Goal: Task Accomplishment & Management: Use online tool/utility

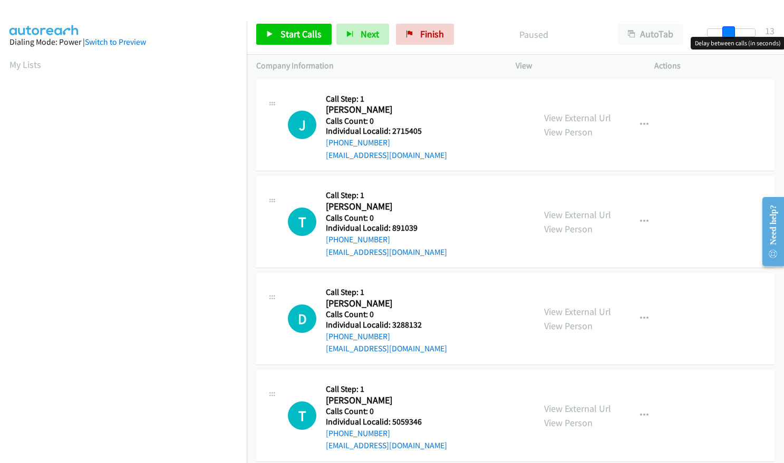
drag, startPoint x: 708, startPoint y: 32, endPoint x: 729, endPoint y: 32, distance: 20.6
click at [729, 32] on span at bounding box center [728, 32] width 13 height 13
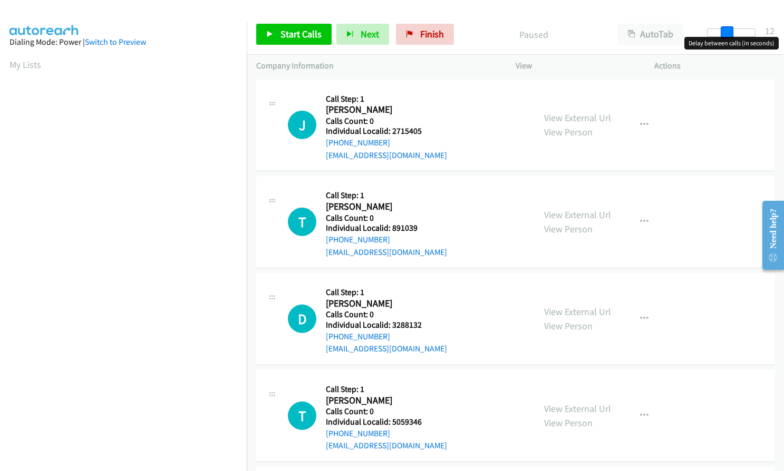
click at [725, 32] on span at bounding box center [726, 32] width 13 height 13
drag, startPoint x: 390, startPoint y: 134, endPoint x: 424, endPoint y: 132, distance: 34.4
click at [427, 132] on h5 "Individual Localid: 2715405" at bounding box center [387, 131] width 123 height 11
copy h5 "2715405"
drag, startPoint x: 388, startPoint y: 229, endPoint x: 423, endPoint y: 227, distance: 34.3
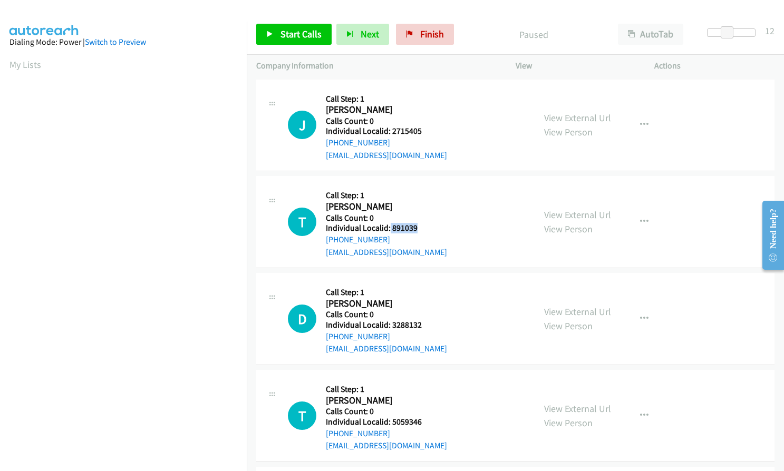
click at [423, 227] on h5 "Individual Localid: 891039" at bounding box center [387, 228] width 123 height 11
copy h5 "891039"
drag, startPoint x: 399, startPoint y: 326, endPoint x: 425, endPoint y: 325, distance: 25.3
click at [425, 325] on h5 "Individual Localid: 3288132" at bounding box center [387, 325] width 123 height 11
copy h5 "3288132"
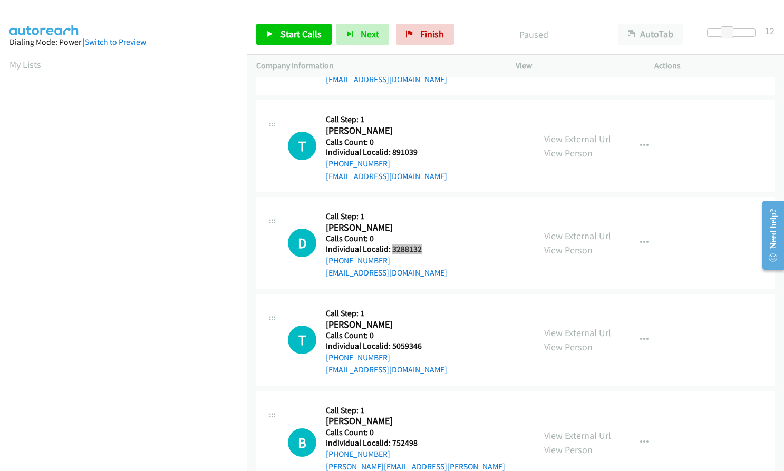
scroll to position [92, 0]
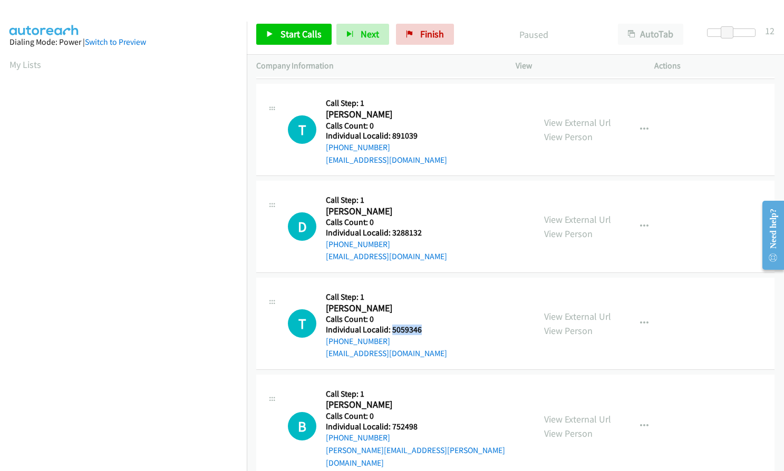
drag, startPoint x: 402, startPoint y: 331, endPoint x: 423, endPoint y: 331, distance: 21.1
click at [423, 331] on h5 "Individual Localid: 5059346" at bounding box center [387, 330] width 123 height 11
copy h5 "5059346"
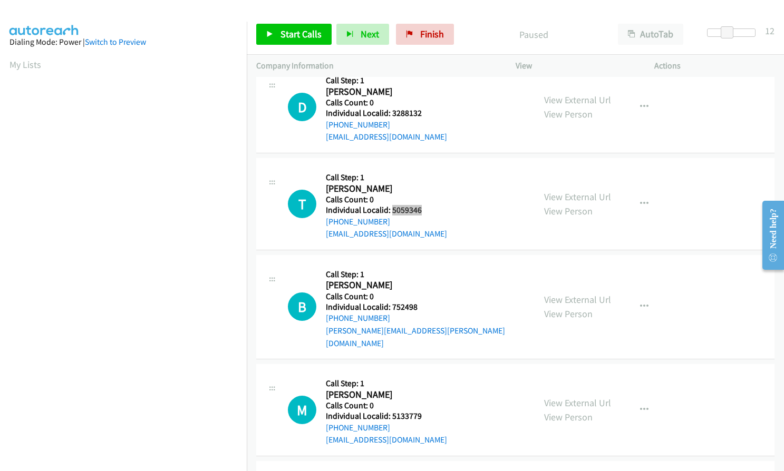
scroll to position [224, 0]
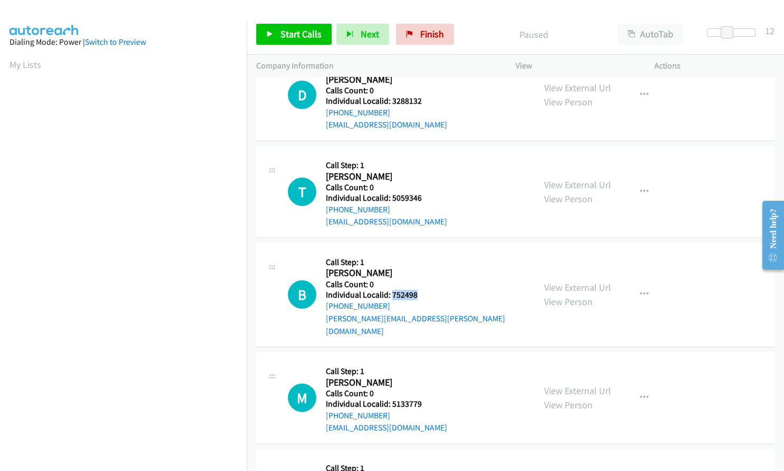
drag, startPoint x: 390, startPoint y: 294, endPoint x: 419, endPoint y: 294, distance: 29.5
click at [419, 294] on h5 "Individual Localid: 752498" at bounding box center [425, 295] width 199 height 11
copy h5 "752498"
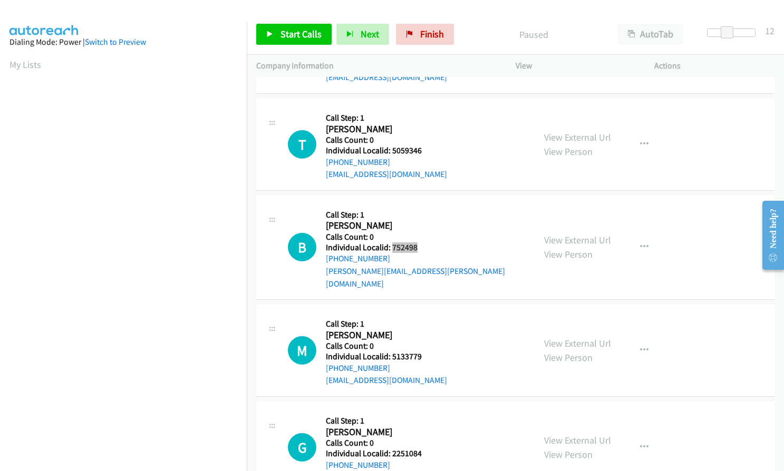
scroll to position [369, 0]
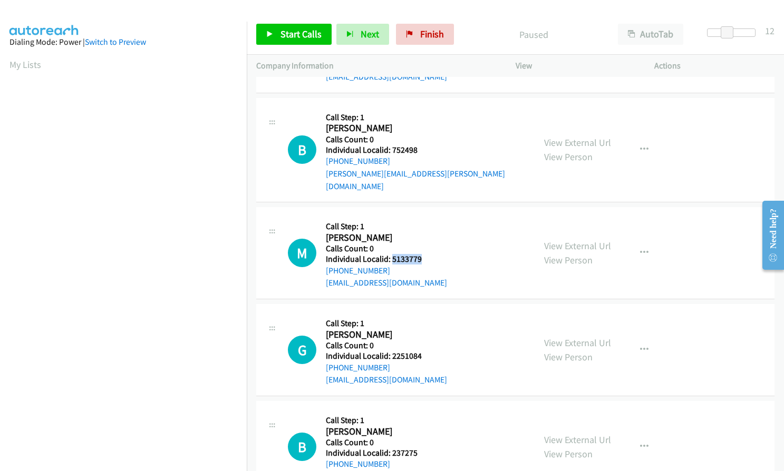
drag, startPoint x: 393, startPoint y: 245, endPoint x: 426, endPoint y: 245, distance: 33.7
click at [426, 254] on h5 "Individual Localid: 5133779" at bounding box center [387, 259] width 123 height 11
copy h5 "5133779"
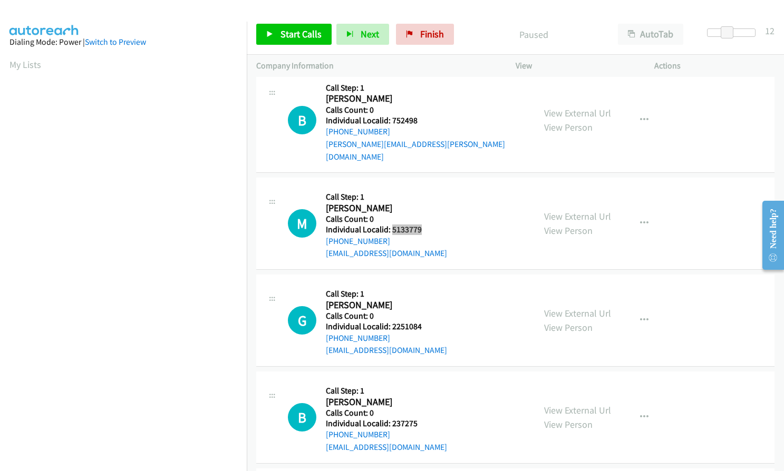
scroll to position [474, 0]
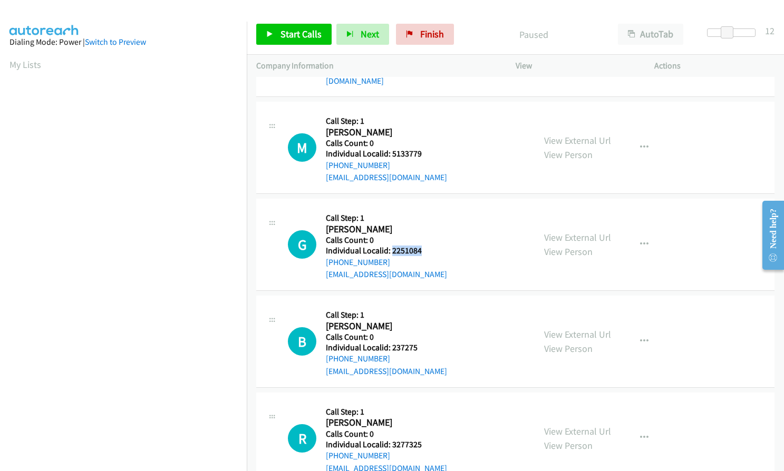
drag, startPoint x: 392, startPoint y: 237, endPoint x: 421, endPoint y: 237, distance: 29.5
click at [421, 246] on h5 "Individual Localid: 2251084" at bounding box center [387, 251] width 123 height 11
copy h5 "2251084"
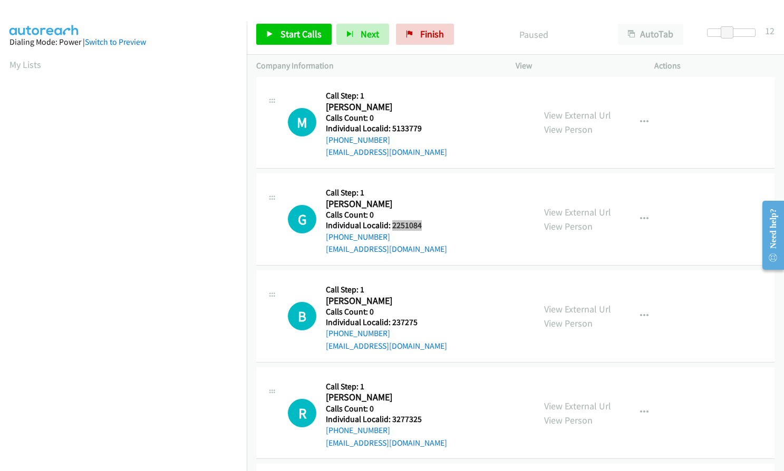
scroll to position [566, 0]
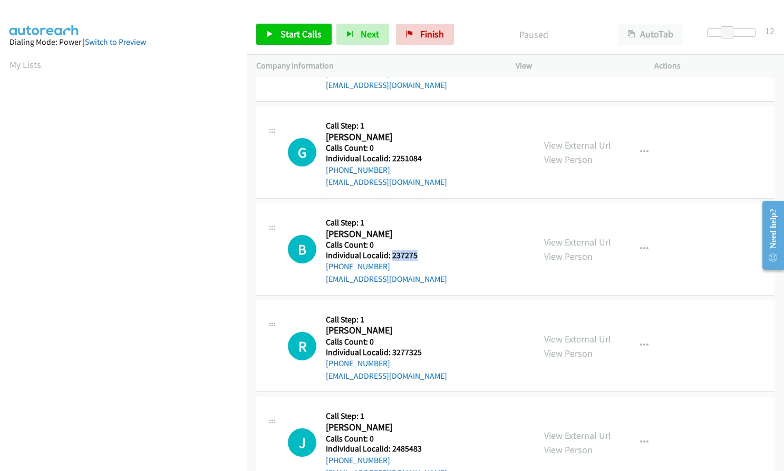
drag, startPoint x: 390, startPoint y: 242, endPoint x: 422, endPoint y: 242, distance: 31.1
click at [422, 250] on h5 "Individual Localid: 237275" at bounding box center [387, 255] width 123 height 11
copy h5 "237275"
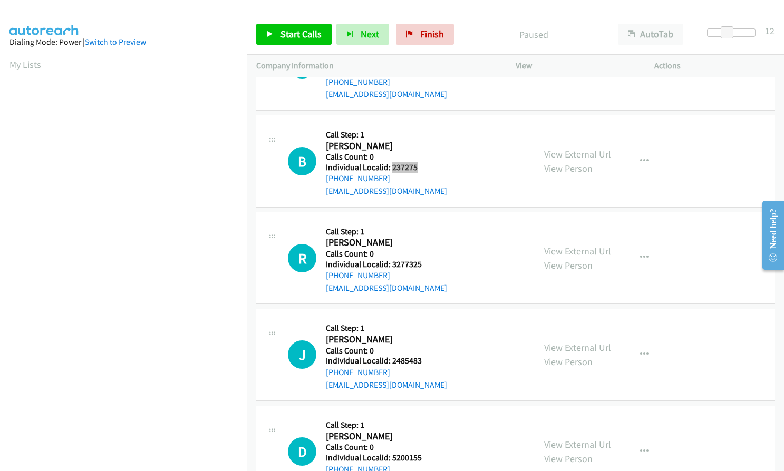
scroll to position [659, 0]
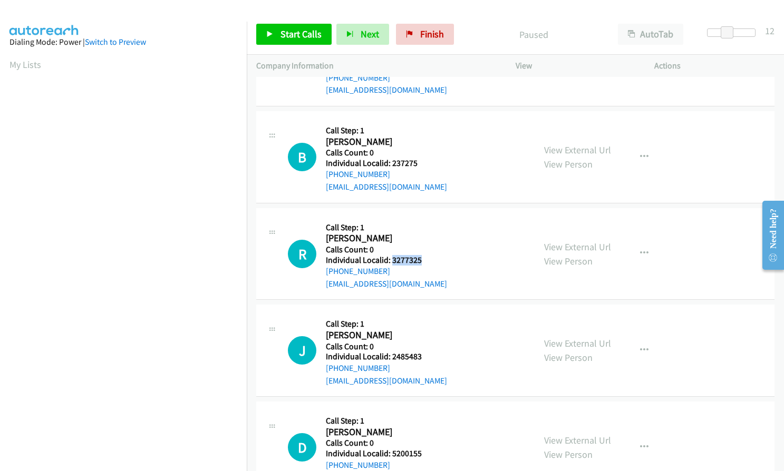
drag, startPoint x: 392, startPoint y: 246, endPoint x: 421, endPoint y: 246, distance: 29.5
click at [421, 255] on h5 "Individual Localid: 3277325" at bounding box center [387, 260] width 123 height 11
copy h5 "3277325"
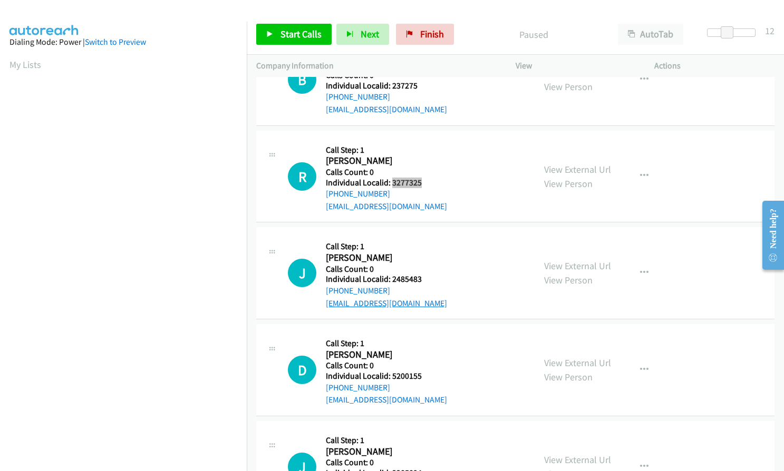
scroll to position [738, 0]
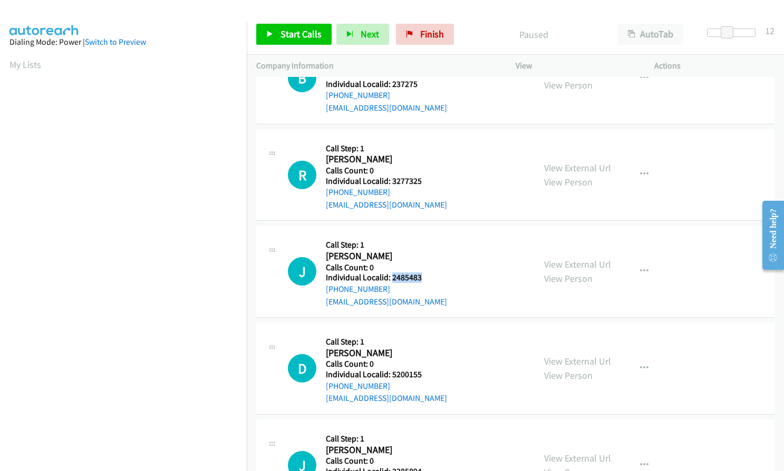
drag, startPoint x: 392, startPoint y: 265, endPoint x: 423, endPoint y: 266, distance: 31.1
click at [423, 272] on h5 "Individual Localid: 2485483" at bounding box center [387, 277] width 123 height 11
copy h5 "2485483"
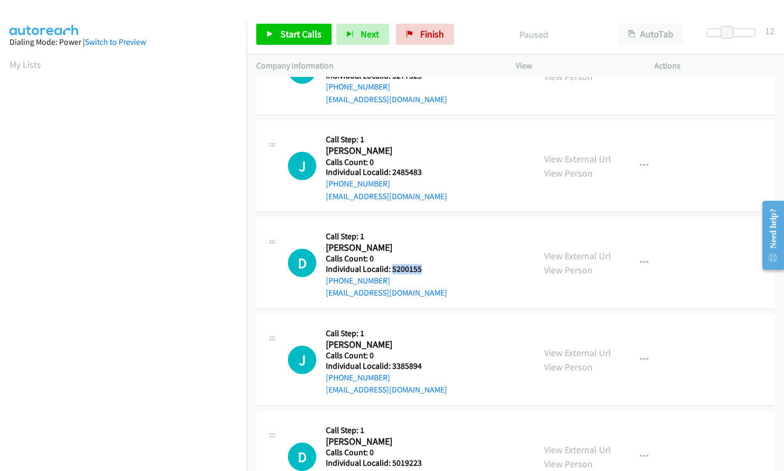
drag, startPoint x: 391, startPoint y: 259, endPoint x: 428, endPoint y: 258, distance: 36.9
click at [428, 264] on h5 "Individual Localid: 5200155" at bounding box center [387, 269] width 123 height 11
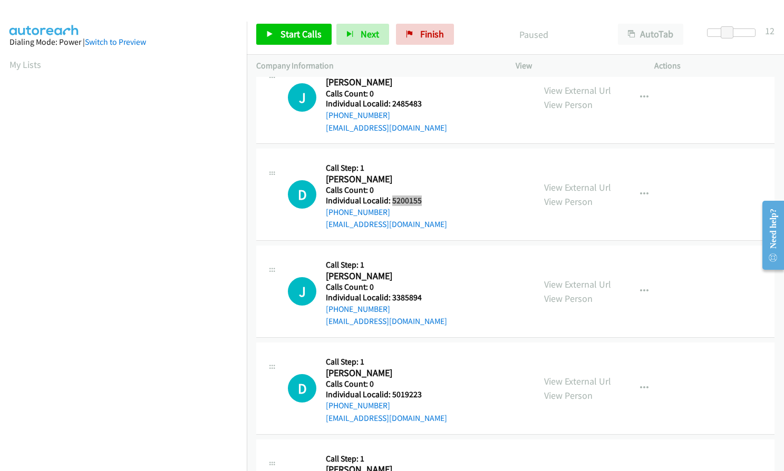
scroll to position [922, 0]
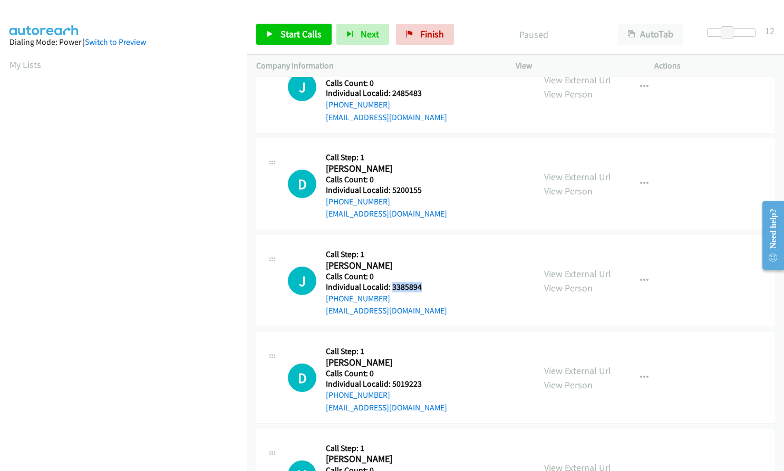
drag, startPoint x: 390, startPoint y: 274, endPoint x: 423, endPoint y: 272, distance: 33.2
click at [423, 282] on h5 "Individual Localid: 3385894" at bounding box center [387, 287] width 123 height 11
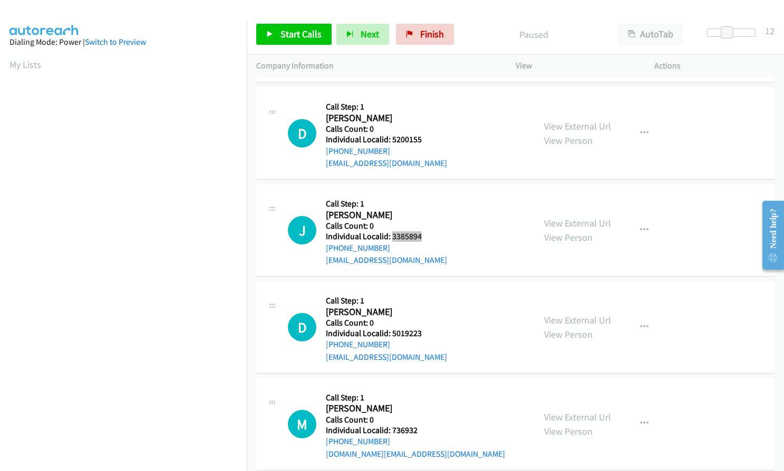
scroll to position [975, 0]
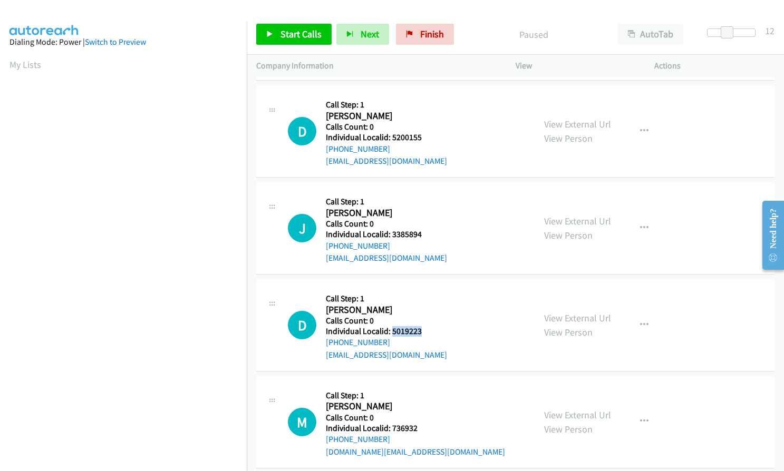
drag, startPoint x: 390, startPoint y: 318, endPoint x: 424, endPoint y: 318, distance: 33.7
click at [424, 326] on h5 "Individual Localid: 5019223" at bounding box center [387, 331] width 123 height 11
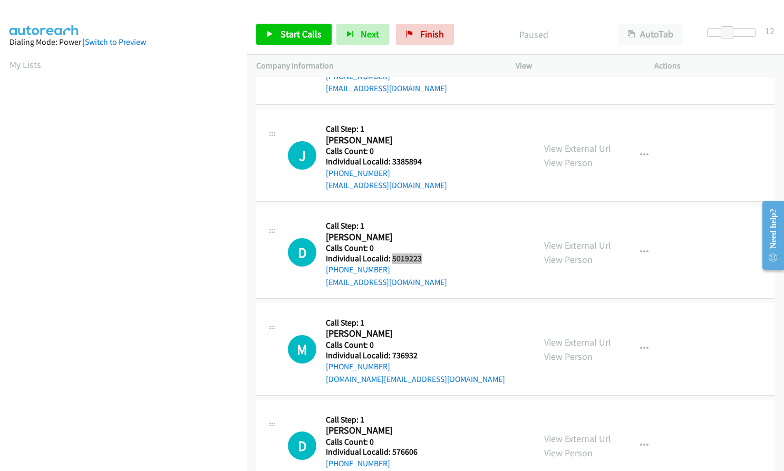
scroll to position [1054, 0]
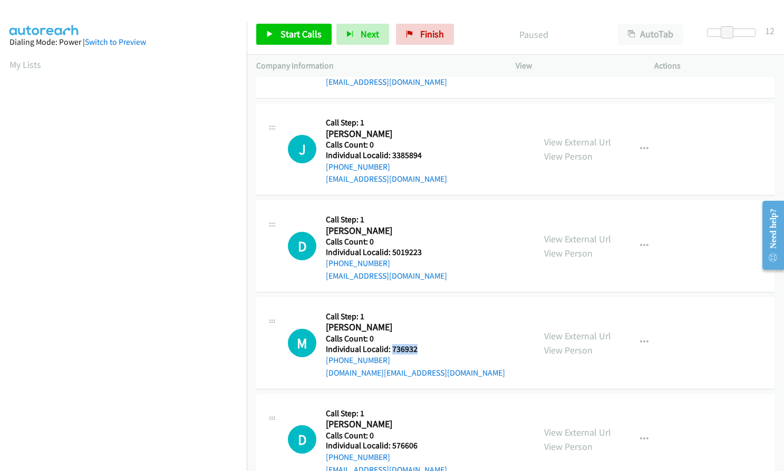
drag, startPoint x: 392, startPoint y: 334, endPoint x: 419, endPoint y: 335, distance: 26.9
click at [419, 344] on h5 "Individual Localid: 736932" at bounding box center [415, 349] width 179 height 11
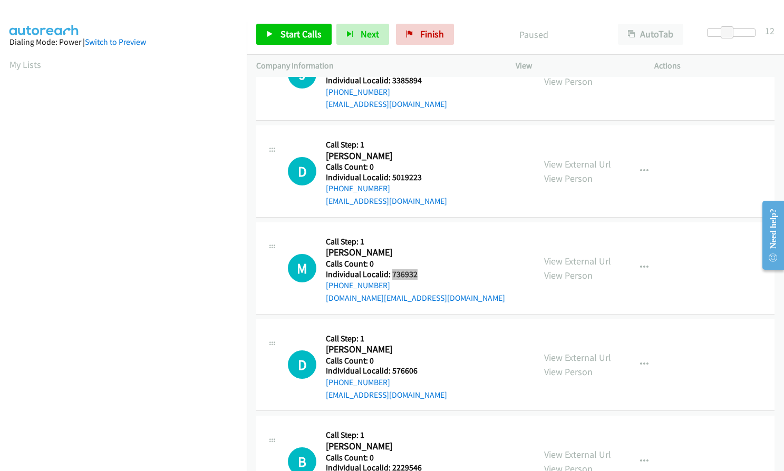
scroll to position [1133, 0]
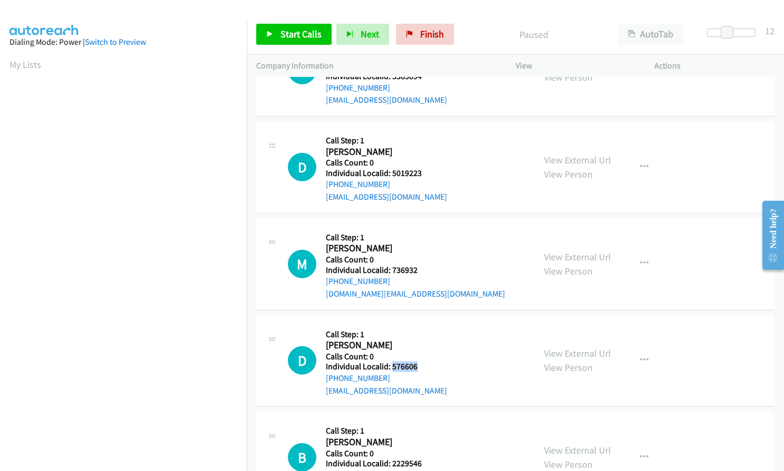
drag, startPoint x: 395, startPoint y: 354, endPoint x: 422, endPoint y: 354, distance: 26.9
click at [422, 361] on h5 "Individual Localid: 576606" at bounding box center [387, 366] width 123 height 11
click at [287, 37] on span "Start Calls" at bounding box center [300, 34] width 41 height 12
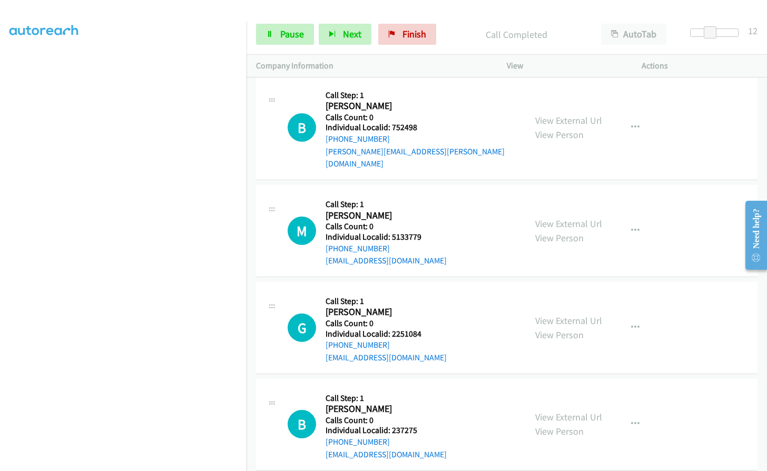
scroll to position [461, 0]
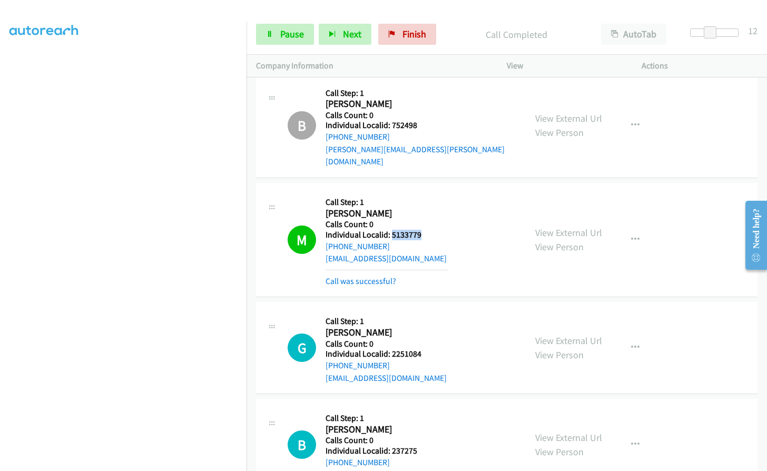
drag, startPoint x: 390, startPoint y: 220, endPoint x: 425, endPoint y: 222, distance: 34.8
click at [425, 230] on h5 "Individual Localid: 5133779" at bounding box center [387, 235] width 123 height 11
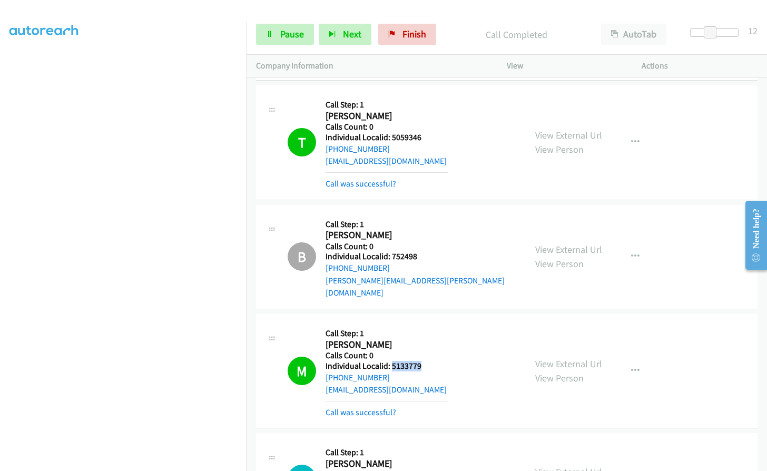
scroll to position [329, 0]
drag, startPoint x: 440, startPoint y: 139, endPoint x: 434, endPoint y: 141, distance: 6.5
click at [440, 139] on h5 "Individual Localid: 5059346" at bounding box center [387, 138] width 123 height 11
drag, startPoint x: 390, startPoint y: 136, endPoint x: 432, endPoint y: 140, distance: 41.8
click at [432, 140] on h5 "Individual Localid: 5059346" at bounding box center [387, 138] width 123 height 11
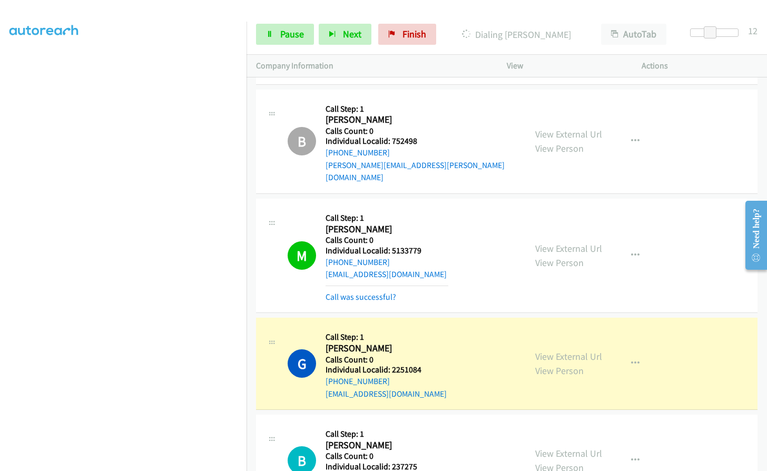
scroll to position [461, 0]
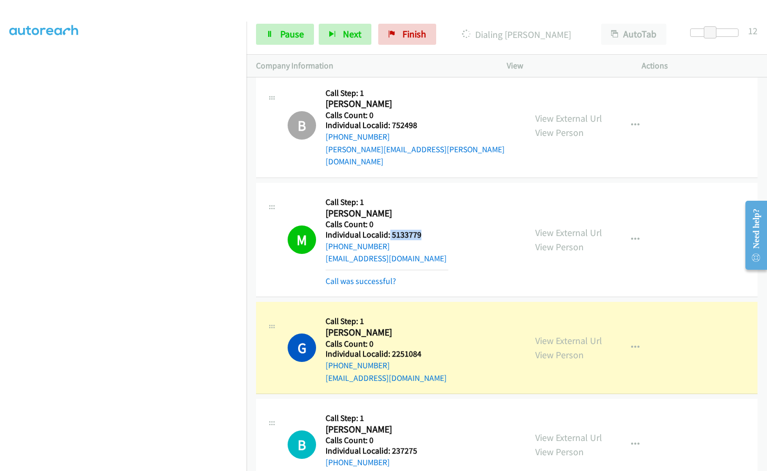
drag, startPoint x: 391, startPoint y: 221, endPoint x: 424, endPoint y: 222, distance: 32.7
click at [424, 230] on h5 "Individual Localid: 5133779" at bounding box center [387, 235] width 123 height 11
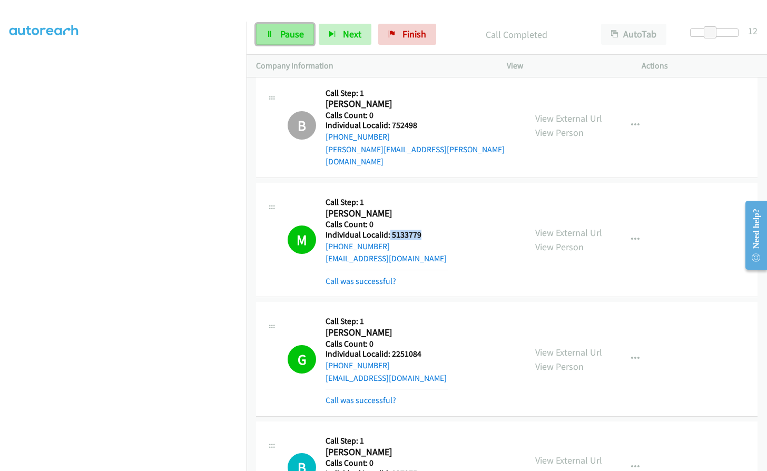
click at [287, 40] on span "Pause" at bounding box center [292, 34] width 24 height 12
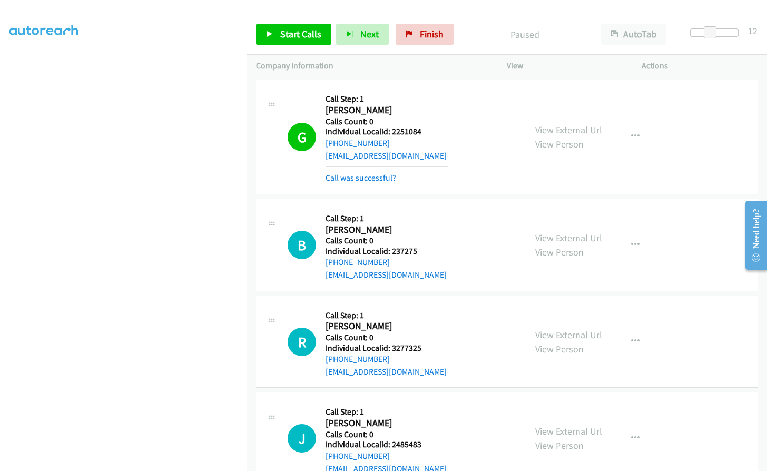
scroll to position [632, 0]
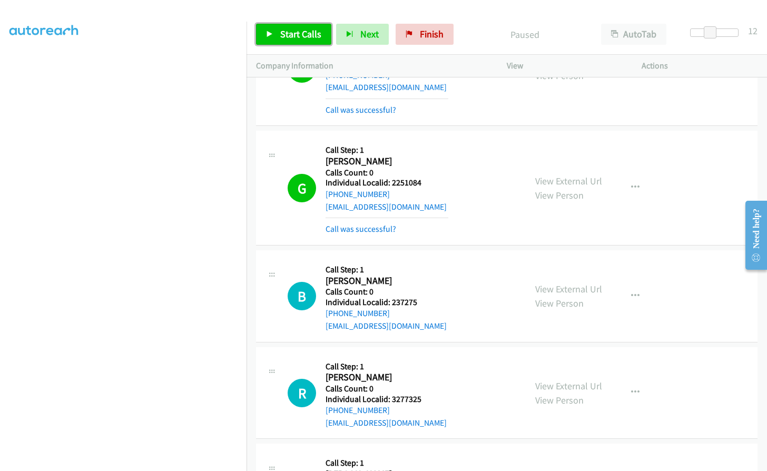
click at [300, 36] on span "Start Calls" at bounding box center [300, 34] width 41 height 12
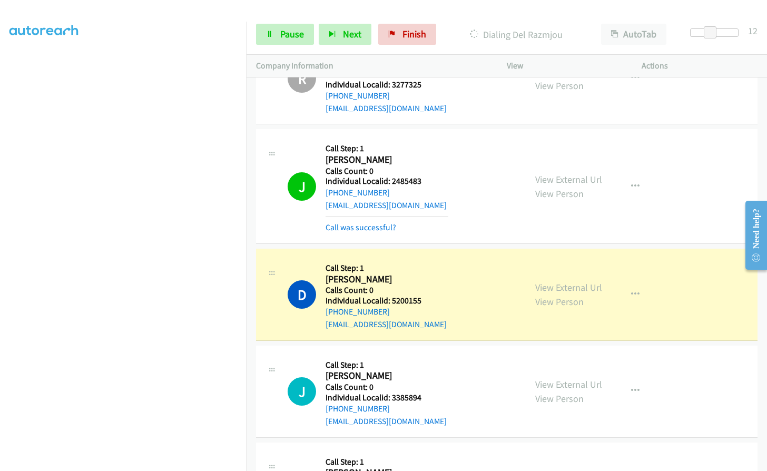
scroll to position [988, 0]
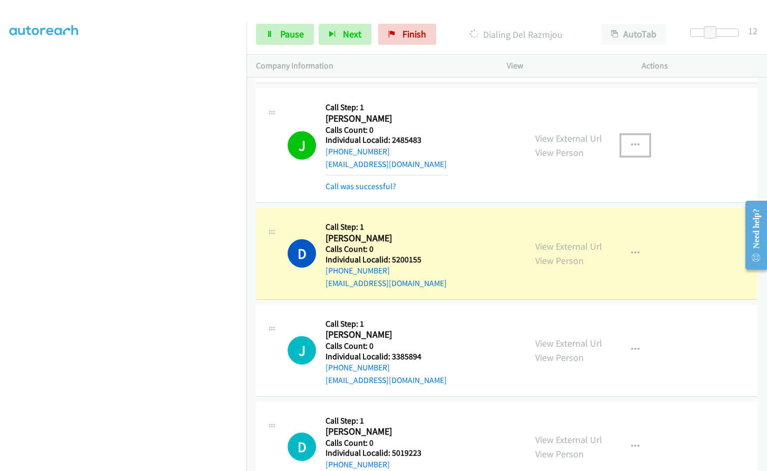
click at [632, 135] on button "button" at bounding box center [635, 145] width 28 height 21
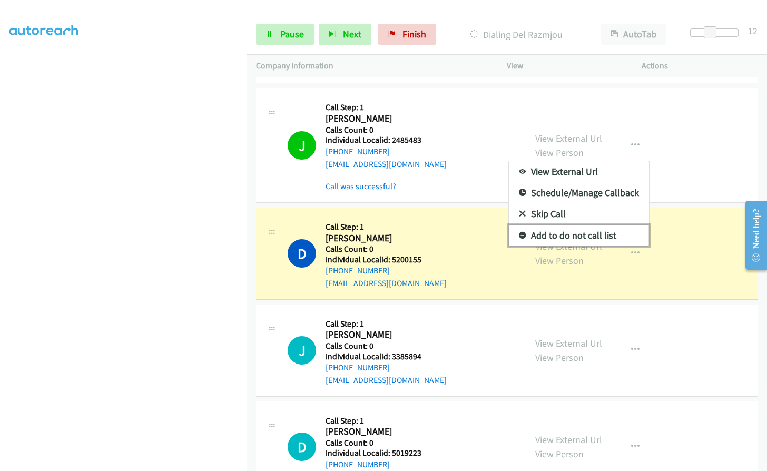
click at [524, 227] on link "Add to do not call list" at bounding box center [579, 235] width 140 height 21
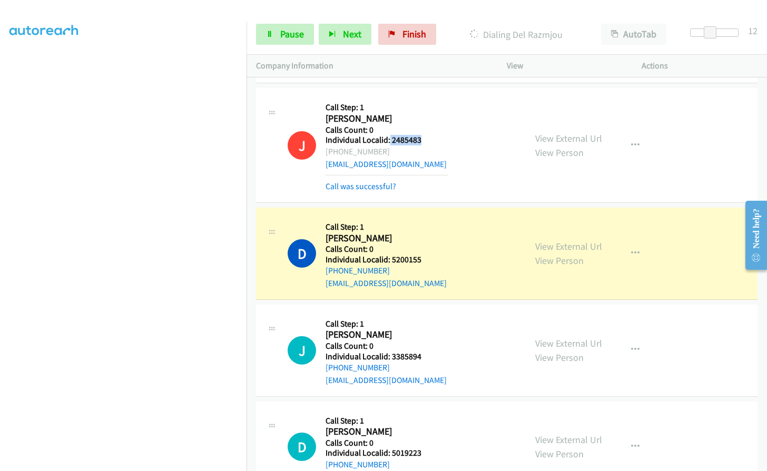
drag, startPoint x: 389, startPoint y: 128, endPoint x: 425, endPoint y: 125, distance: 36.5
click at [429, 135] on h5 "Individual Localid: 2485483" at bounding box center [387, 140] width 123 height 11
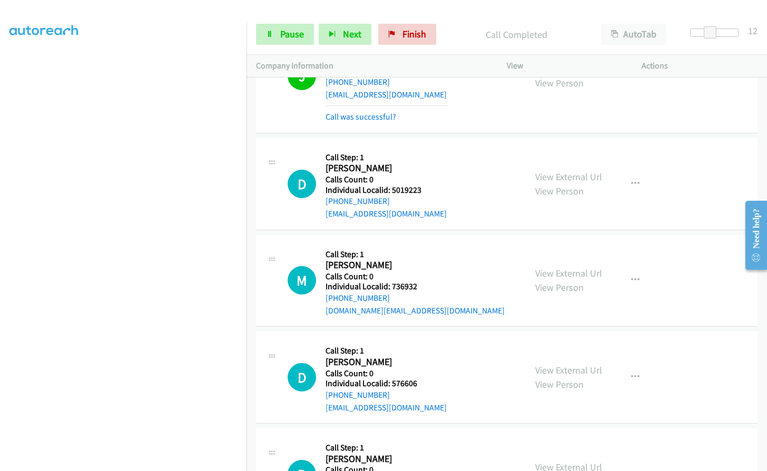
scroll to position [1304, 0]
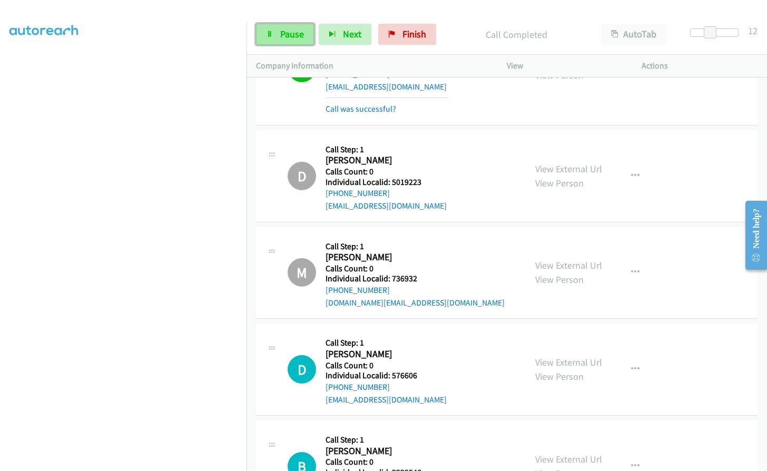
click at [285, 32] on span "Pause" at bounding box center [292, 34] width 24 height 12
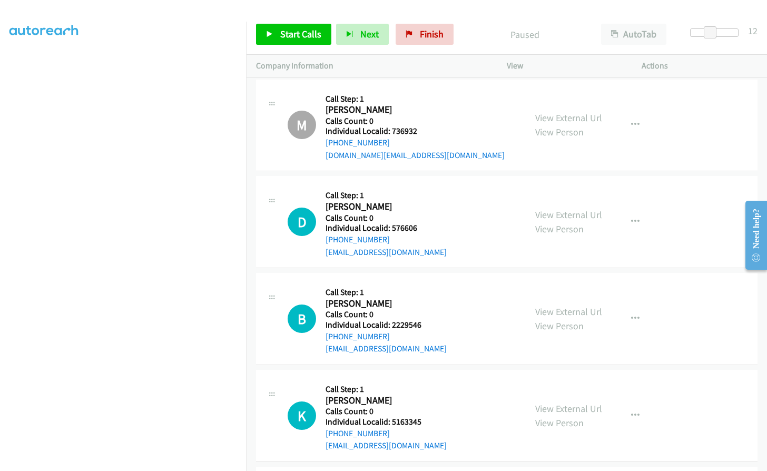
scroll to position [1541, 0]
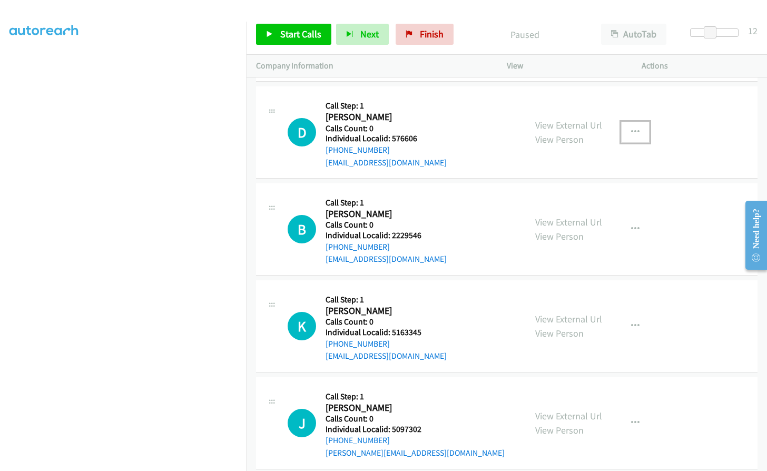
click at [631, 128] on icon "button" at bounding box center [635, 132] width 8 height 8
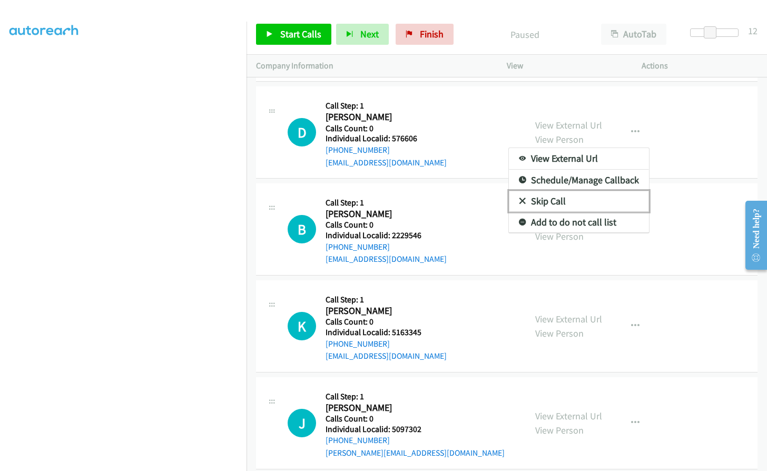
drag, startPoint x: 520, startPoint y: 186, endPoint x: 499, endPoint y: 169, distance: 27.0
click at [520, 198] on icon at bounding box center [522, 201] width 7 height 7
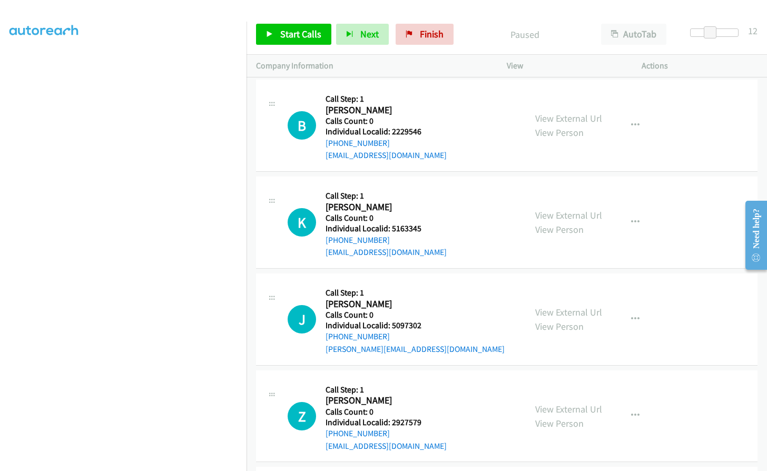
scroll to position [1647, 0]
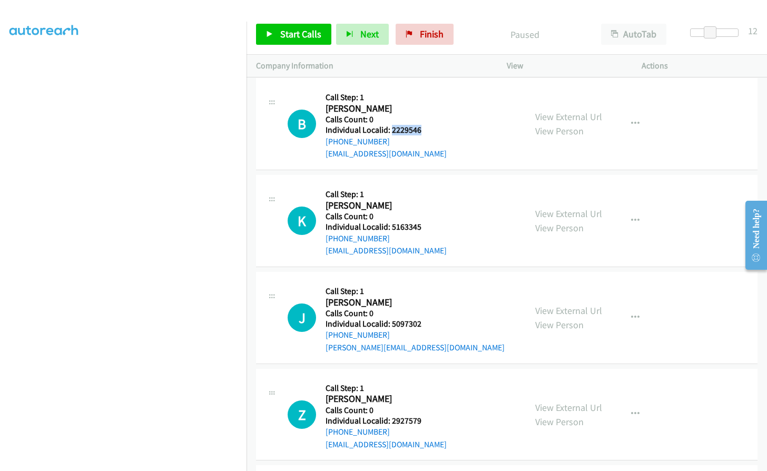
drag, startPoint x: 390, startPoint y: 116, endPoint x: 424, endPoint y: 115, distance: 33.7
click at [424, 125] on h5 "Individual Localid: 2229546" at bounding box center [387, 130] width 123 height 11
drag, startPoint x: 392, startPoint y: 212, endPoint x: 429, endPoint y: 211, distance: 37.4
click at [429, 222] on h5 "Individual Localid: 5163345" at bounding box center [387, 227] width 123 height 11
drag, startPoint x: 642, startPoint y: 109, endPoint x: 634, endPoint y: 109, distance: 8.4
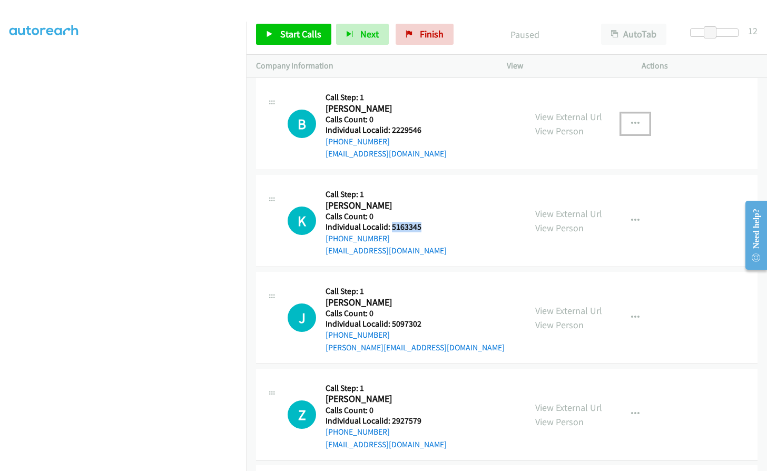
click at [642, 113] on button "button" at bounding box center [635, 123] width 28 height 21
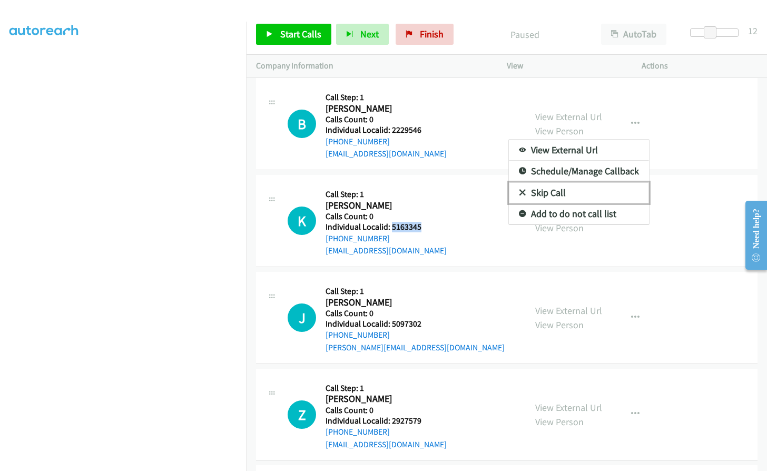
click at [519, 190] on icon at bounding box center [522, 193] width 7 height 7
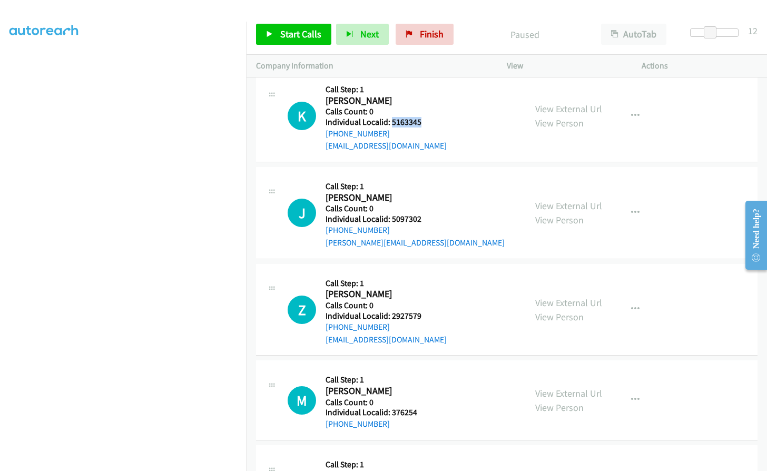
scroll to position [1752, 0]
drag, startPoint x: 390, startPoint y: 207, endPoint x: 424, endPoint y: 202, distance: 33.5
click at [424, 213] on h5 "Individual Localid: 5097302" at bounding box center [415, 218] width 179 height 11
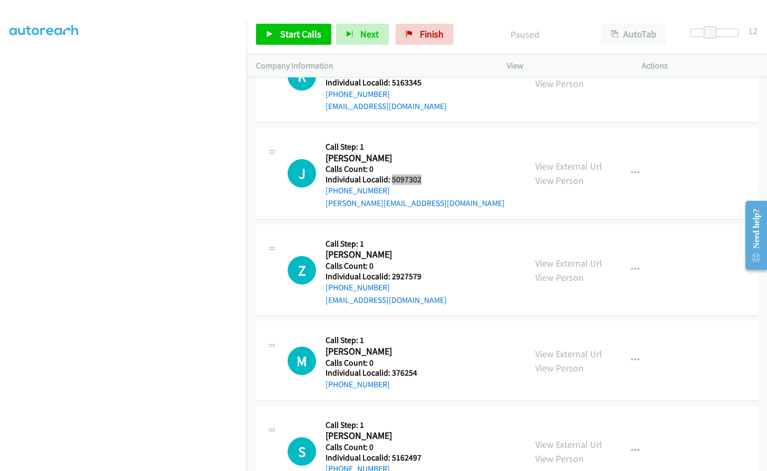
scroll to position [1805, 0]
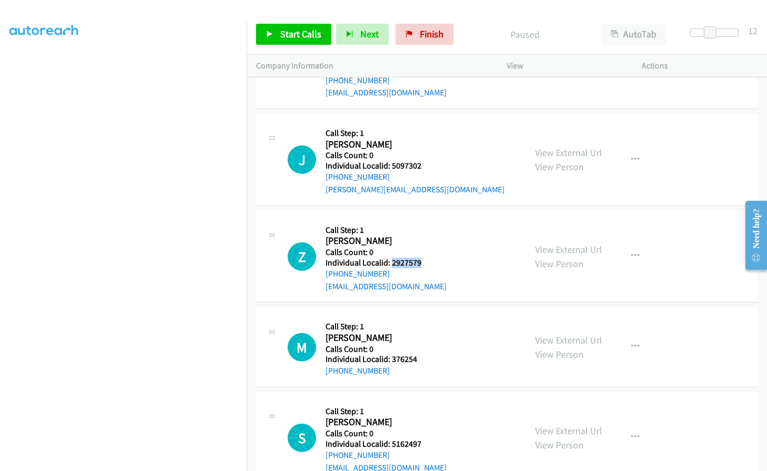
drag, startPoint x: 392, startPoint y: 250, endPoint x: 423, endPoint y: 249, distance: 31.1
click at [424, 258] on h5 "Individual Localid: 2927579" at bounding box center [387, 263] width 123 height 11
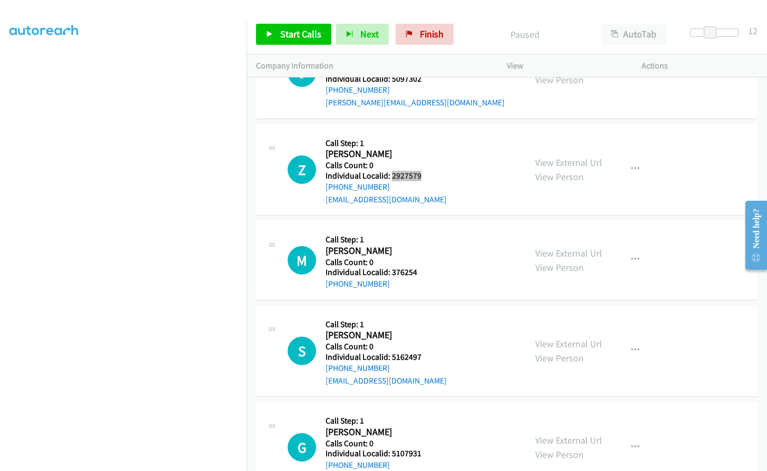
scroll to position [1897, 0]
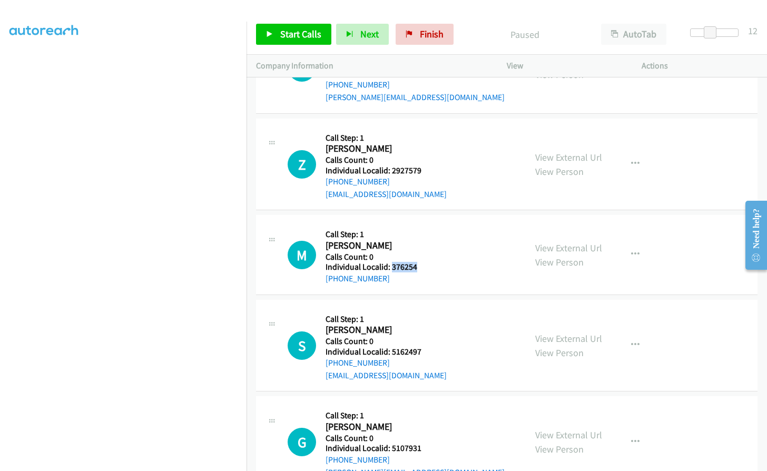
drag, startPoint x: 392, startPoint y: 252, endPoint x: 422, endPoint y: 252, distance: 30.0
click at [422, 262] on h5 "Individual Localid: 376254" at bounding box center [387, 267] width 123 height 11
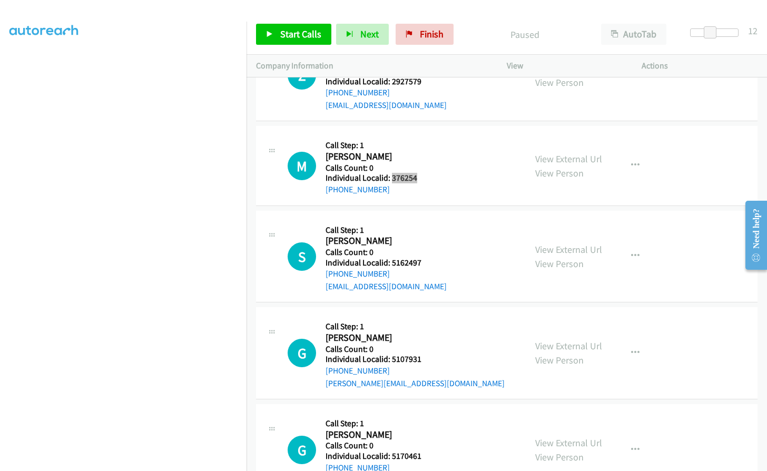
scroll to position [2002, 0]
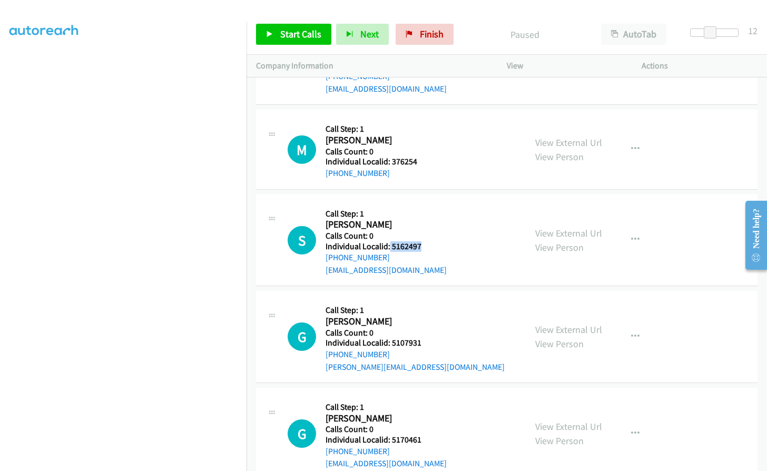
drag, startPoint x: 389, startPoint y: 232, endPoint x: 426, endPoint y: 232, distance: 36.4
click at [426, 241] on h5 "Individual Localid: 5162497" at bounding box center [387, 246] width 123 height 11
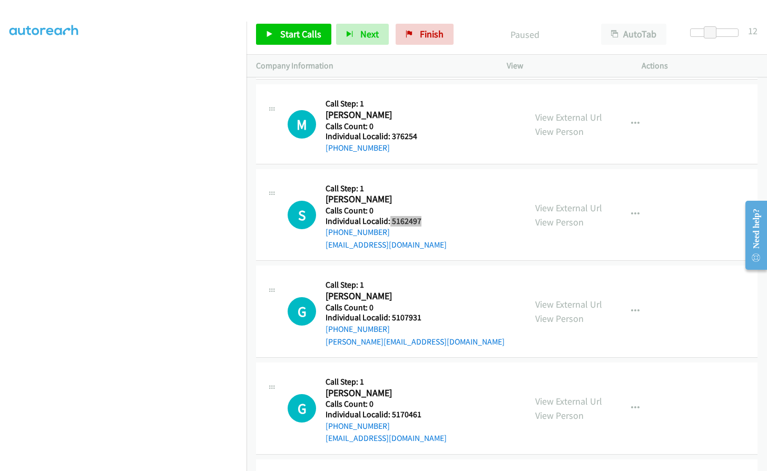
scroll to position [2081, 0]
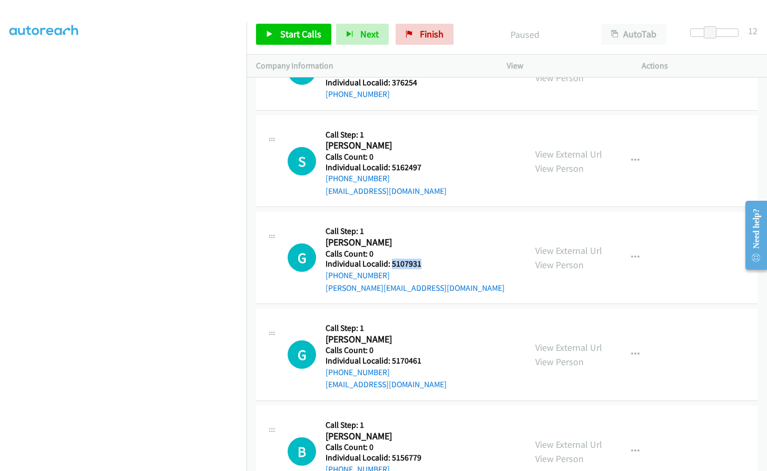
drag, startPoint x: 392, startPoint y: 252, endPoint x: 419, endPoint y: 252, distance: 27.9
click at [419, 259] on h5 "Individual Localid: 5107931" at bounding box center [415, 264] width 179 height 11
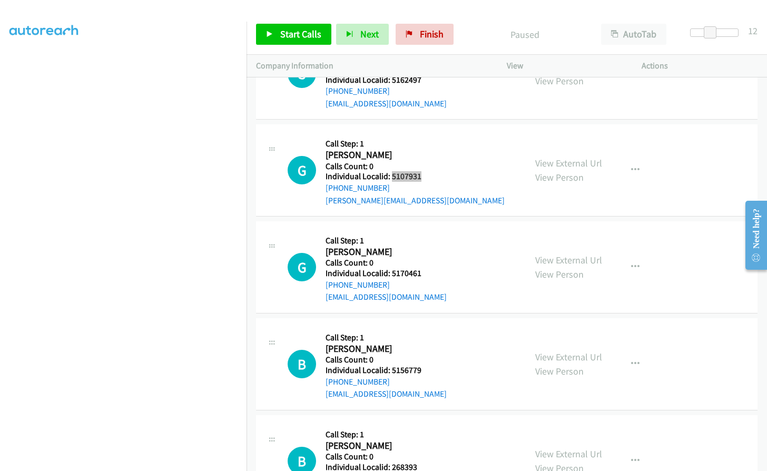
scroll to position [2174, 0]
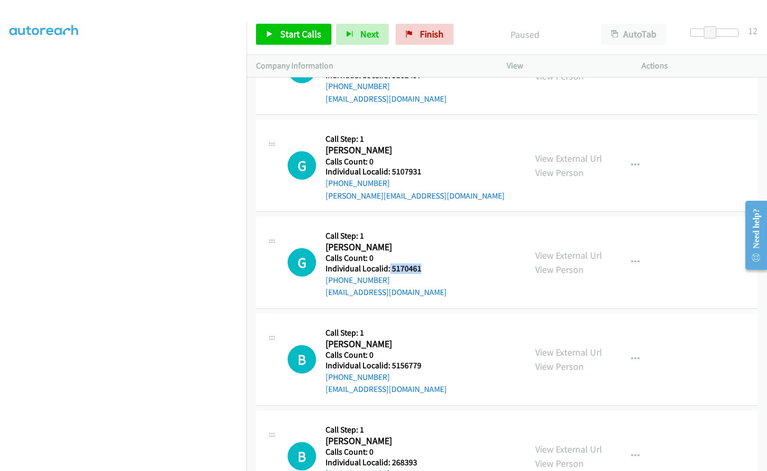
drag, startPoint x: 388, startPoint y: 256, endPoint x: 421, endPoint y: 255, distance: 32.7
click at [421, 263] on h5 "Individual Localid: 5170461" at bounding box center [387, 268] width 123 height 11
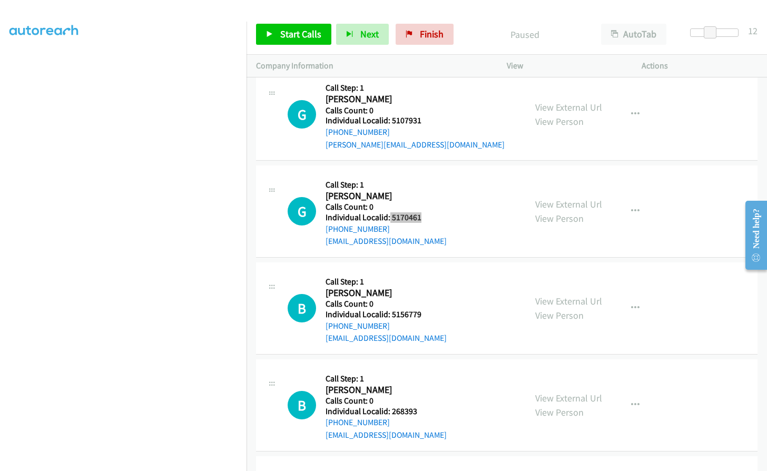
scroll to position [2226, 0]
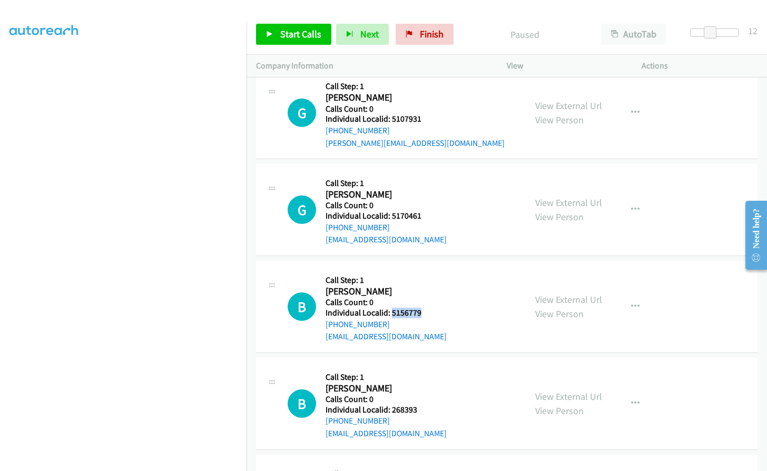
drag, startPoint x: 390, startPoint y: 300, endPoint x: 424, endPoint y: 300, distance: 33.7
click at [424, 308] on h5 "Individual Localid: 5156779" at bounding box center [387, 313] width 123 height 11
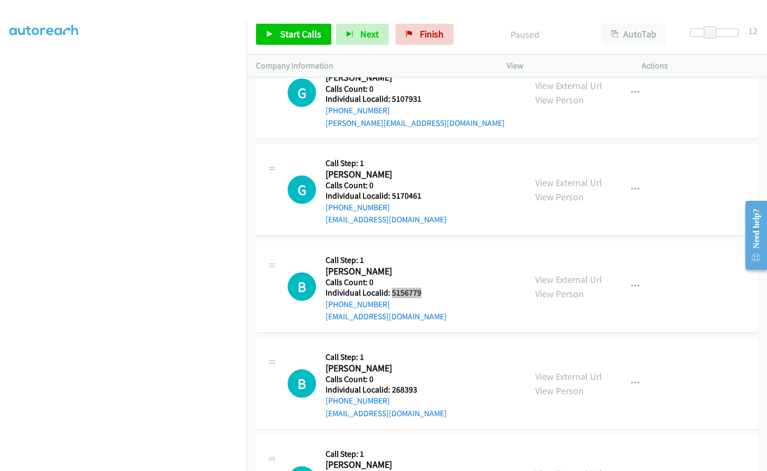
scroll to position [2345, 0]
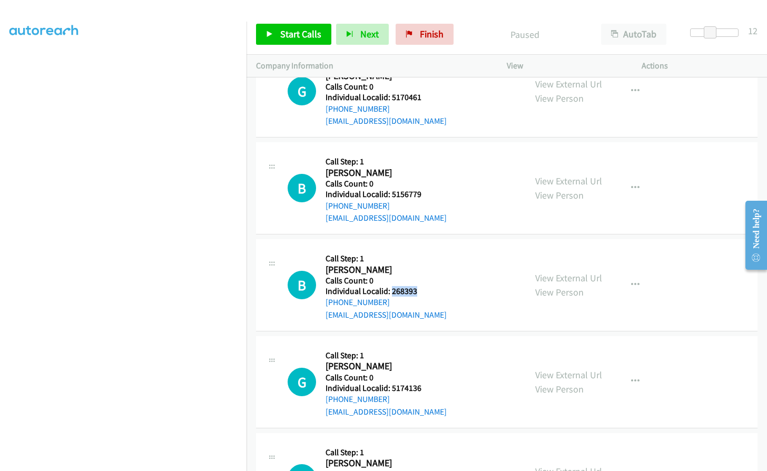
drag, startPoint x: 392, startPoint y: 277, endPoint x: 423, endPoint y: 280, distance: 31.2
click at [423, 286] on h5 "Individual Localid: 268393" at bounding box center [387, 291] width 123 height 11
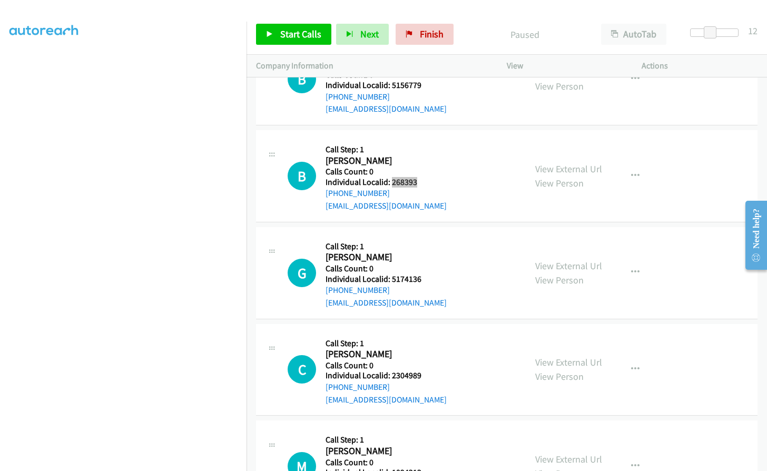
scroll to position [2464, 0]
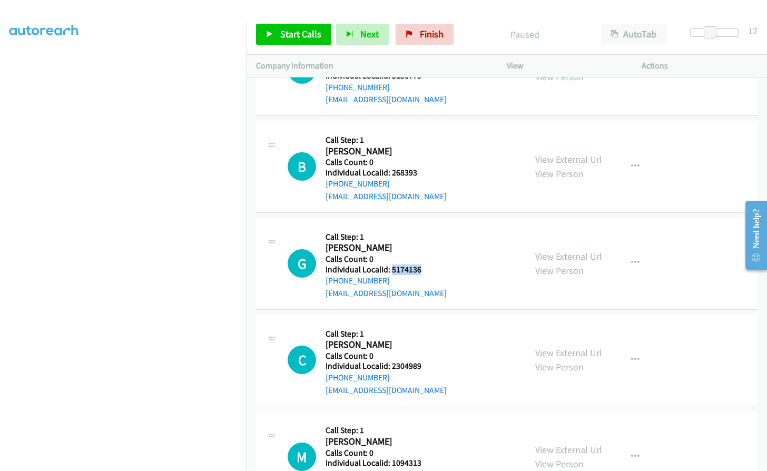
drag, startPoint x: 390, startPoint y: 256, endPoint x: 425, endPoint y: 256, distance: 34.8
click at [425, 265] on h5 "Individual Localid: 5174136" at bounding box center [387, 270] width 123 height 11
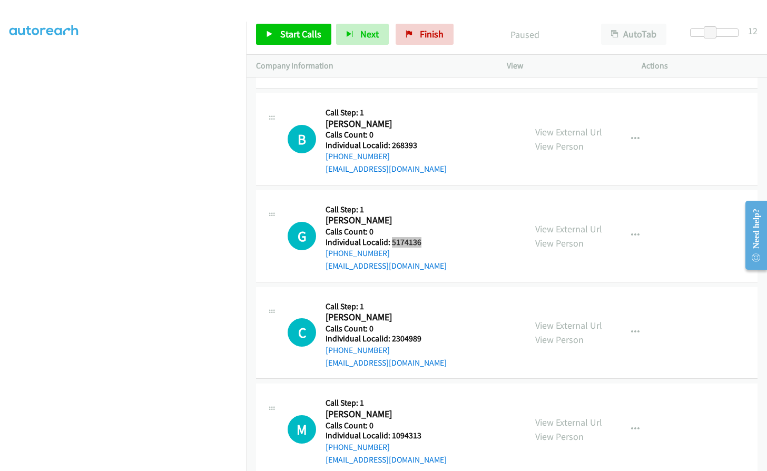
scroll to position [2556, 0]
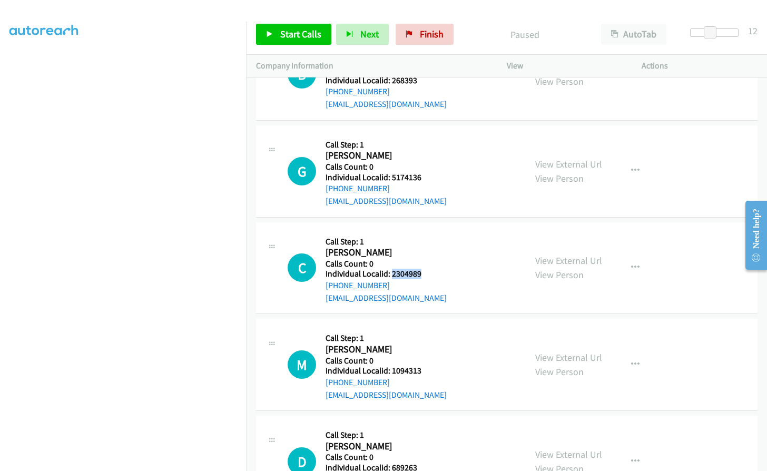
drag, startPoint x: 390, startPoint y: 262, endPoint x: 425, endPoint y: 261, distance: 34.8
click at [425, 269] on h5 "Individual Localid: 2304989" at bounding box center [387, 274] width 123 height 11
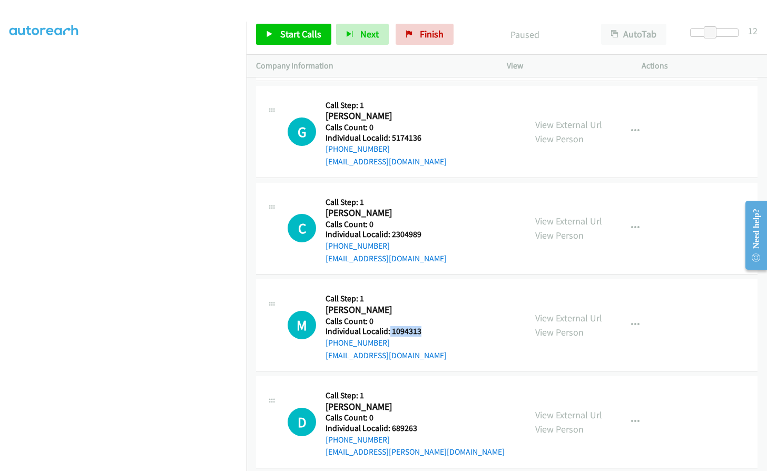
drag, startPoint x: 388, startPoint y: 318, endPoint x: 425, endPoint y: 319, distance: 36.9
click at [425, 326] on h5 "Individual Localid: 1094313" at bounding box center [387, 331] width 123 height 11
click at [639, 315] on button "button" at bounding box center [635, 325] width 28 height 21
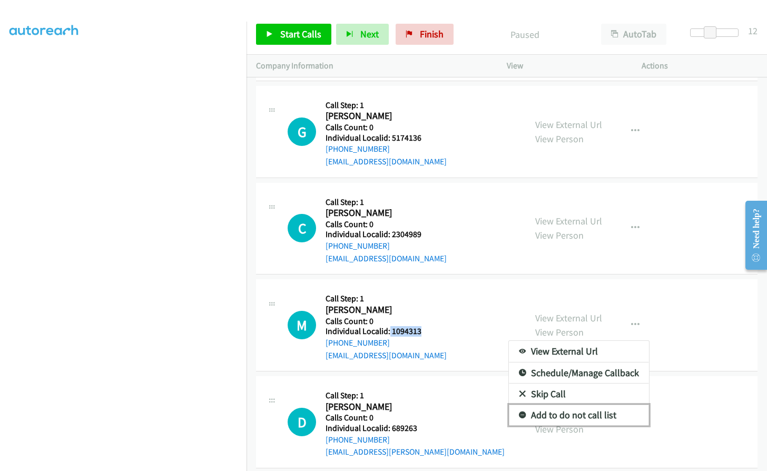
click at [519, 412] on icon at bounding box center [522, 415] width 7 height 7
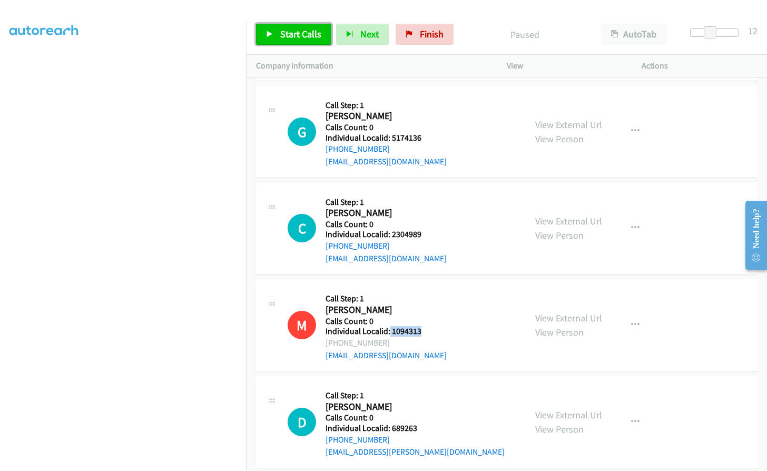
click at [280, 35] on span "Start Calls" at bounding box center [300, 34] width 41 height 12
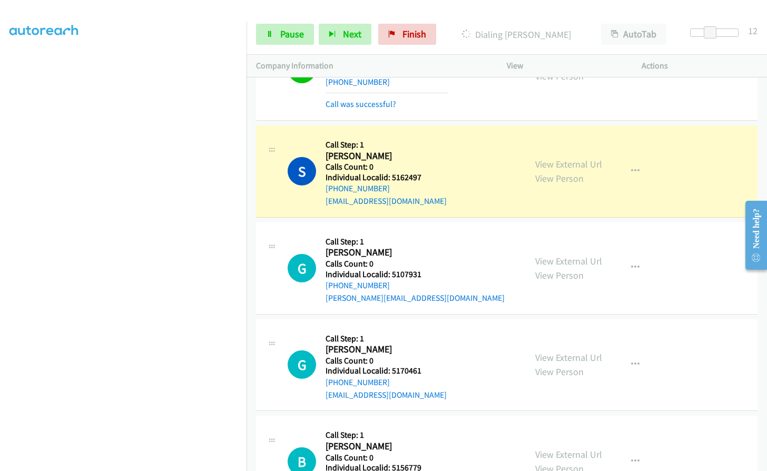
scroll to position [2147, 0]
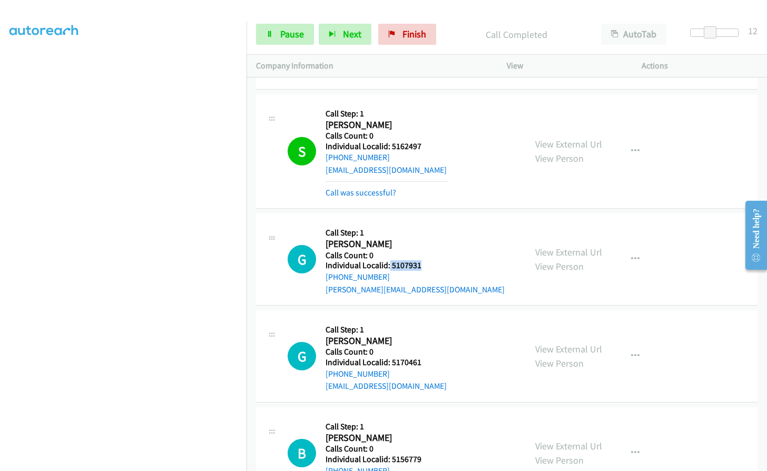
drag, startPoint x: 389, startPoint y: 251, endPoint x: 429, endPoint y: 250, distance: 40.1
click at [429, 260] on h5 "Individual Localid: 5107931" at bounding box center [415, 265] width 179 height 11
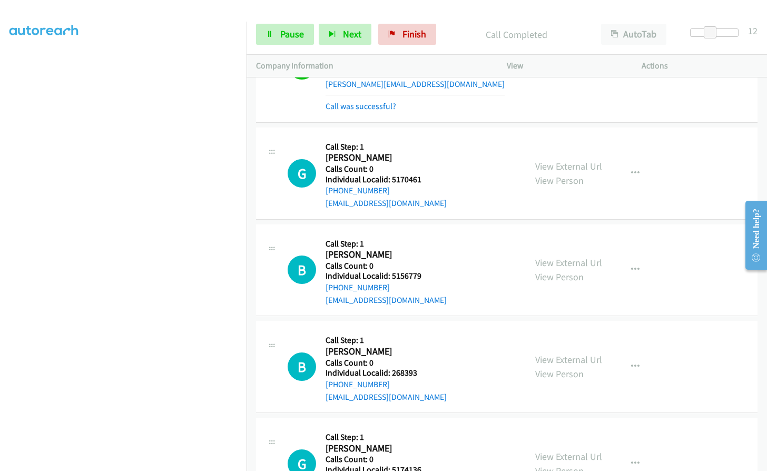
scroll to position [2371, 0]
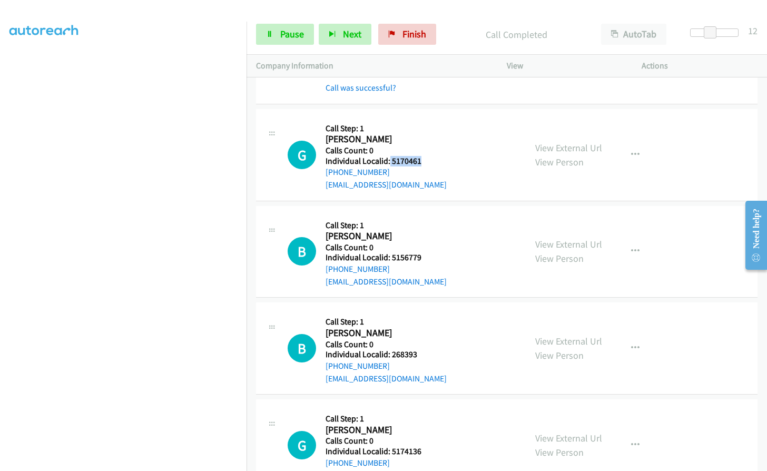
drag, startPoint x: 389, startPoint y: 148, endPoint x: 425, endPoint y: 148, distance: 35.8
click at [425, 156] on h5 "Individual Localid: 5170461" at bounding box center [387, 161] width 123 height 11
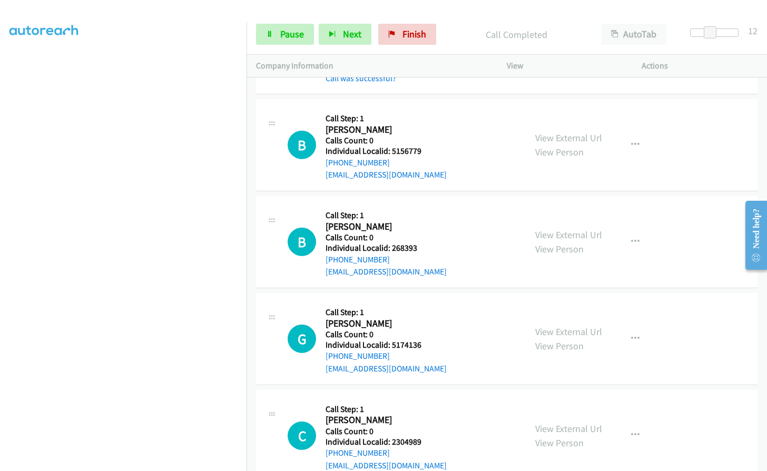
scroll to position [2503, 0]
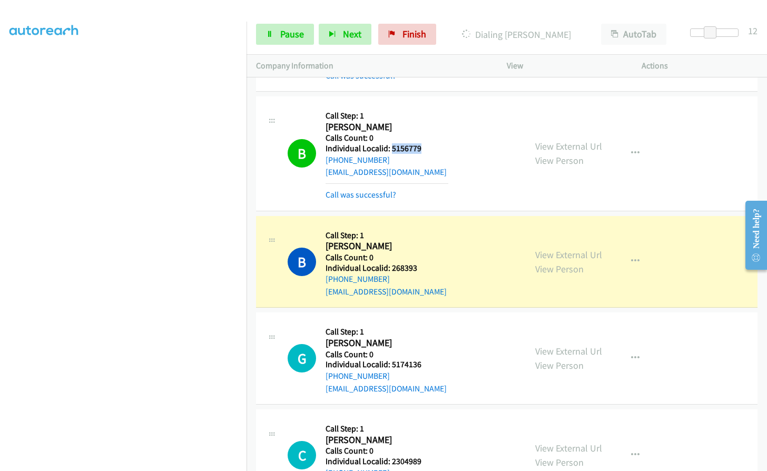
drag, startPoint x: 392, startPoint y: 136, endPoint x: 424, endPoint y: 135, distance: 32.2
click at [424, 143] on h5 "Individual Localid: 5156779" at bounding box center [387, 148] width 123 height 11
drag, startPoint x: 390, startPoint y: 254, endPoint x: 422, endPoint y: 253, distance: 32.1
click at [422, 263] on h5 "Individual Localid: 268393" at bounding box center [387, 268] width 123 height 11
click at [292, 35] on span "Pause" at bounding box center [292, 34] width 24 height 12
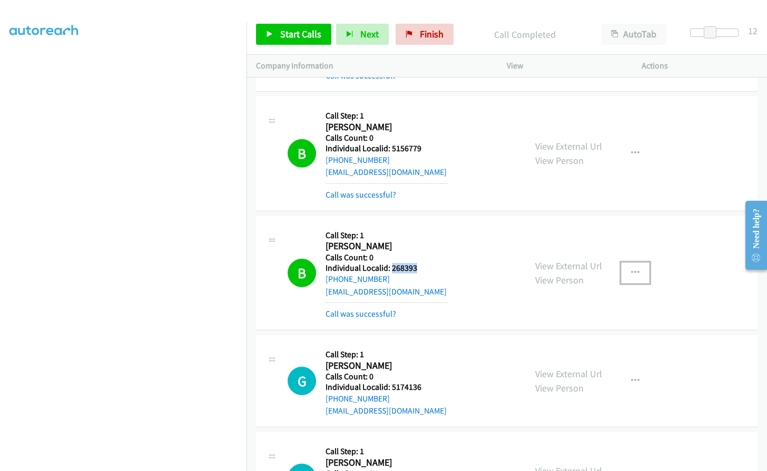
click at [626, 262] on button "button" at bounding box center [635, 272] width 28 height 21
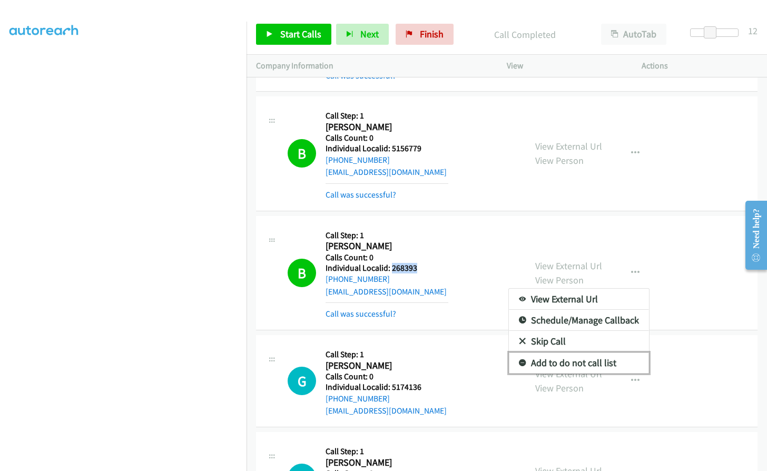
click at [519, 360] on icon at bounding box center [522, 363] width 7 height 7
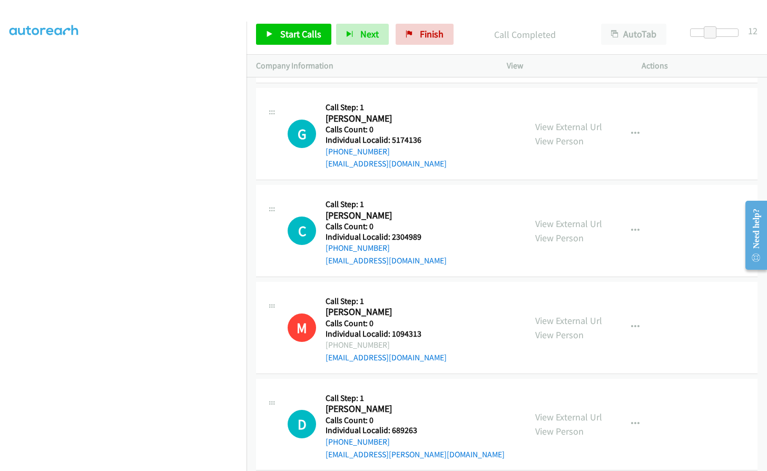
scroll to position [2753, 0]
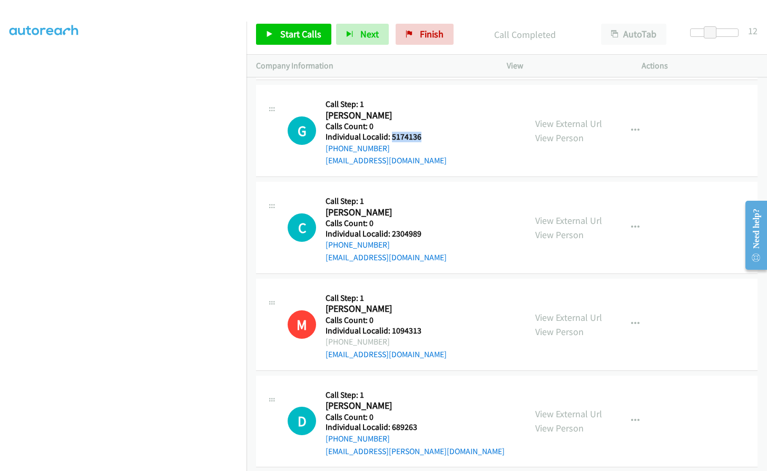
drag, startPoint x: 391, startPoint y: 124, endPoint x: 419, endPoint y: 122, distance: 28.5
click at [419, 132] on h5 "Individual Localid: 5174136" at bounding box center [387, 137] width 123 height 11
drag, startPoint x: 390, startPoint y: 220, endPoint x: 424, endPoint y: 219, distance: 34.3
click at [425, 229] on h5 "Individual Localid: 2304989" at bounding box center [387, 234] width 123 height 11
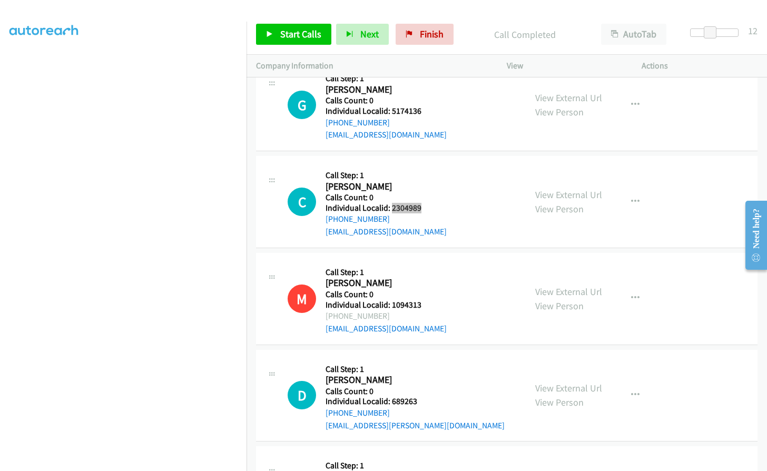
scroll to position [2872, 0]
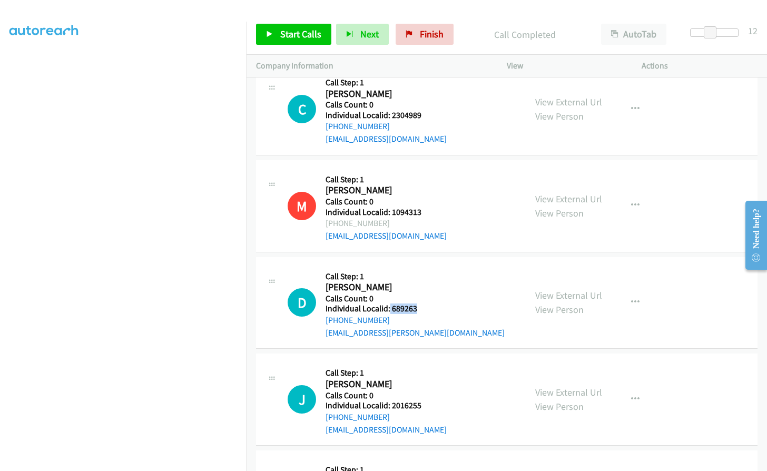
drag, startPoint x: 390, startPoint y: 294, endPoint x: 431, endPoint y: 295, distance: 40.6
click at [431, 304] on h5 "Individual Localid: 689263" at bounding box center [415, 309] width 179 height 11
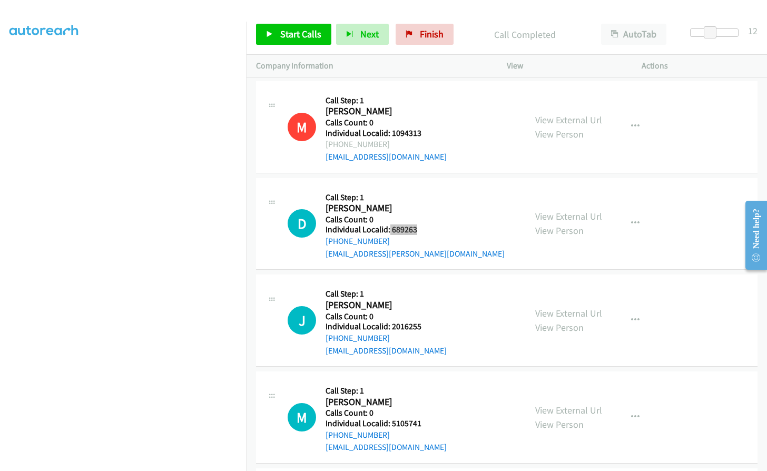
scroll to position [2964, 0]
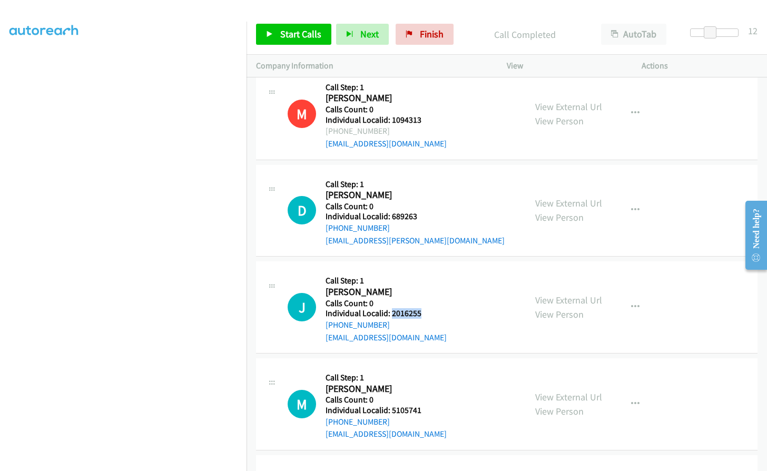
drag, startPoint x: 391, startPoint y: 299, endPoint x: 422, endPoint y: 301, distance: 31.1
click at [422, 308] on h5 "Individual Localid: 2016255" at bounding box center [387, 313] width 123 height 11
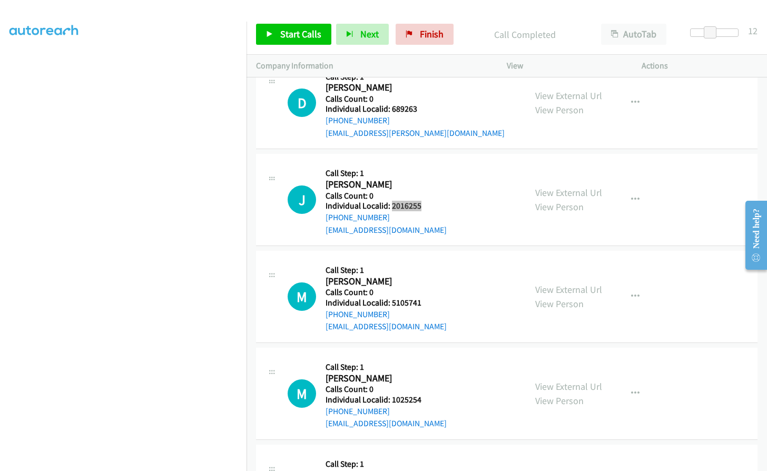
scroll to position [3083, 0]
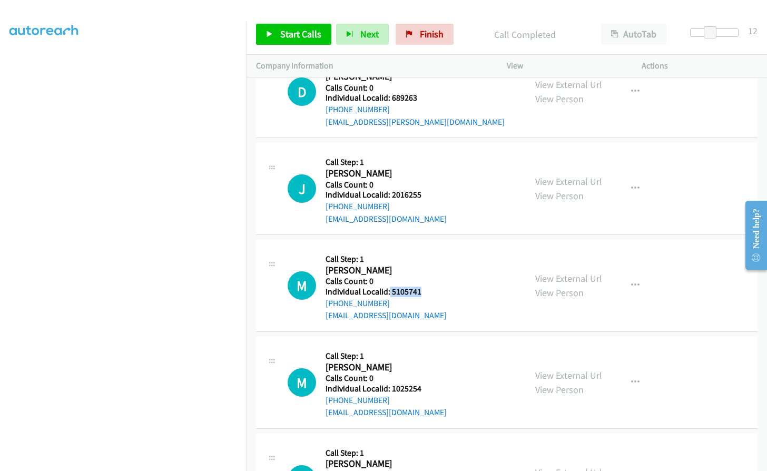
drag, startPoint x: 389, startPoint y: 277, endPoint x: 425, endPoint y: 278, distance: 35.8
click at [425, 278] on div "M Callback Scheduled Call Step: 1 Michael Hilling America/New_York Calls Count:…" at bounding box center [402, 285] width 229 height 73
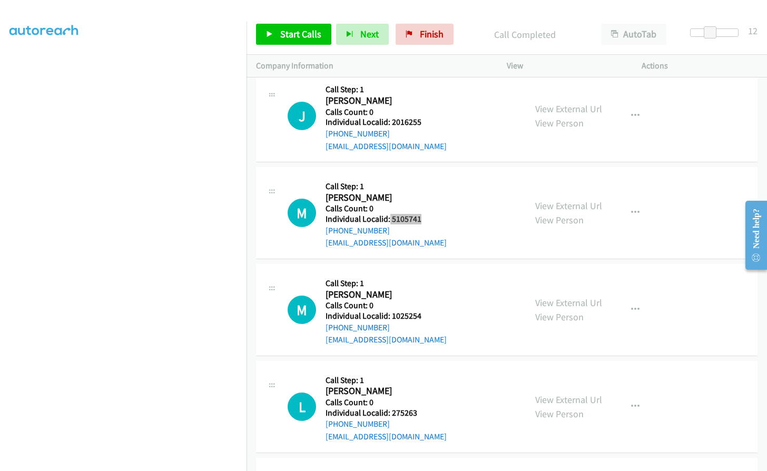
scroll to position [3188, 0]
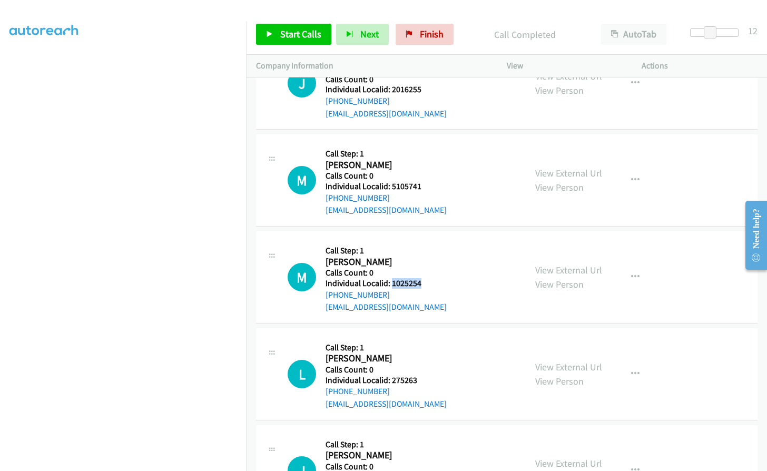
drag, startPoint x: 399, startPoint y: 272, endPoint x: 424, endPoint y: 271, distance: 25.3
click at [424, 271] on div "M Callback Scheduled Call Step: 1 Michael Cramer America/New_York Calls Count: …" at bounding box center [402, 277] width 229 height 73
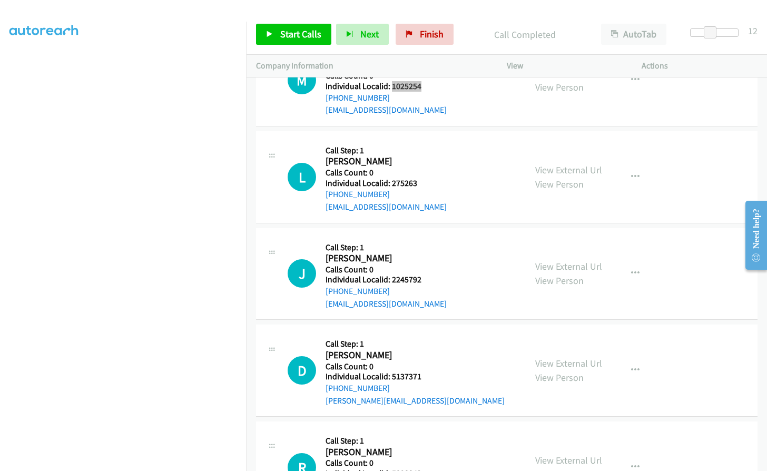
scroll to position [3386, 0]
drag, startPoint x: 390, startPoint y: 171, endPoint x: 416, endPoint y: 170, distance: 25.8
click at [416, 170] on div "L Callback Scheduled Call Step: 1 Linda Barrier America/Chicago Calls Count: 0 …" at bounding box center [402, 176] width 229 height 73
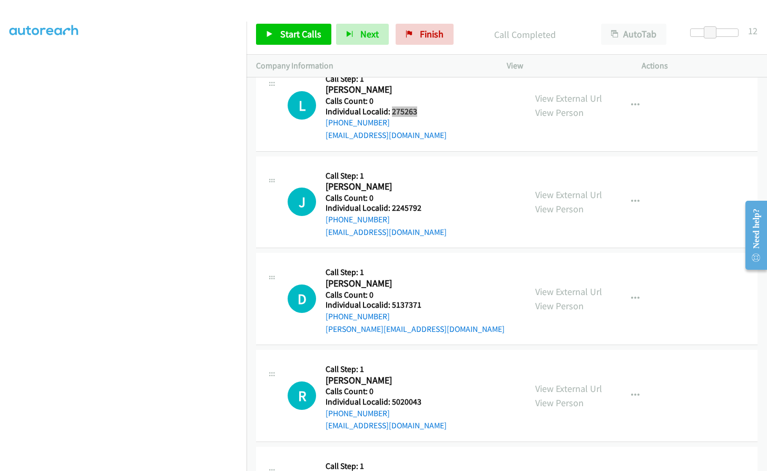
scroll to position [3465, 0]
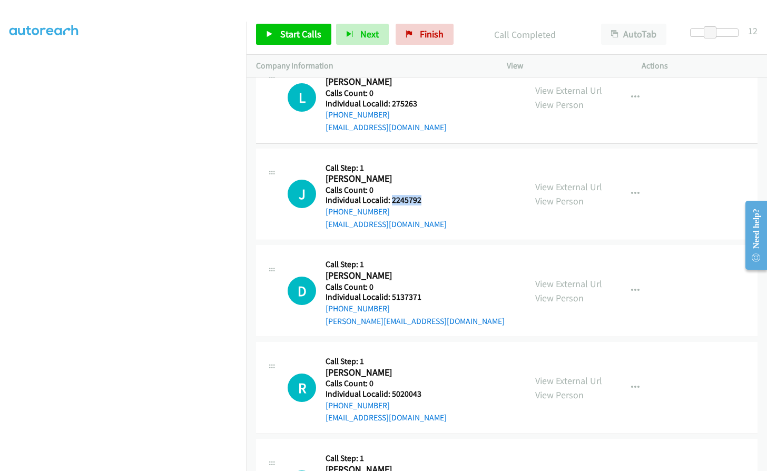
drag, startPoint x: 390, startPoint y: 188, endPoint x: 419, endPoint y: 187, distance: 29.0
click at [419, 195] on h5 "Individual Localid: 2245792" at bounding box center [386, 200] width 121 height 11
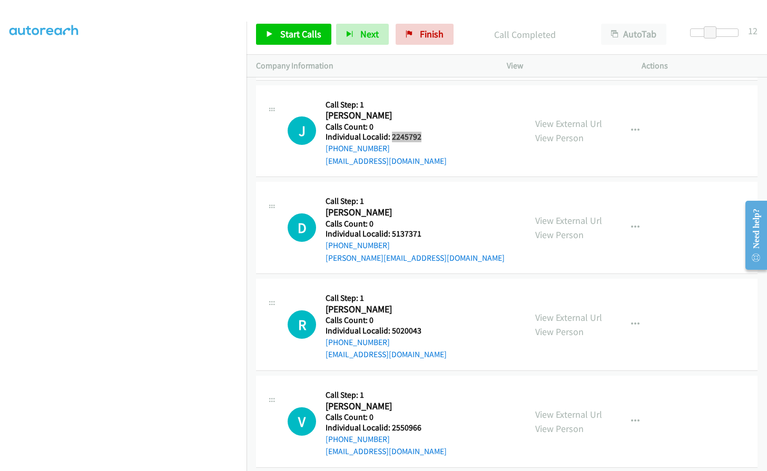
scroll to position [3531, 0]
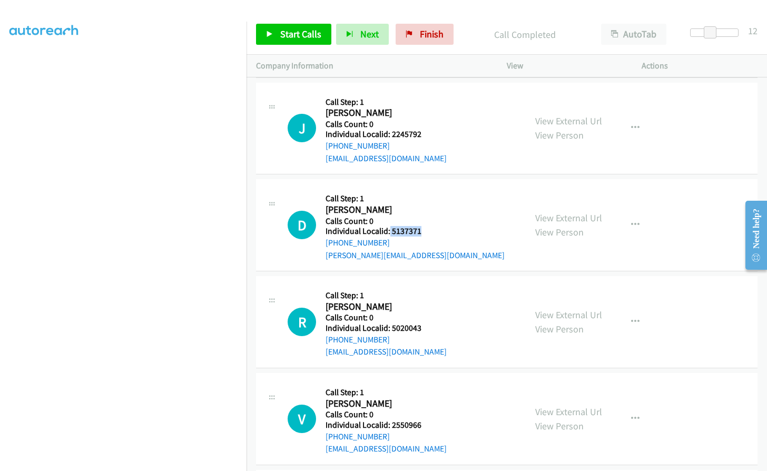
drag, startPoint x: 388, startPoint y: 220, endPoint x: 423, endPoint y: 219, distance: 34.3
click at [423, 219] on div "D Callback Scheduled Call Step: 1 David Roloson America/New_York Calls Count: 0…" at bounding box center [402, 225] width 229 height 73
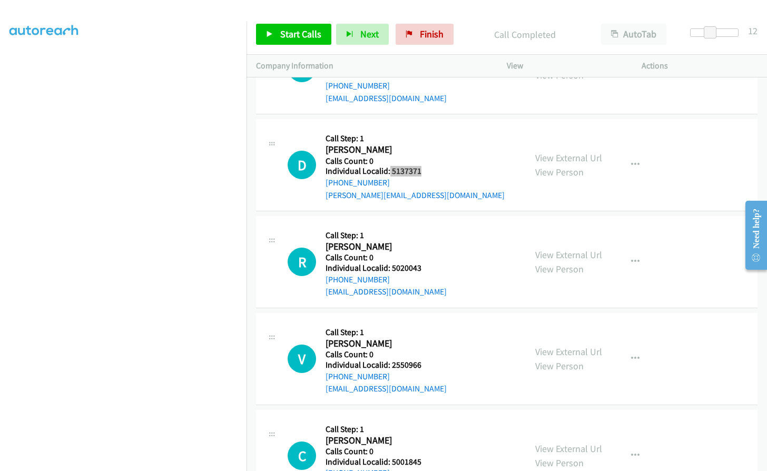
scroll to position [3596, 0]
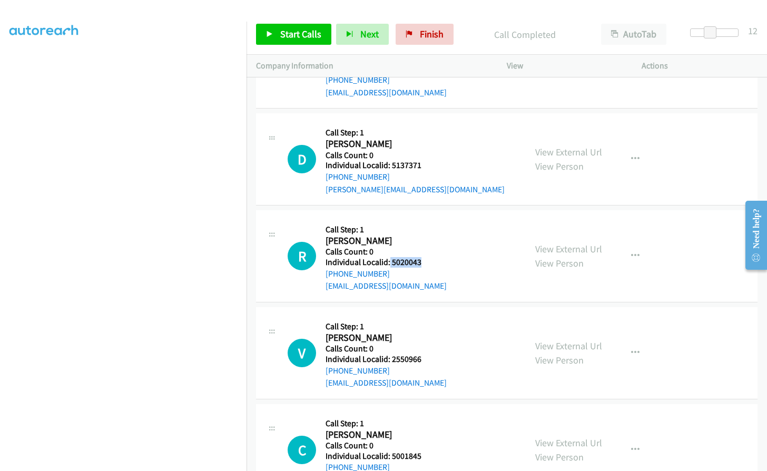
drag, startPoint x: 391, startPoint y: 249, endPoint x: 425, endPoint y: 250, distance: 33.7
click at [425, 250] on div "R Callback Scheduled Call Step: 1 Ruben Favela America/Chicago Calls Count: 0 I…" at bounding box center [402, 256] width 229 height 73
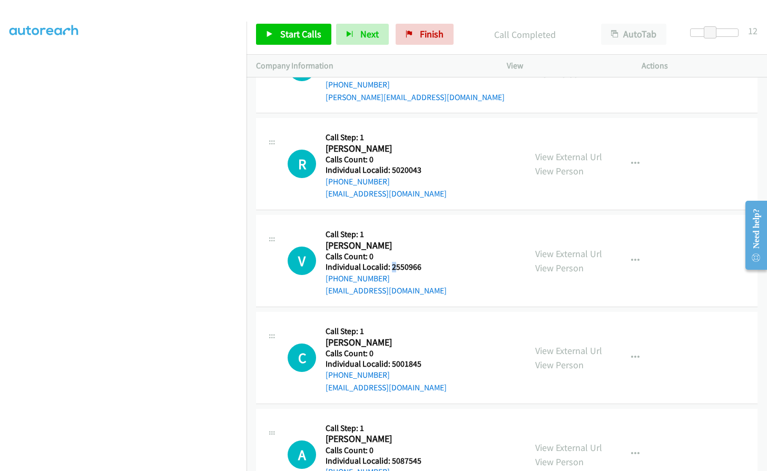
scroll to position [3702, 0]
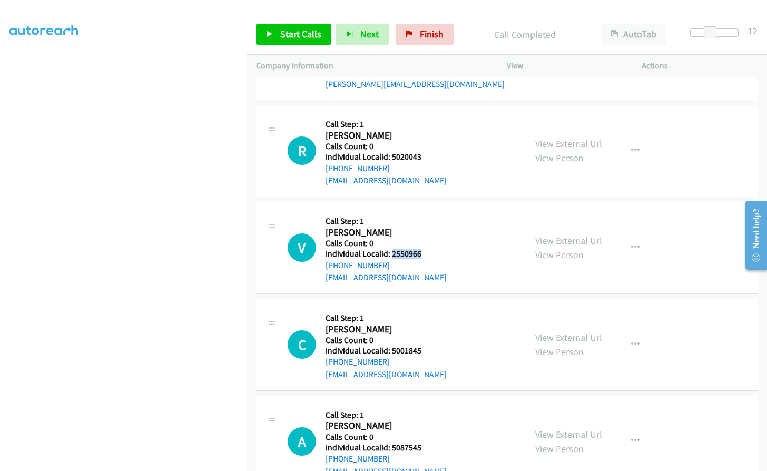
drag, startPoint x: 390, startPoint y: 253, endPoint x: 426, endPoint y: 241, distance: 38.2
click at [426, 241] on div "V Callback Scheduled Call Step: 1 Vera Messina America/New_York Calls Count: 0 …" at bounding box center [402, 247] width 229 height 73
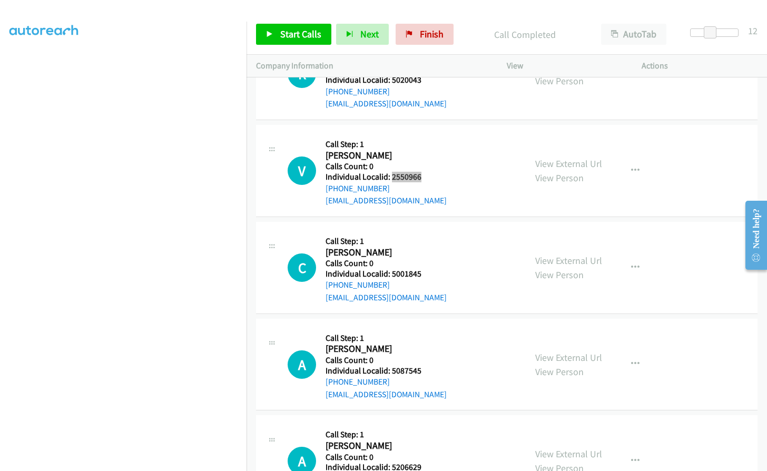
scroll to position [3781, 0]
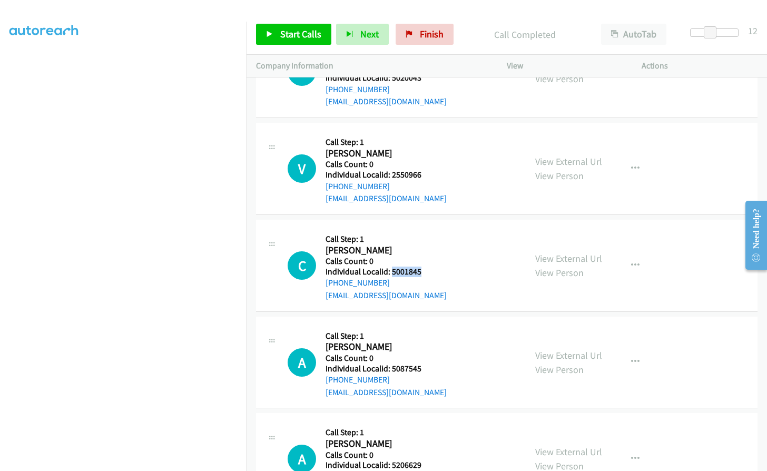
drag, startPoint x: 398, startPoint y: 259, endPoint x: 424, endPoint y: 260, distance: 26.4
click at [424, 267] on h5 "Individual Localid: 5001845" at bounding box center [386, 272] width 121 height 11
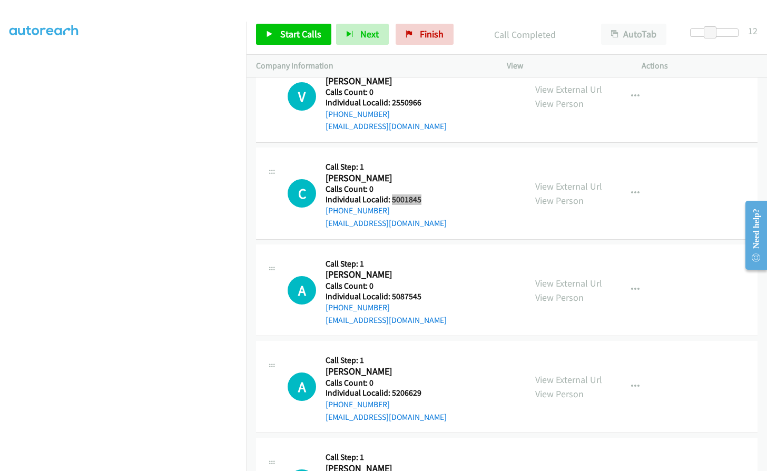
scroll to position [3860, 0]
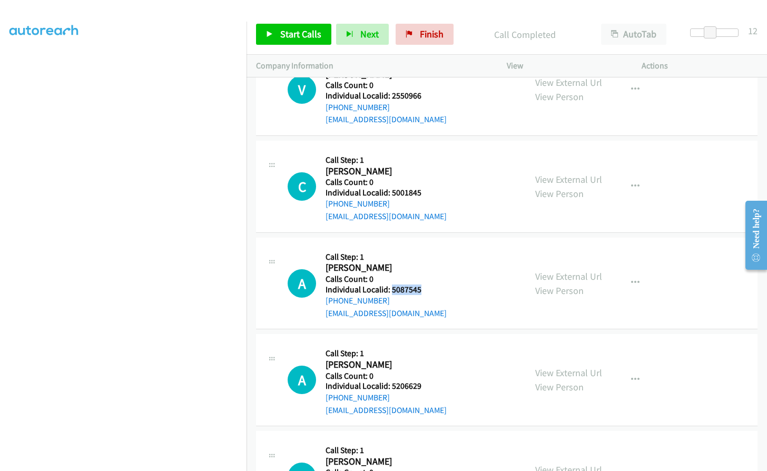
drag, startPoint x: 395, startPoint y: 276, endPoint x: 419, endPoint y: 276, distance: 24.8
click at [419, 285] on h5 "Individual Localid: 5087545" at bounding box center [386, 290] width 121 height 11
click at [279, 32] on link "Start Calls" at bounding box center [293, 34] width 75 height 21
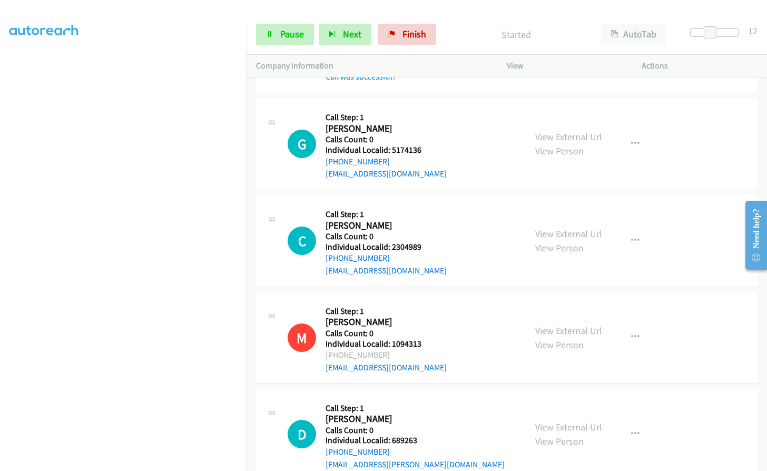
scroll to position [2753, 0]
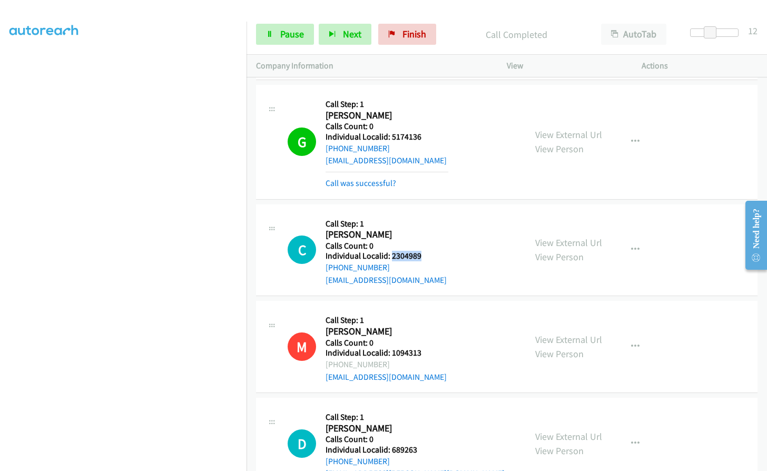
drag, startPoint x: 398, startPoint y: 244, endPoint x: 423, endPoint y: 243, distance: 24.3
click at [423, 251] on h5 "Individual Localid: 2304989" at bounding box center [387, 256] width 123 height 11
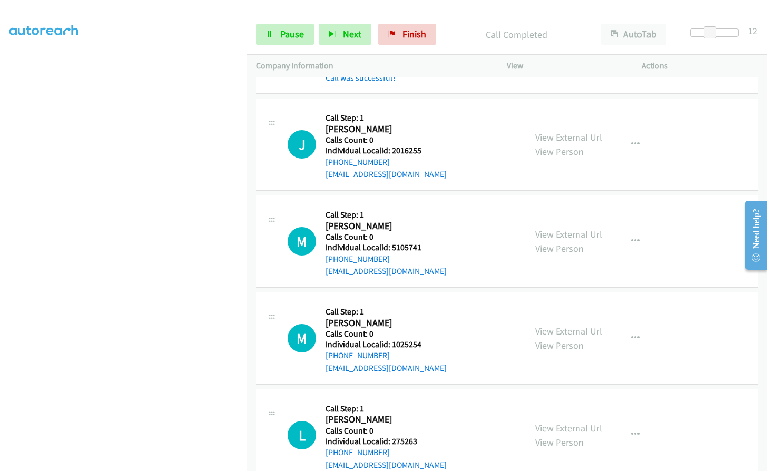
scroll to position [3201, 0]
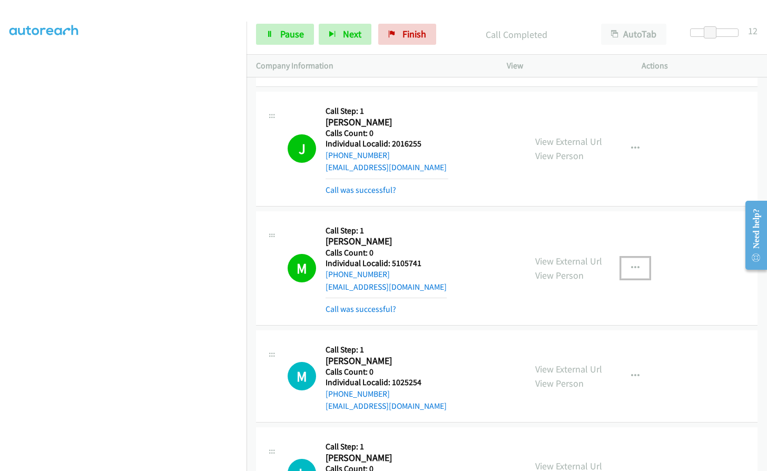
click at [631, 264] on icon "button" at bounding box center [635, 268] width 8 height 8
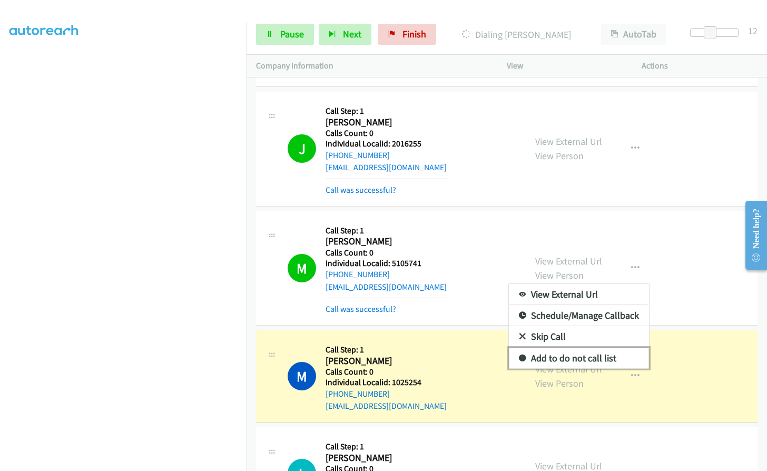
click at [519, 355] on icon at bounding box center [522, 358] width 7 height 7
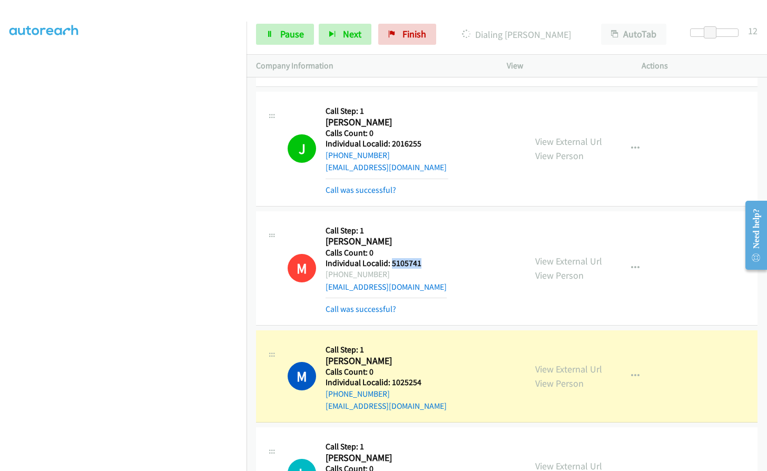
drag, startPoint x: 392, startPoint y: 252, endPoint x: 424, endPoint y: 250, distance: 32.3
click at [424, 250] on div "M Callback Scheduled Call Step: 1 Michael Hilling America/New_York Calls Count:…" at bounding box center [402, 268] width 229 height 95
click at [295, 36] on span "Pause" at bounding box center [292, 34] width 24 height 12
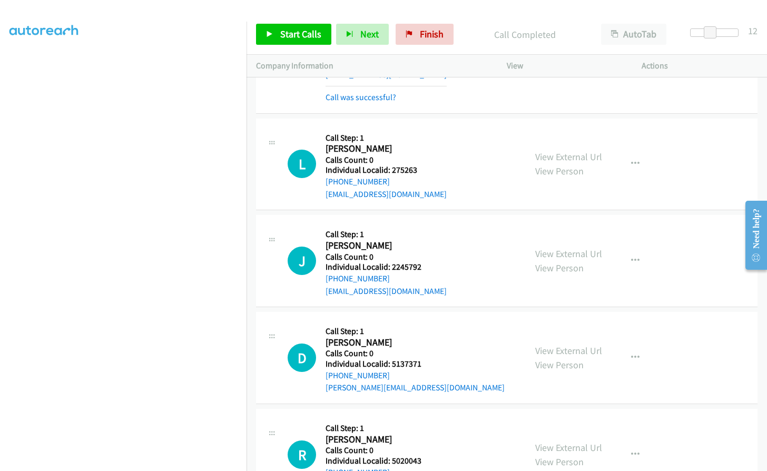
scroll to position [3557, 0]
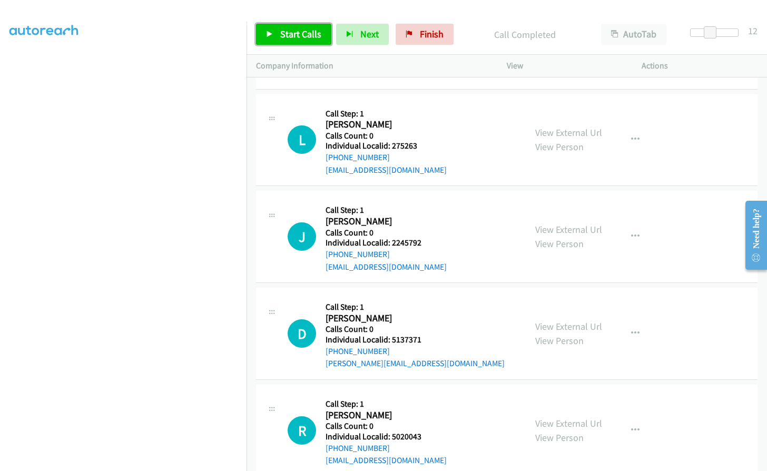
click at [307, 37] on span "Start Calls" at bounding box center [300, 34] width 41 height 12
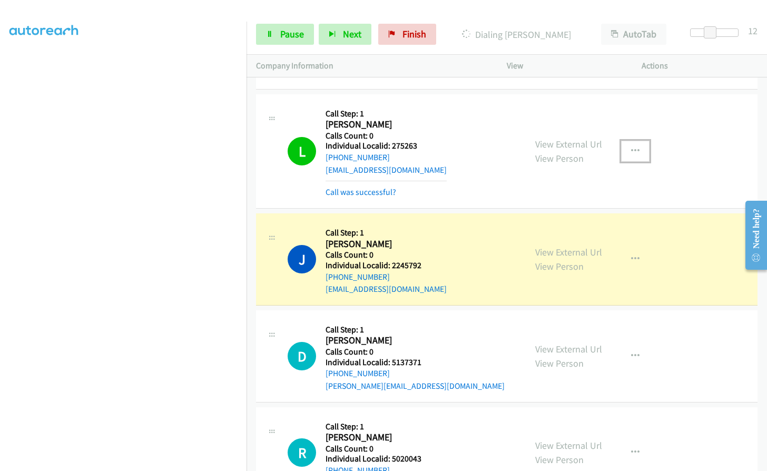
click at [631, 147] on icon "button" at bounding box center [635, 151] width 8 height 8
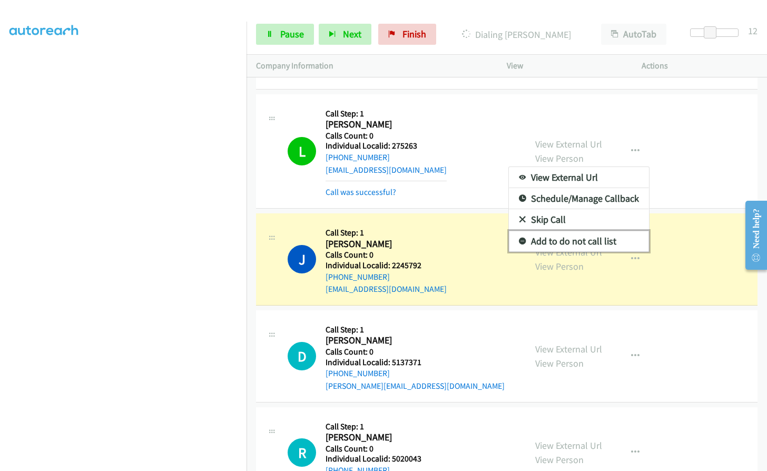
click at [519, 238] on icon at bounding box center [522, 241] width 7 height 7
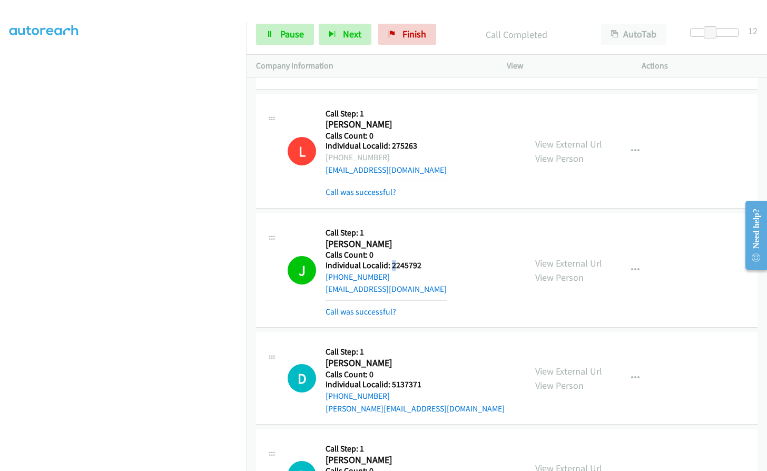
drag, startPoint x: 390, startPoint y: 251, endPoint x: 396, endPoint y: 252, distance: 5.8
click at [396, 260] on h5 "Individual Localid: 2245792" at bounding box center [386, 265] width 121 height 11
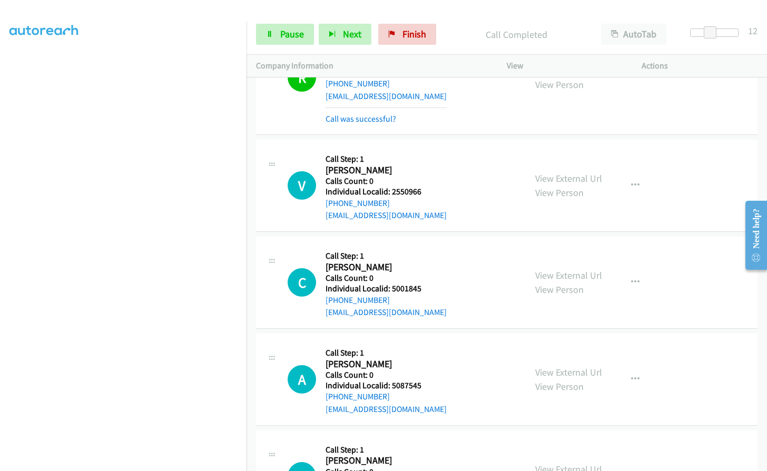
scroll to position [3992, 0]
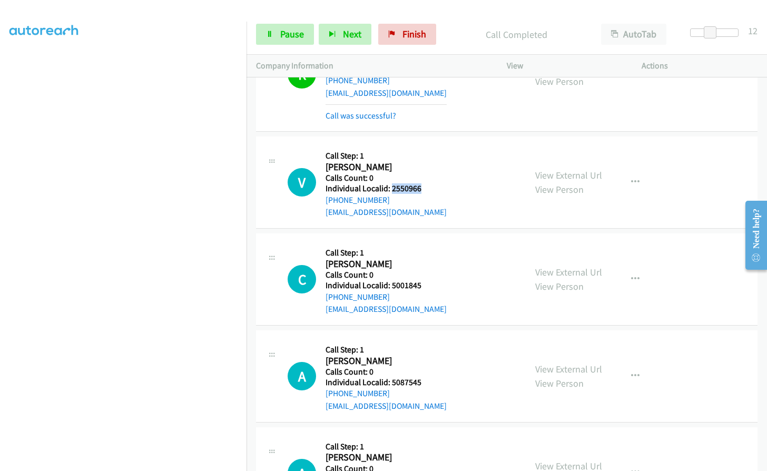
drag, startPoint x: 402, startPoint y: 174, endPoint x: 434, endPoint y: 173, distance: 31.6
click at [434, 173] on div "V Callback Scheduled Call Step: 1 Vera Messina America/New_York Calls Count: 0 …" at bounding box center [402, 182] width 229 height 73
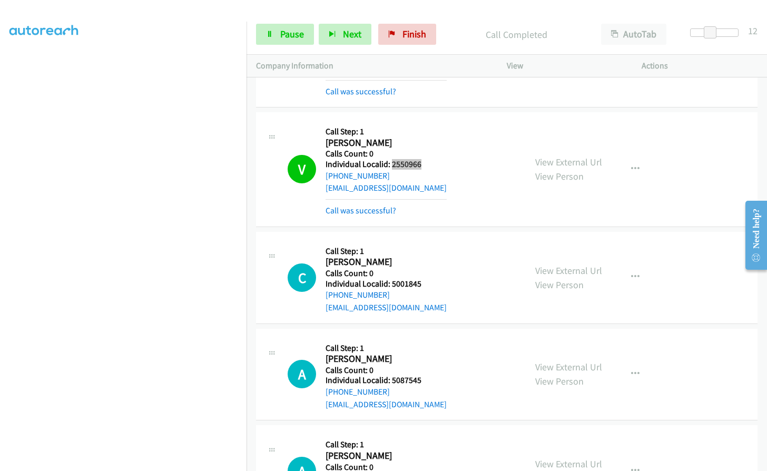
scroll to position [4018, 0]
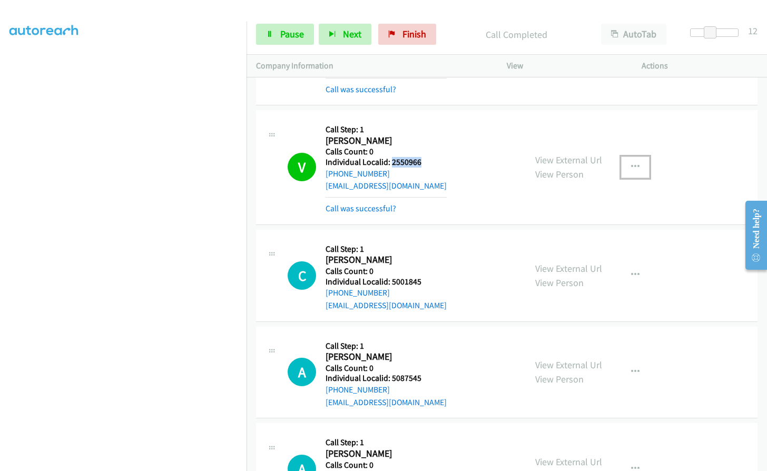
click at [636, 157] on button "button" at bounding box center [635, 167] width 28 height 21
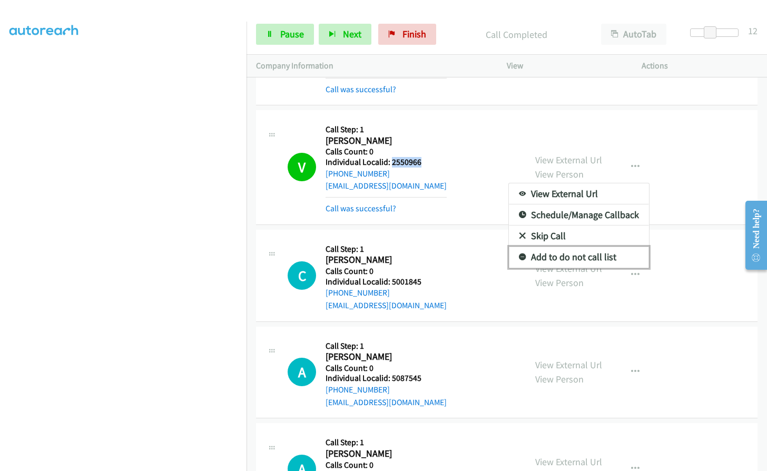
click at [519, 254] on icon at bounding box center [522, 257] width 7 height 7
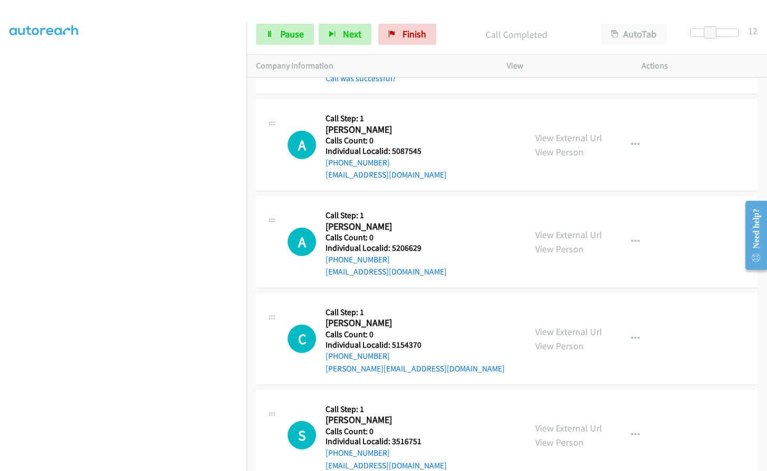
scroll to position [4282, 0]
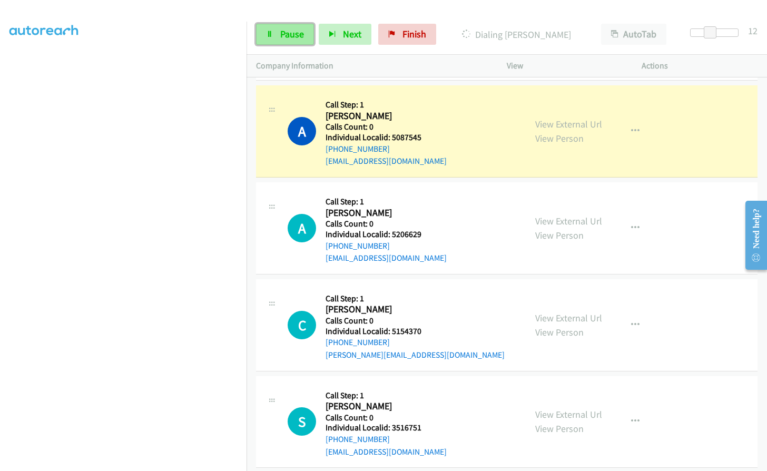
click at [295, 28] on span "Pause" at bounding box center [292, 34] width 24 height 12
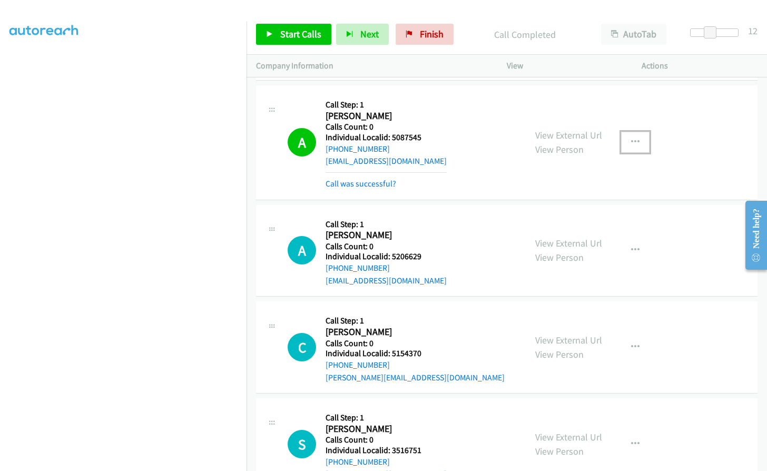
click at [622, 132] on button "button" at bounding box center [635, 142] width 28 height 21
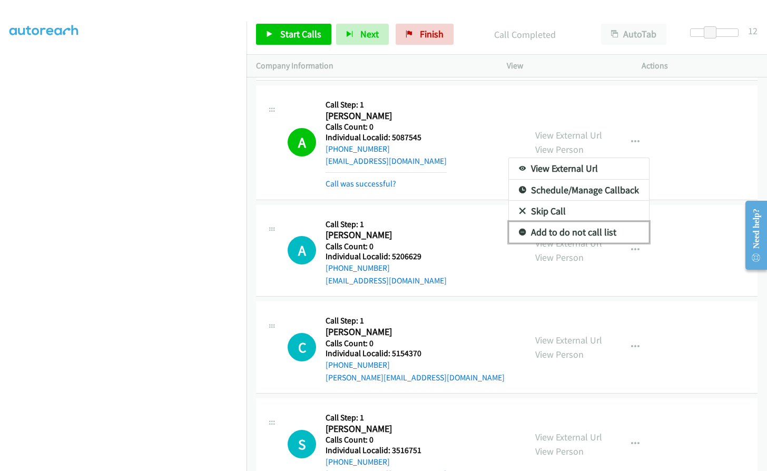
click at [520, 229] on icon at bounding box center [522, 232] width 7 height 7
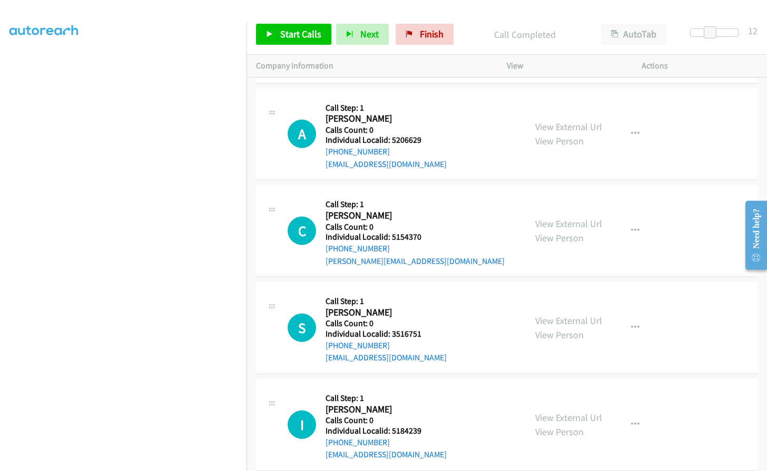
scroll to position [4400, 0]
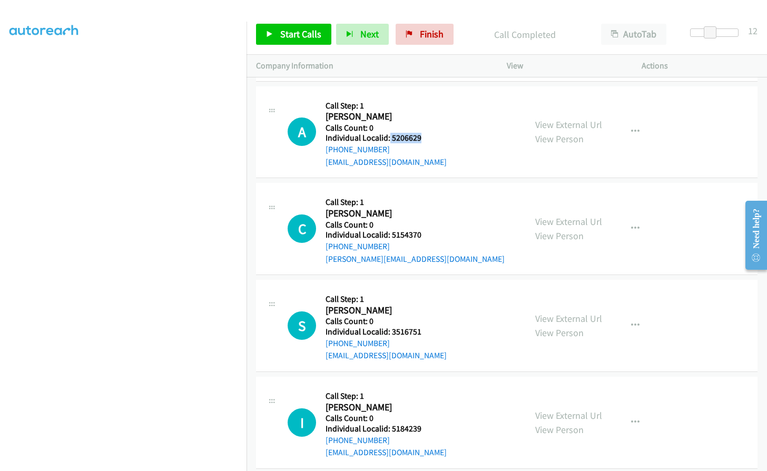
drag, startPoint x: 389, startPoint y: 125, endPoint x: 427, endPoint y: 125, distance: 37.9
click at [427, 125] on div "A Callback Scheduled Call Step: 1 Andrew Mandia America/New_York Calls Count: 0…" at bounding box center [402, 132] width 229 height 73
drag, startPoint x: 390, startPoint y: 221, endPoint x: 424, endPoint y: 221, distance: 33.7
click at [424, 230] on h5 "Individual Localid: 5154370" at bounding box center [415, 235] width 179 height 11
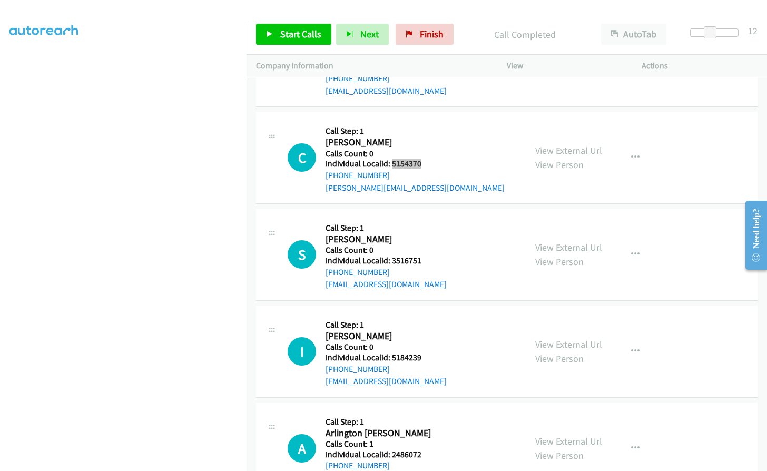
scroll to position [4479, 0]
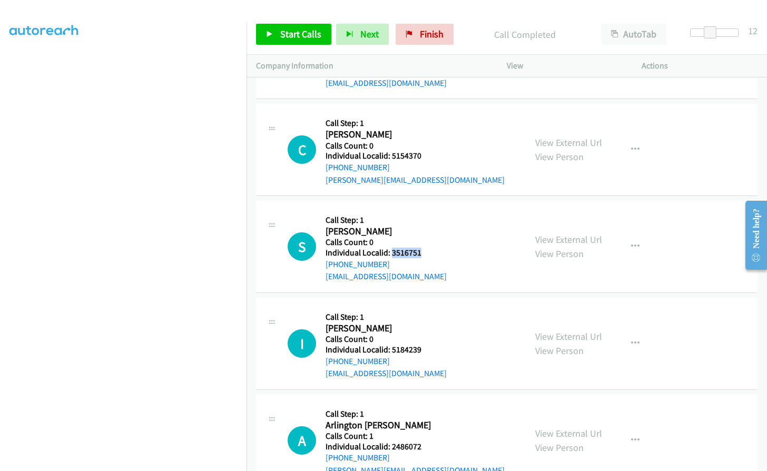
drag, startPoint x: 392, startPoint y: 238, endPoint x: 420, endPoint y: 237, distance: 28.5
click at [420, 237] on div "S Callback Scheduled Call Step: 1 Samantha Lindsay America/New_York Calls Count…" at bounding box center [402, 246] width 229 height 73
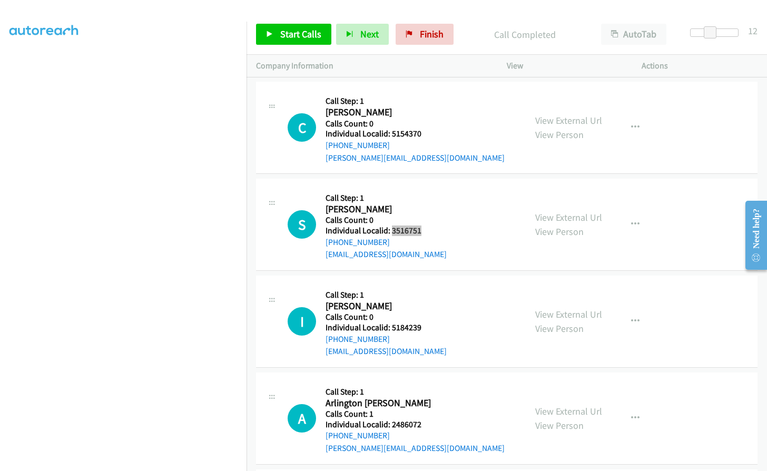
scroll to position [4558, 0]
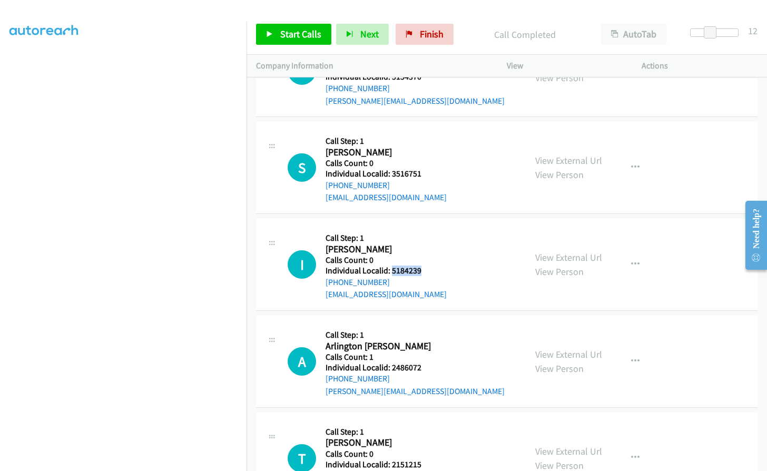
drag, startPoint x: 392, startPoint y: 258, endPoint x: 423, endPoint y: 255, distance: 31.8
click at [423, 255] on div "I Callback Scheduled Call Step: 1 Ian Auberzinsky America/New_York Calls Count:…" at bounding box center [402, 264] width 229 height 73
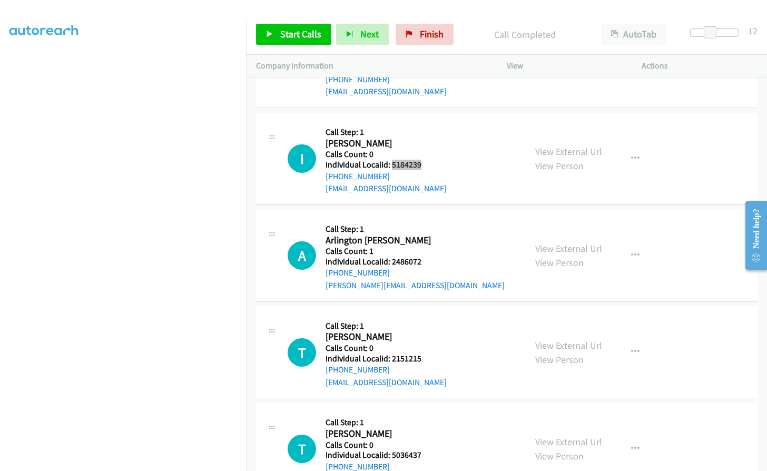
scroll to position [4677, 0]
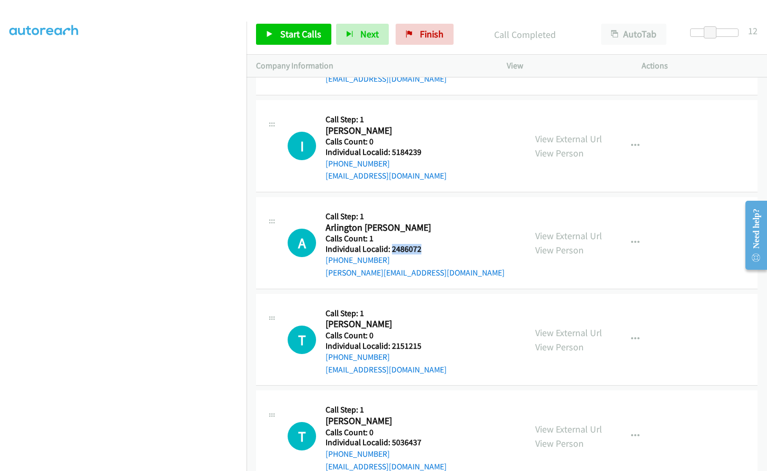
drag, startPoint x: 390, startPoint y: 233, endPoint x: 422, endPoint y: 233, distance: 31.6
click at [422, 233] on div "A Callback Scheduled Call Step: 1 Arlington Sorge America/New_York Calls Count:…" at bounding box center [402, 243] width 229 height 73
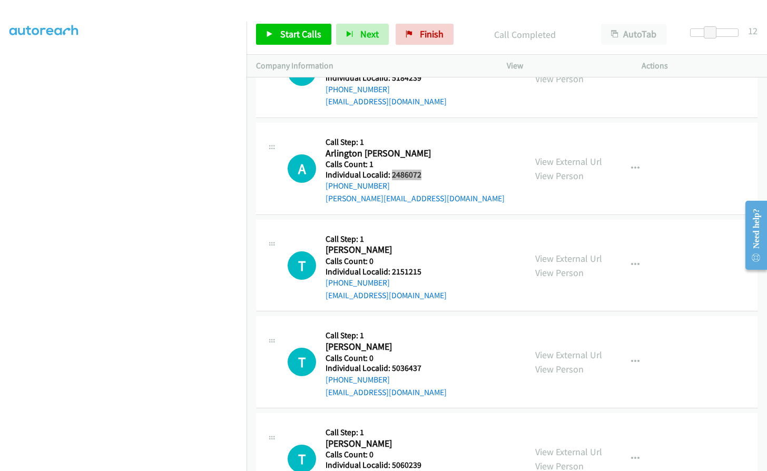
scroll to position [4756, 0]
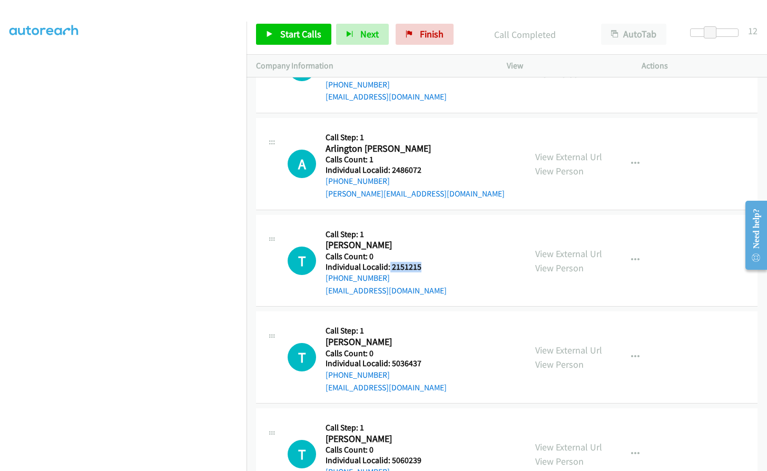
drag, startPoint x: 389, startPoint y: 255, endPoint x: 421, endPoint y: 253, distance: 31.1
click at [421, 253] on div "T Callback Scheduled Call Step: 1 Tyler Kilduff America/New_York Calls Count: 0…" at bounding box center [402, 260] width 229 height 73
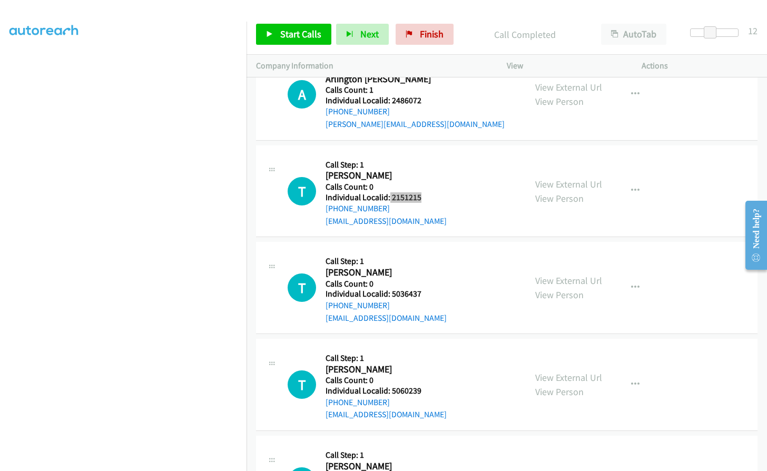
scroll to position [4835, 0]
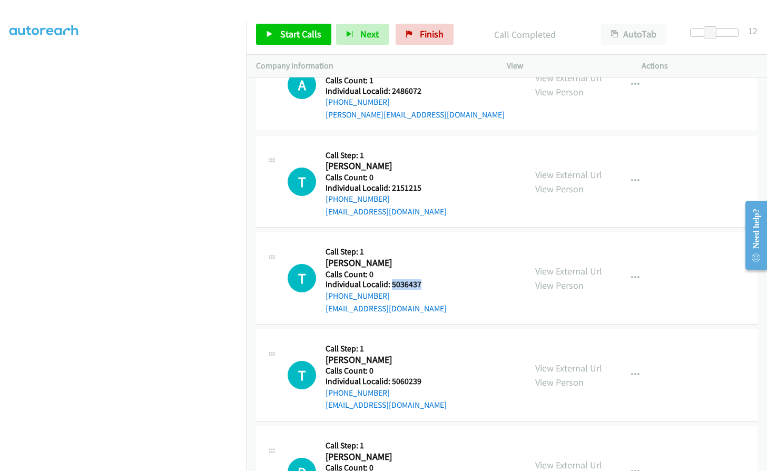
drag, startPoint x: 392, startPoint y: 271, endPoint x: 429, endPoint y: 271, distance: 37.4
click at [429, 271] on div "T Callback Scheduled Call Step: 1 Tyson Davis America/Denver Calls Count: 0 Ind…" at bounding box center [402, 278] width 229 height 73
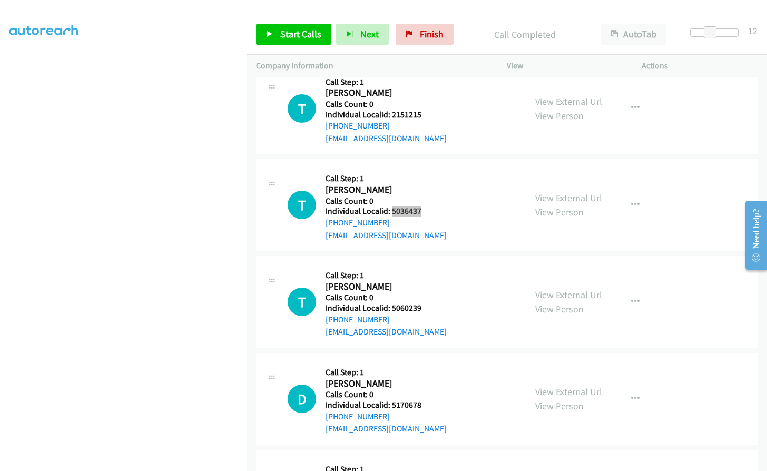
scroll to position [4914, 0]
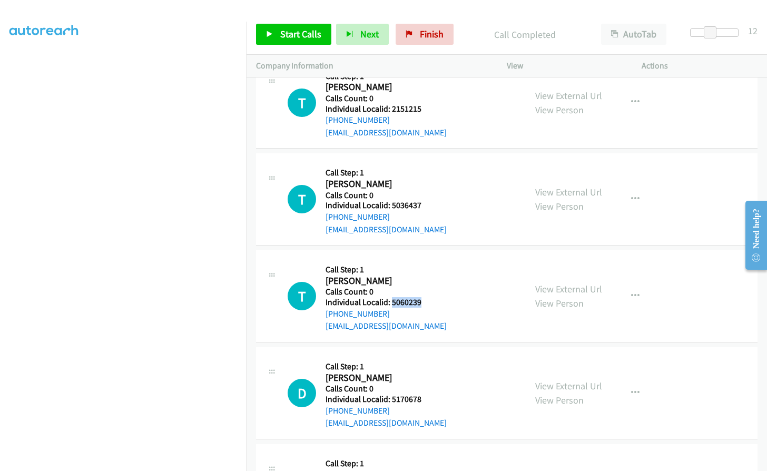
drag, startPoint x: 391, startPoint y: 290, endPoint x: 423, endPoint y: 289, distance: 32.2
click at [423, 289] on div "T Callback Scheduled Call Step: 1 Taylor Addis America/New_York Calls Count: 0 …" at bounding box center [402, 296] width 229 height 73
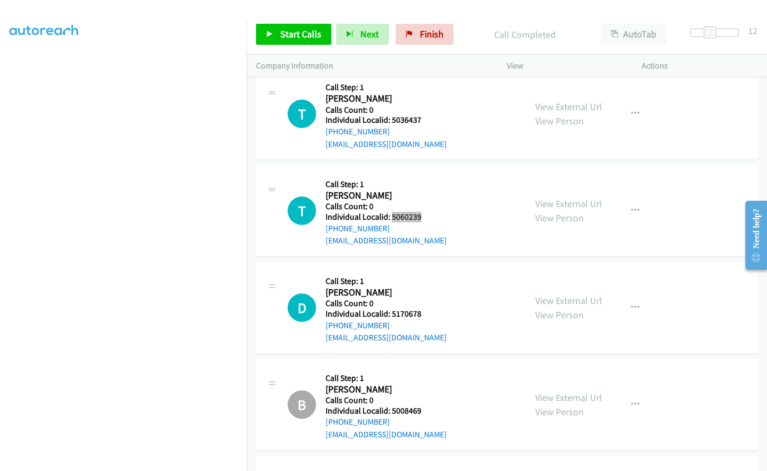
scroll to position [5006, 0]
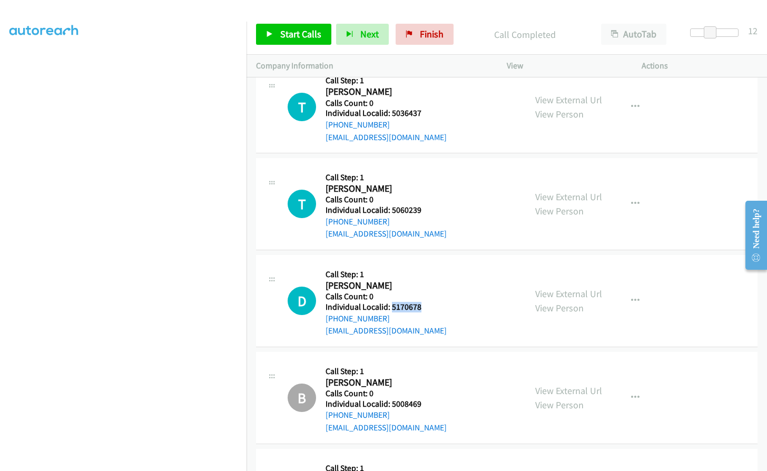
drag, startPoint x: 390, startPoint y: 294, endPoint x: 420, endPoint y: 291, distance: 29.7
click at [432, 302] on h5 "Individual Localid: 5170678" at bounding box center [386, 307] width 121 height 11
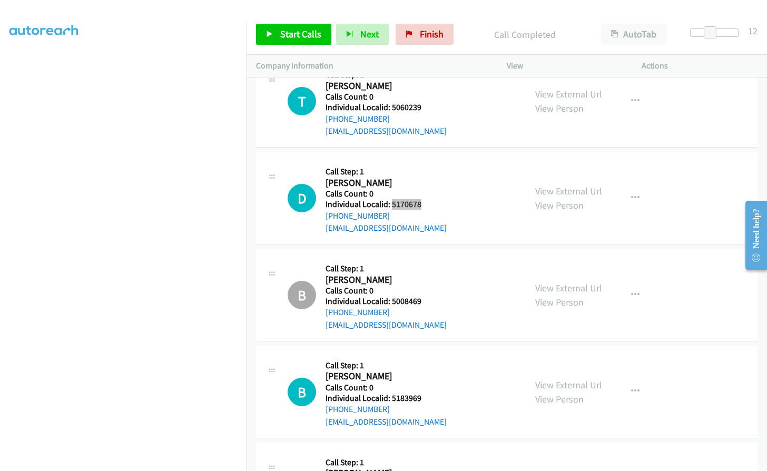
scroll to position [5138, 0]
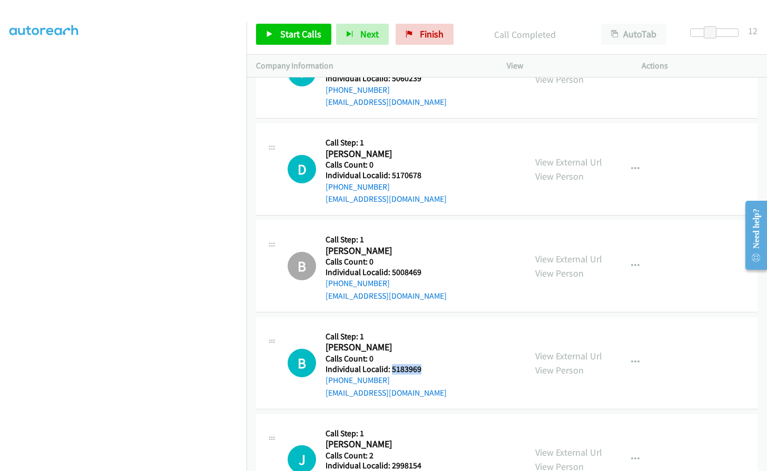
drag, startPoint x: 393, startPoint y: 355, endPoint x: 428, endPoint y: 355, distance: 35.8
click at [428, 355] on div "B Callback Scheduled Call Step: 1 Blake Cox America/New_York Calls Count: 0 Ind…" at bounding box center [402, 363] width 229 height 73
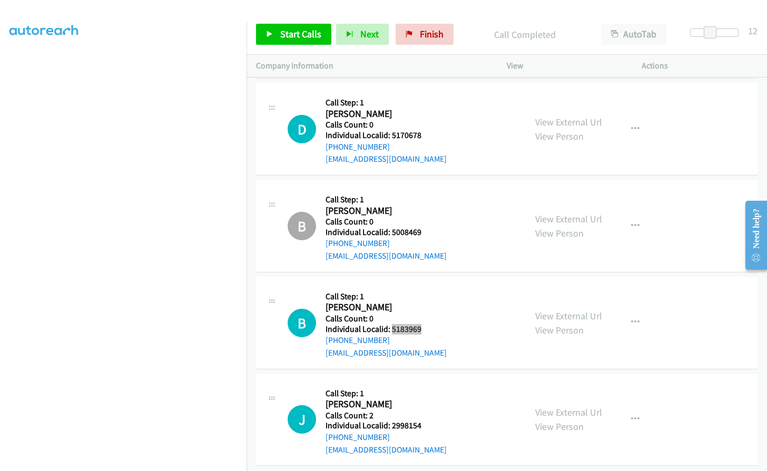
scroll to position [5217, 0]
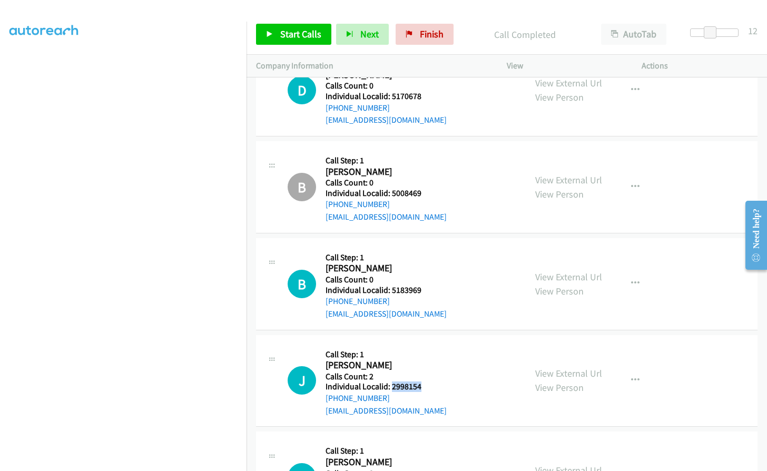
drag, startPoint x: 390, startPoint y: 373, endPoint x: 421, endPoint y: 374, distance: 31.1
click at [421, 374] on div "J Callback Scheduled Call Step: 1 Joe Fischer America/New_York Calls Count: 2 I…" at bounding box center [402, 381] width 229 height 73
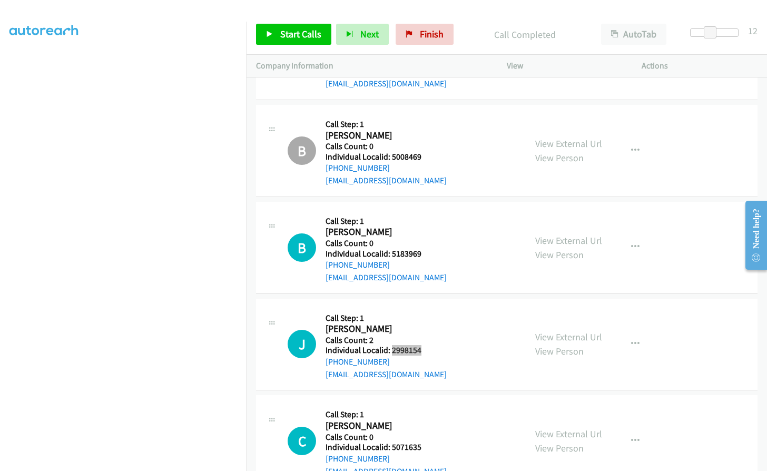
scroll to position [5322, 0]
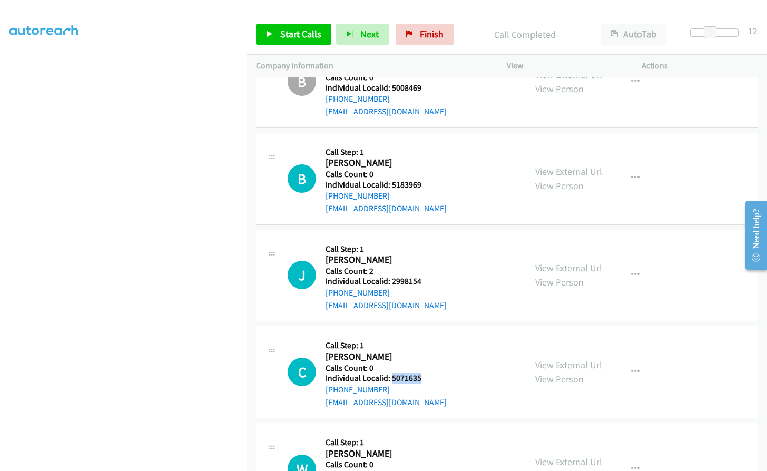
drag, startPoint x: 391, startPoint y: 369, endPoint x: 425, endPoint y: 366, distance: 33.8
click at [425, 366] on div "C Callback Scheduled Call Step: 1 Craig Brooks America/New_York Calls Count: 0 …" at bounding box center [402, 372] width 229 height 73
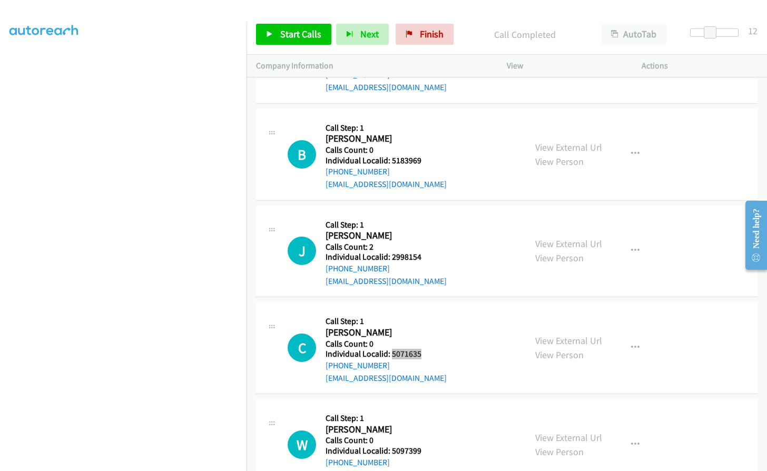
scroll to position [5454, 0]
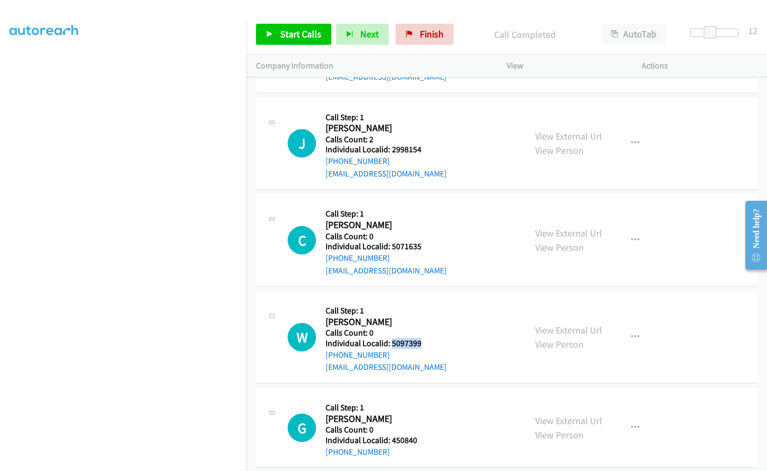
drag, startPoint x: 392, startPoint y: 330, endPoint x: 422, endPoint y: 330, distance: 30.0
click at [422, 330] on div "W Callback Scheduled Call Step: 1 Will Parker America/Denver Calls Count: 0 Ind…" at bounding box center [402, 337] width 229 height 73
drag, startPoint x: 308, startPoint y: 34, endPoint x: 348, endPoint y: 75, distance: 57.4
click at [308, 34] on span "Start Calls" at bounding box center [300, 34] width 41 height 12
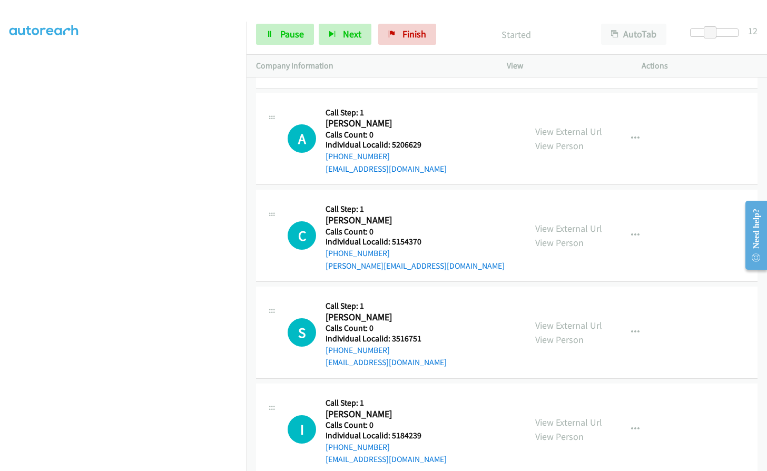
scroll to position [4400, 0]
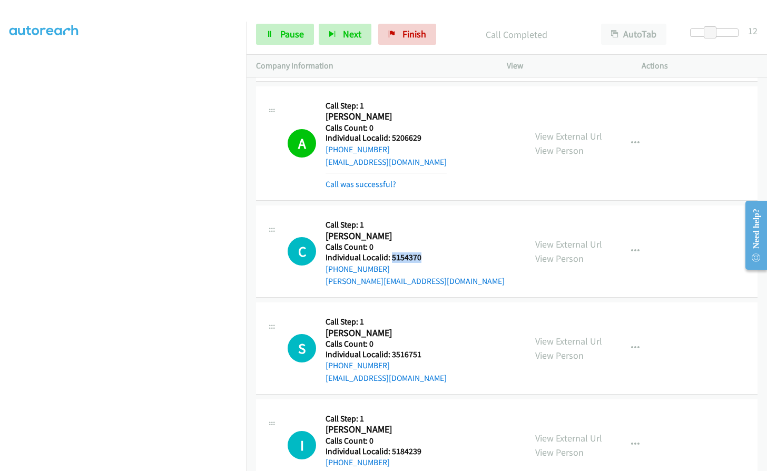
drag, startPoint x: 391, startPoint y: 244, endPoint x: 426, endPoint y: 244, distance: 34.8
click at [426, 252] on h5 "Individual Localid: 5154370" at bounding box center [415, 257] width 179 height 11
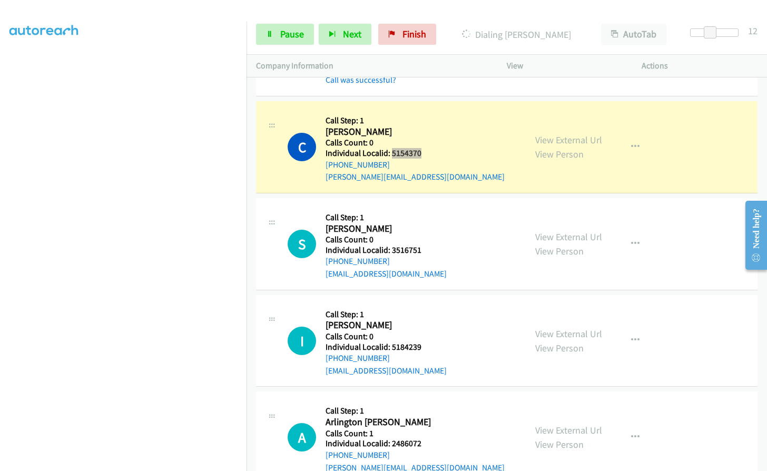
scroll to position [4506, 0]
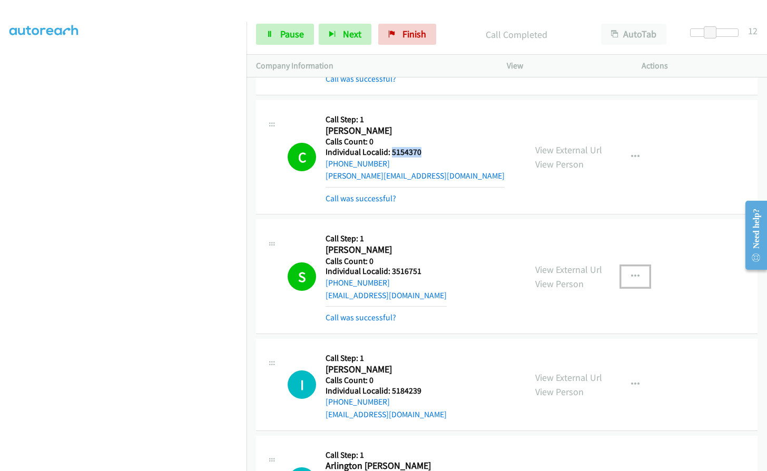
click at [631, 272] on icon "button" at bounding box center [635, 276] width 8 height 8
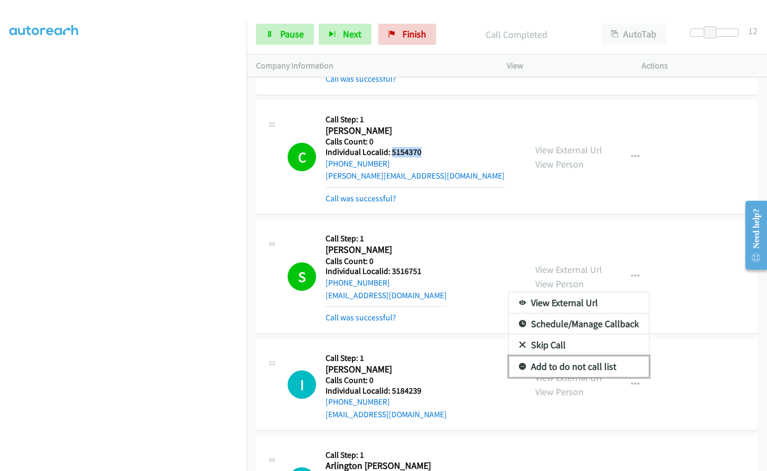
click at [519, 364] on icon at bounding box center [522, 367] width 7 height 7
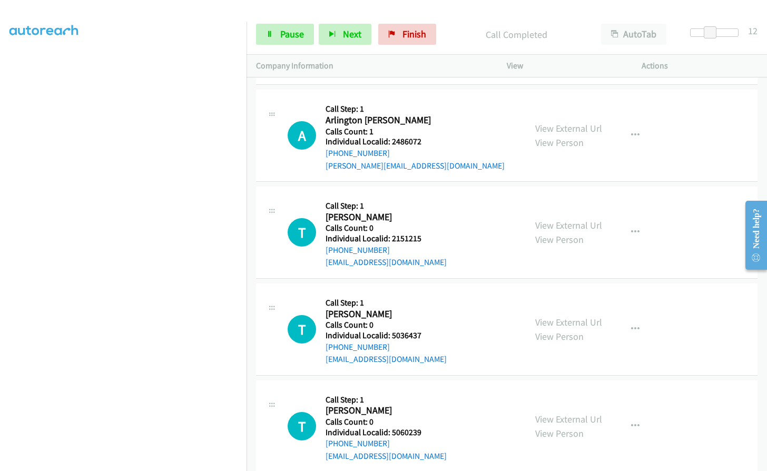
scroll to position [4874, 0]
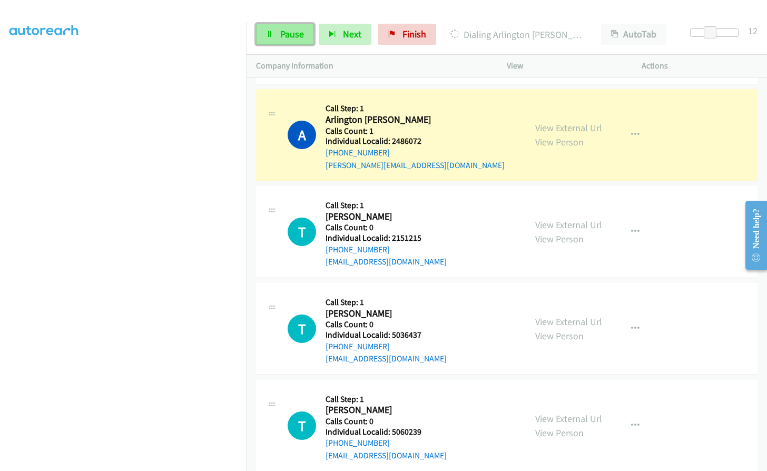
click at [291, 40] on link "Pause" at bounding box center [285, 34] width 58 height 21
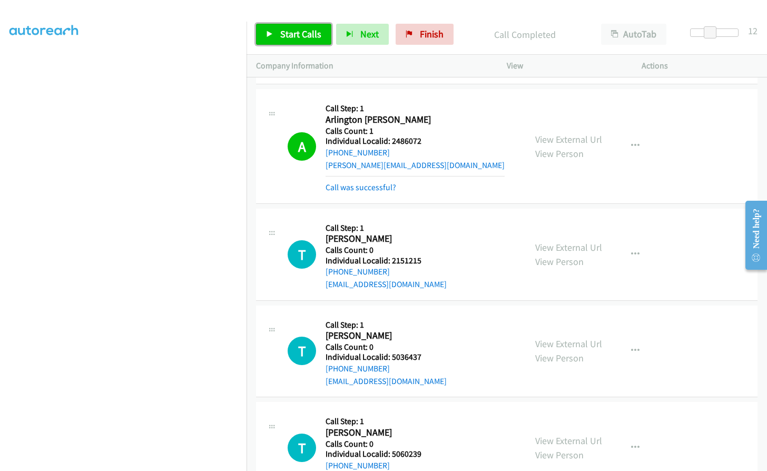
click at [296, 31] on span "Start Calls" at bounding box center [300, 34] width 41 height 12
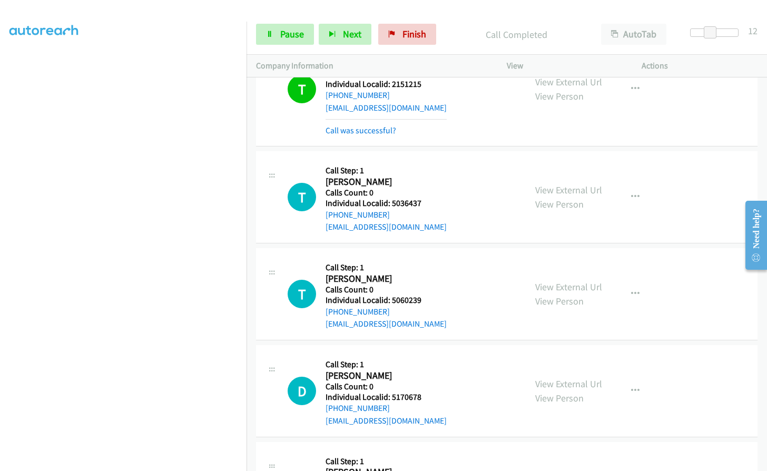
scroll to position [5072, 0]
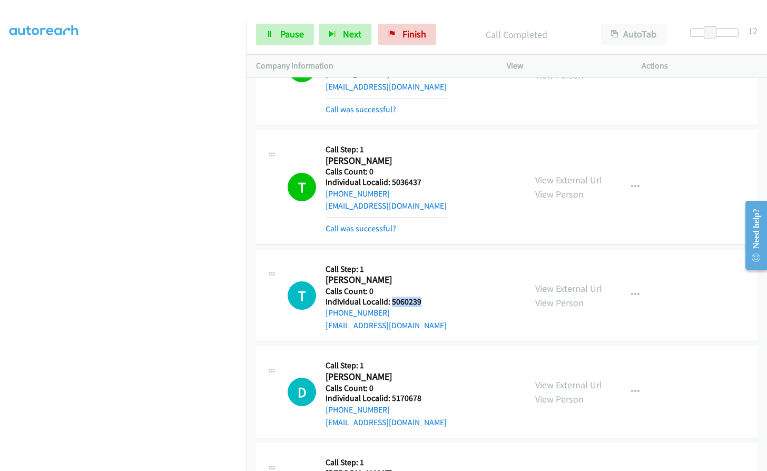
drag, startPoint x: 392, startPoint y: 290, endPoint x: 425, endPoint y: 290, distance: 33.7
click at [425, 290] on div "T Callback Scheduled Call Step: 1 Taylor Addis America/New_York Calls Count: 0 …" at bounding box center [402, 295] width 229 height 73
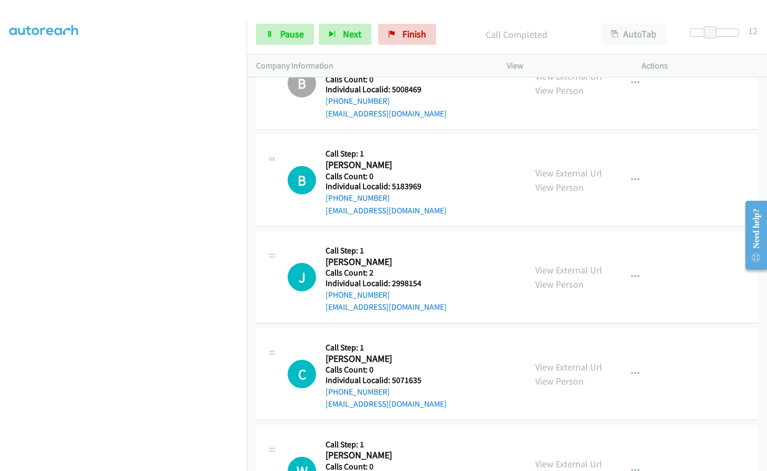
scroll to position [5559, 0]
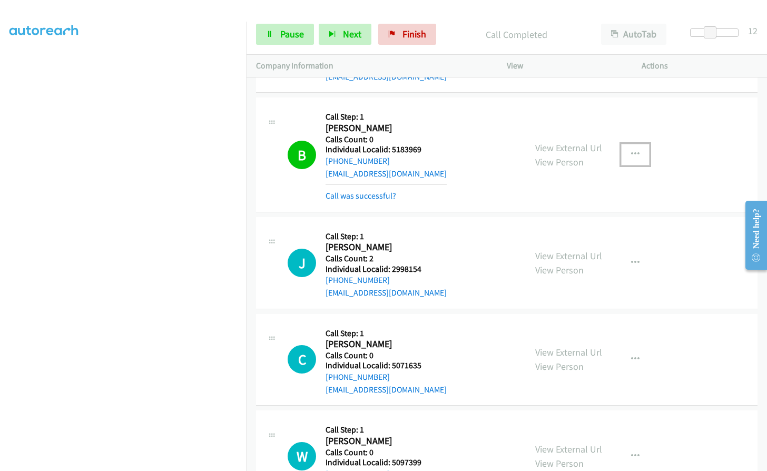
click at [638, 144] on button "button" at bounding box center [635, 154] width 28 height 21
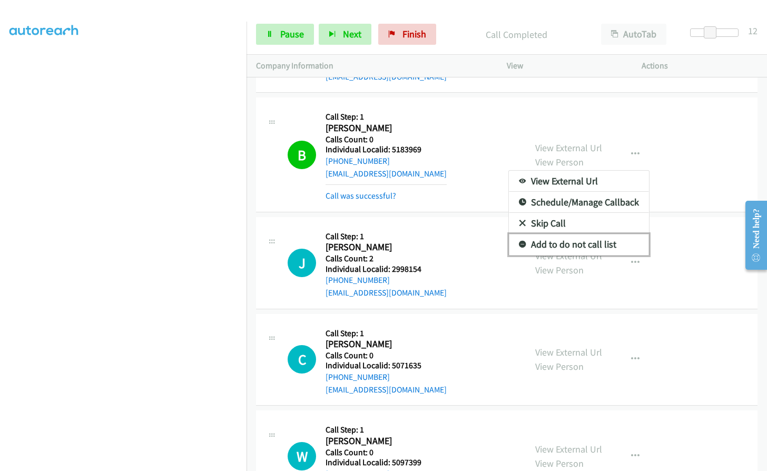
click at [519, 241] on icon at bounding box center [522, 244] width 7 height 7
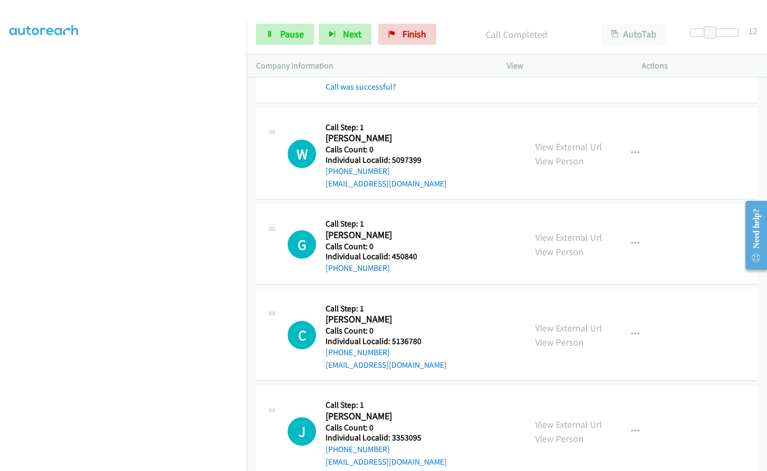
scroll to position [5915, 0]
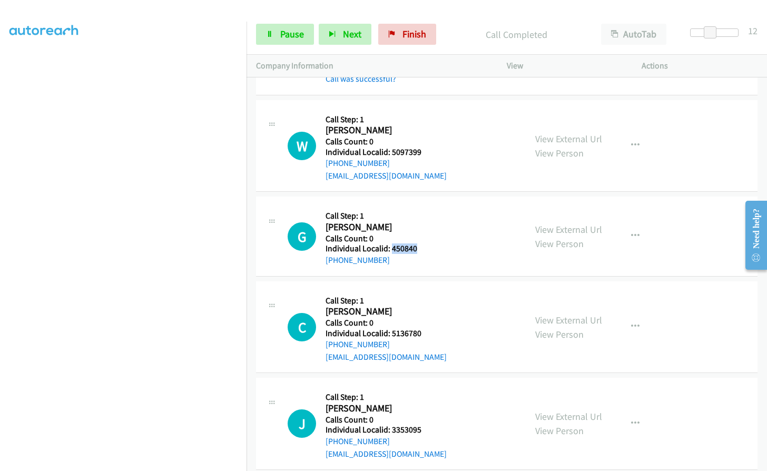
drag, startPoint x: 390, startPoint y: 236, endPoint x: 420, endPoint y: 235, distance: 30.1
click at [420, 235] on div "G Callback Scheduled Call Step: 1 Gordon Deletto America/New_York Calls Count: …" at bounding box center [402, 236] width 229 height 60
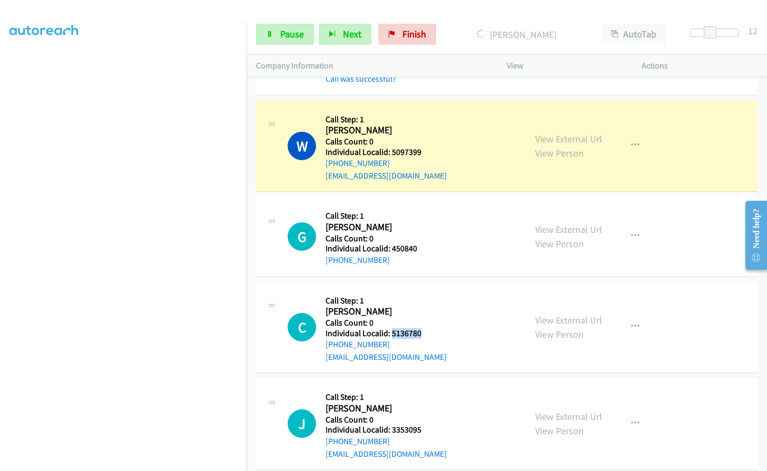
drag, startPoint x: 392, startPoint y: 322, endPoint x: 428, endPoint y: 319, distance: 37.1
click at [428, 319] on div "C Callback Scheduled Call Step: 1 Charles Scott America/New_York Calls Count: 0…" at bounding box center [402, 327] width 229 height 73
click at [281, 26] on link "Pause" at bounding box center [285, 34] width 58 height 21
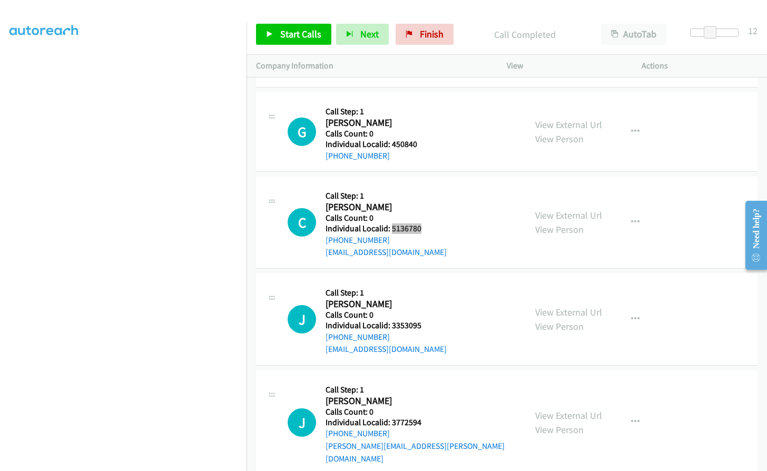
scroll to position [6021, 0]
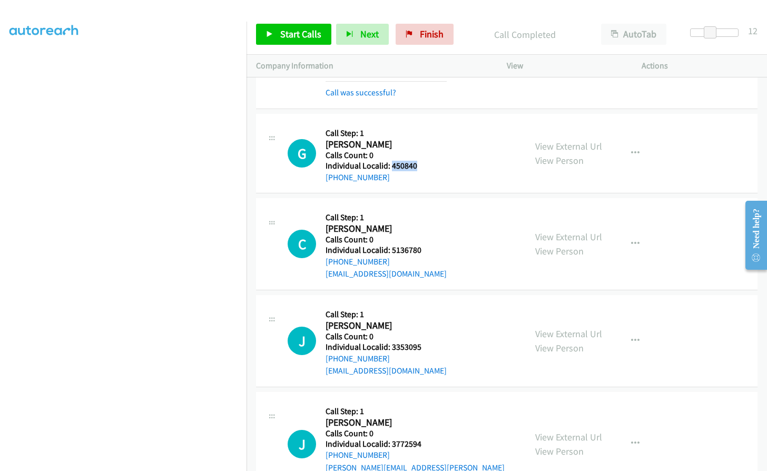
drag, startPoint x: 392, startPoint y: 152, endPoint x: 421, endPoint y: 151, distance: 29.0
click at [428, 151] on div "G Callback Scheduled Call Step: 1 Gordon Deletto America/New_York Calls Count: …" at bounding box center [402, 153] width 229 height 60
drag, startPoint x: 392, startPoint y: 334, endPoint x: 421, endPoint y: 335, distance: 29.5
click at [421, 335] on div "J Callback Scheduled Call Step: 1 Janet Kaericher America/New_York Calls Count:…" at bounding box center [402, 341] width 229 height 73
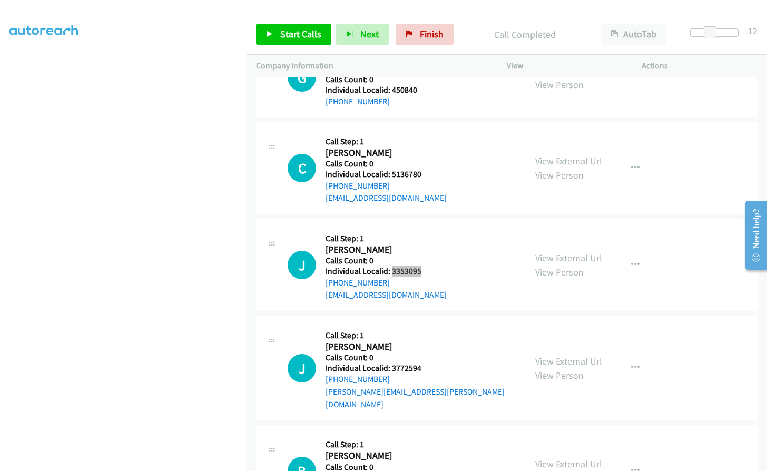
scroll to position [6139, 0]
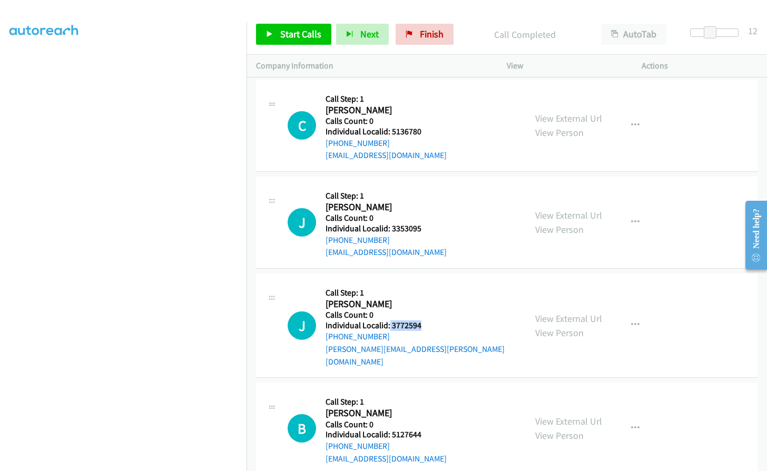
drag, startPoint x: 403, startPoint y: 311, endPoint x: 424, endPoint y: 312, distance: 21.1
click at [424, 320] on h5 "Individual Localid: 3772594" at bounding box center [421, 325] width 191 height 11
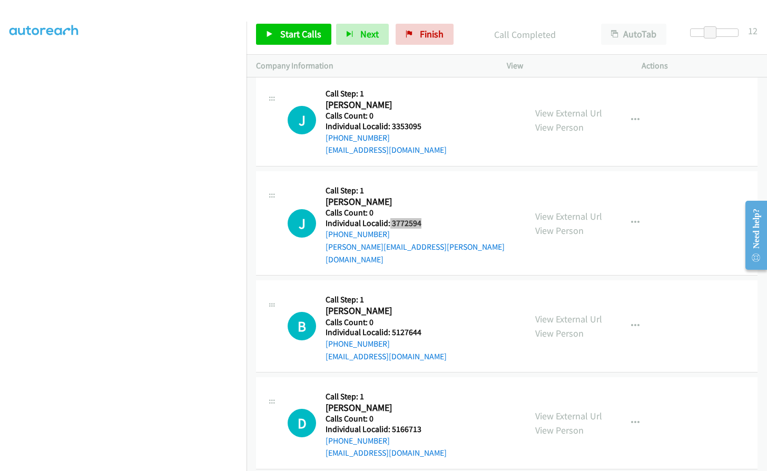
scroll to position [6244, 0]
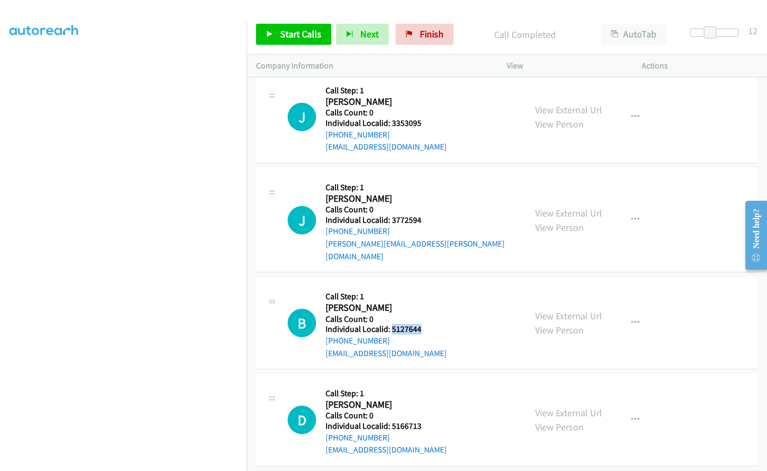
drag, startPoint x: 392, startPoint y: 306, endPoint x: 424, endPoint y: 304, distance: 32.2
click at [424, 304] on div "B Callback Scheduled Call Step: 1 Boaz Cohen America/New_York Calls Count: 0 In…" at bounding box center [402, 323] width 229 height 73
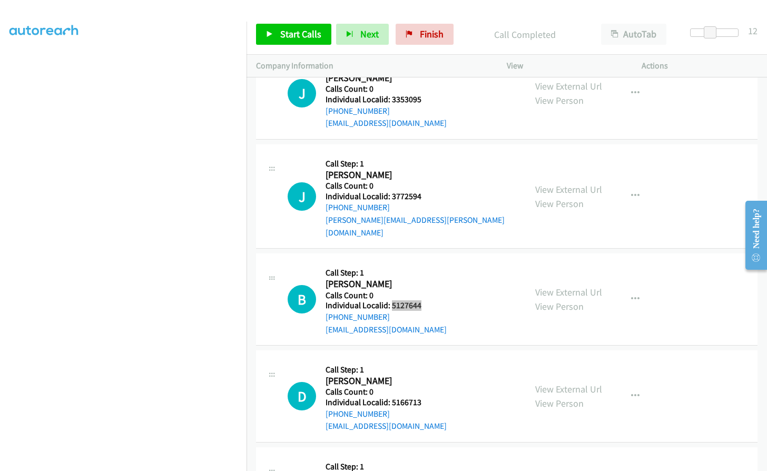
scroll to position [6376, 0]
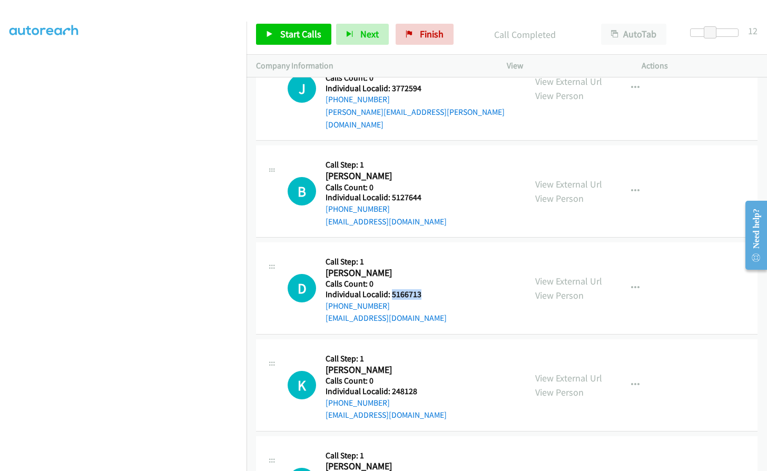
drag, startPoint x: 392, startPoint y: 268, endPoint x: 423, endPoint y: 267, distance: 31.1
click at [423, 267] on div "D Callback Scheduled Call Step: 1 David Garza America/Denver Calls Count: 0 Ind…" at bounding box center [402, 288] width 229 height 73
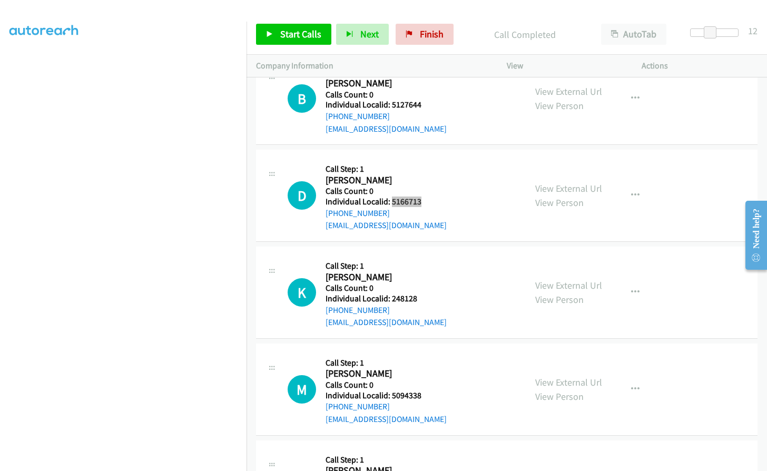
scroll to position [6482, 0]
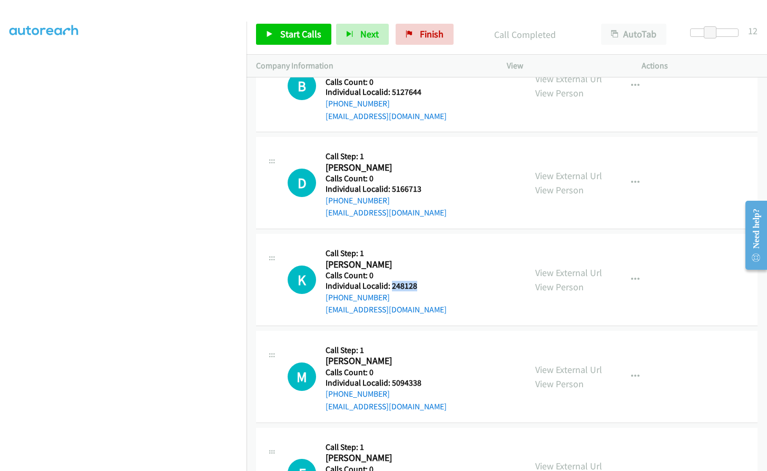
drag, startPoint x: 399, startPoint y: 260, endPoint x: 416, endPoint y: 261, distance: 16.9
click at [421, 260] on div "K Callback Scheduled Call Step: 1 Kirk Mayfield America/Chicago Calls Count: 0 …" at bounding box center [402, 279] width 229 height 73
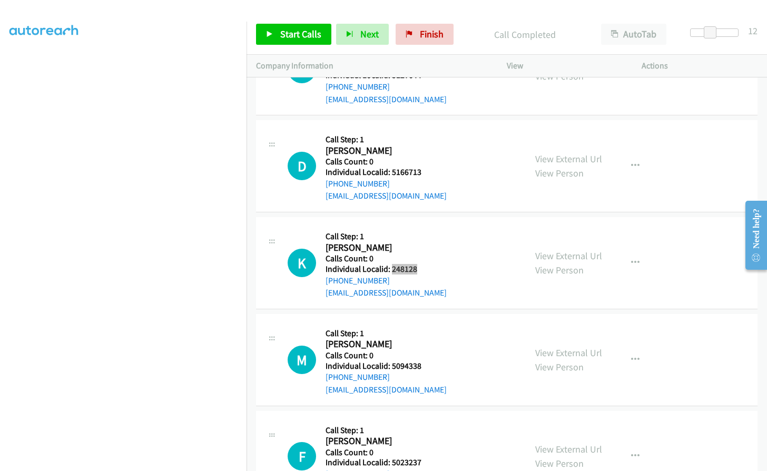
scroll to position [6521, 0]
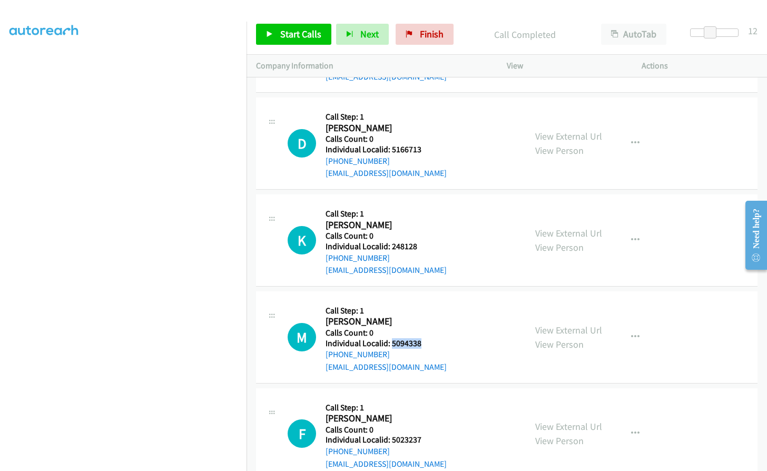
drag, startPoint x: 391, startPoint y: 320, endPoint x: 416, endPoint y: 318, distance: 24.9
click at [422, 318] on div "M Callback Scheduled Call Step: 1 Matthew Devine America/New_York Calls Count: …" at bounding box center [402, 337] width 229 height 73
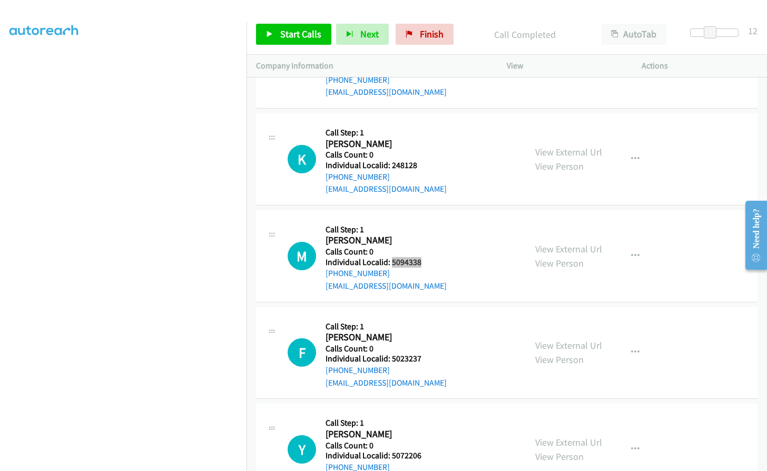
scroll to position [6613, 0]
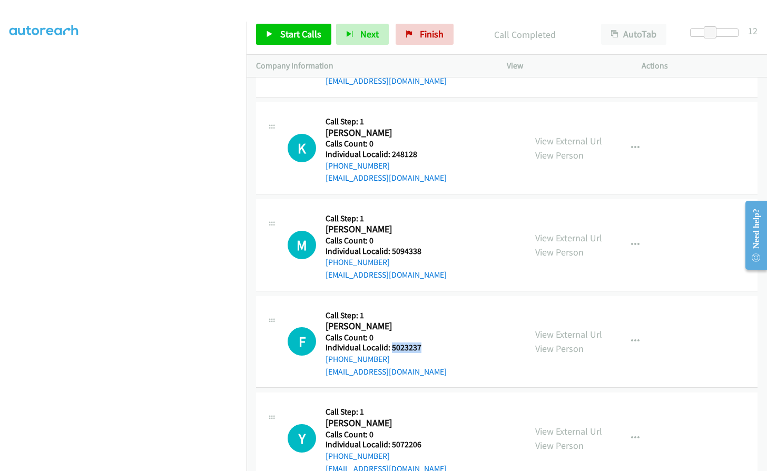
drag, startPoint x: 393, startPoint y: 322, endPoint x: 426, endPoint y: 321, distance: 33.2
click at [426, 321] on div "F Callback Scheduled Call Step: 1 Fred Shelton America/New_York Calls Count: 0 …" at bounding box center [402, 342] width 229 height 73
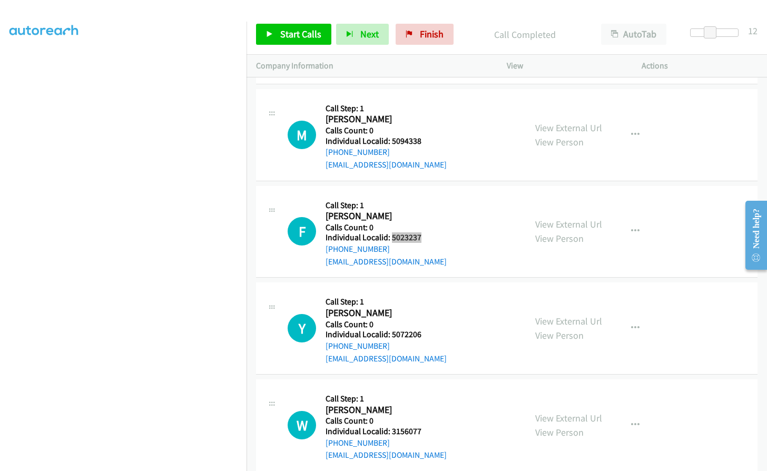
scroll to position [6732, 0]
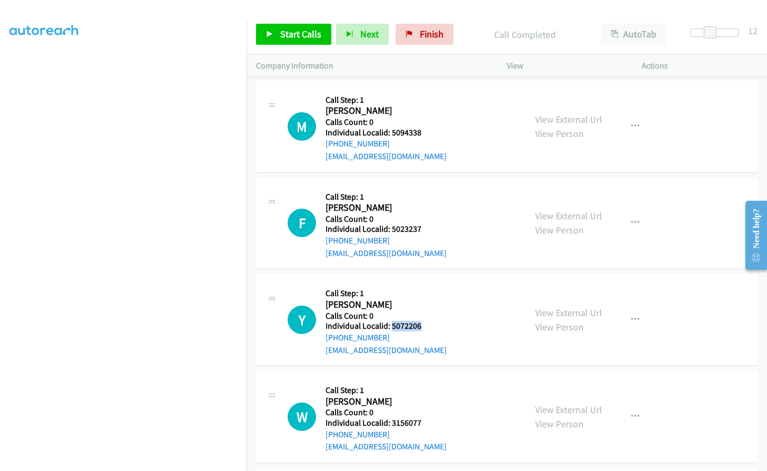
drag, startPoint x: 391, startPoint y: 300, endPoint x: 429, endPoint y: 301, distance: 38.5
click at [429, 301] on div "Y Callback Scheduled Call Step: 1 Yury Liaonenka America/New_York Calls Count: …" at bounding box center [402, 320] width 229 height 73
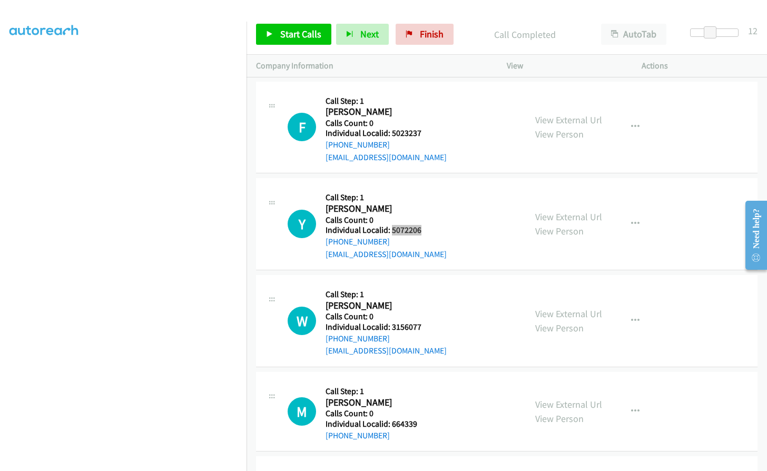
scroll to position [6837, 0]
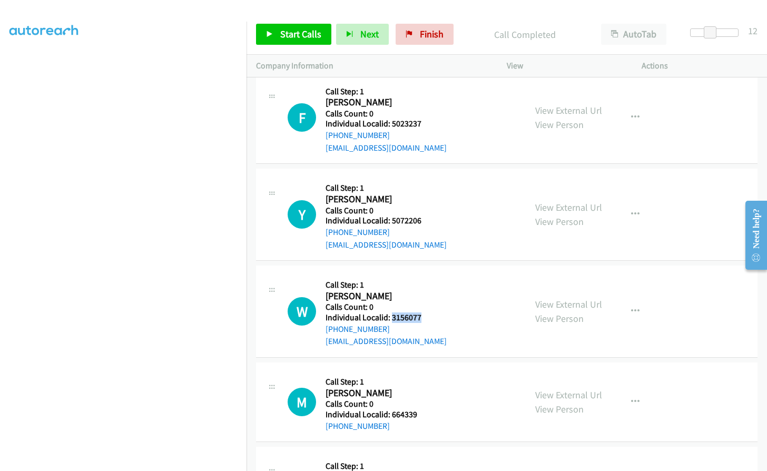
drag, startPoint x: 396, startPoint y: 288, endPoint x: 432, endPoint y: 291, distance: 35.9
click at [432, 291] on div "W Callback Scheduled Call Step: 1 William Taymon America/New_York Calls Count: …" at bounding box center [402, 311] width 229 height 73
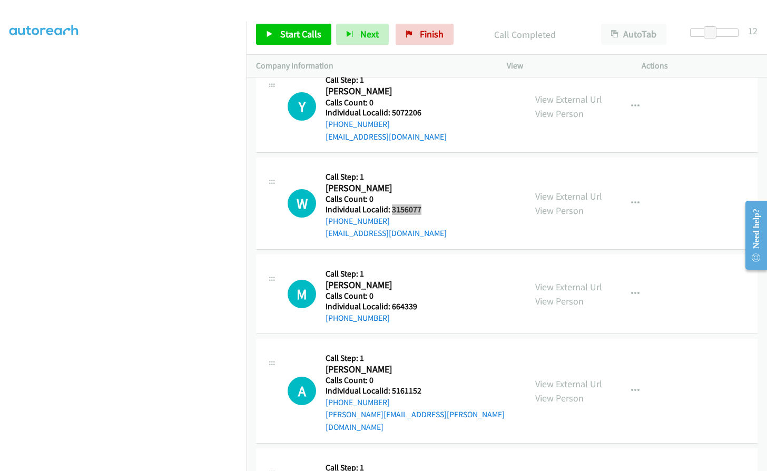
scroll to position [6982, 0]
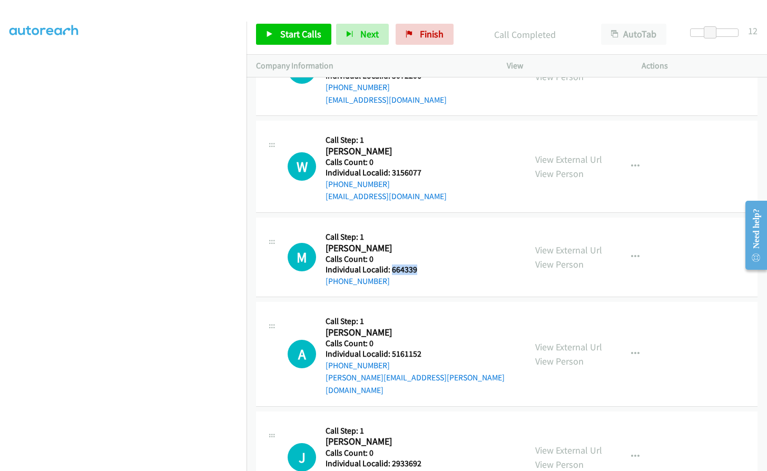
drag, startPoint x: 394, startPoint y: 246, endPoint x: 418, endPoint y: 246, distance: 23.7
click at [418, 246] on div "M Callback Scheduled Call Step: 1 Matthew Greenstein America/New_York Calls Cou…" at bounding box center [402, 257] width 229 height 60
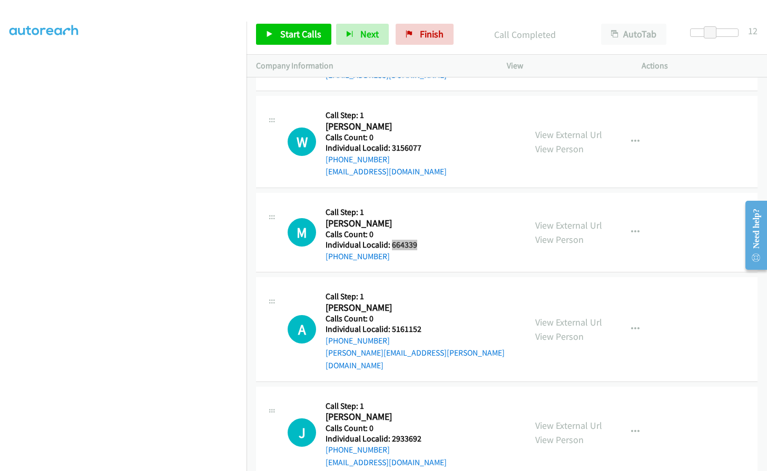
scroll to position [7035, 0]
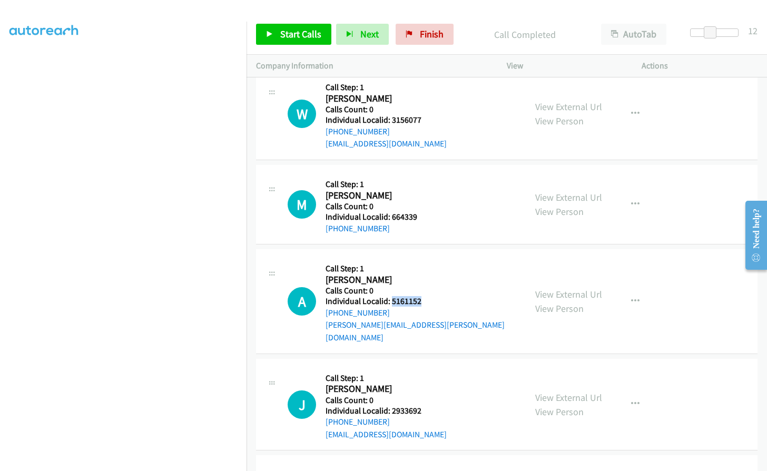
drag, startPoint x: 390, startPoint y: 276, endPoint x: 421, endPoint y: 276, distance: 30.0
click at [421, 296] on h5 "Individual Localid: 5161152" at bounding box center [421, 301] width 191 height 11
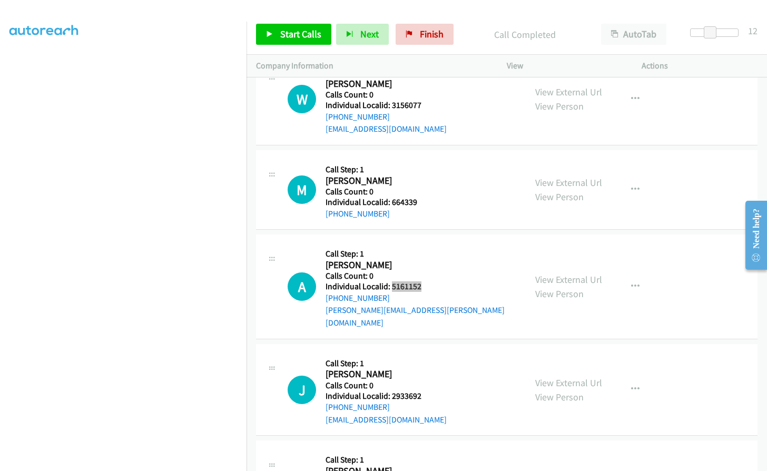
scroll to position [7101, 0]
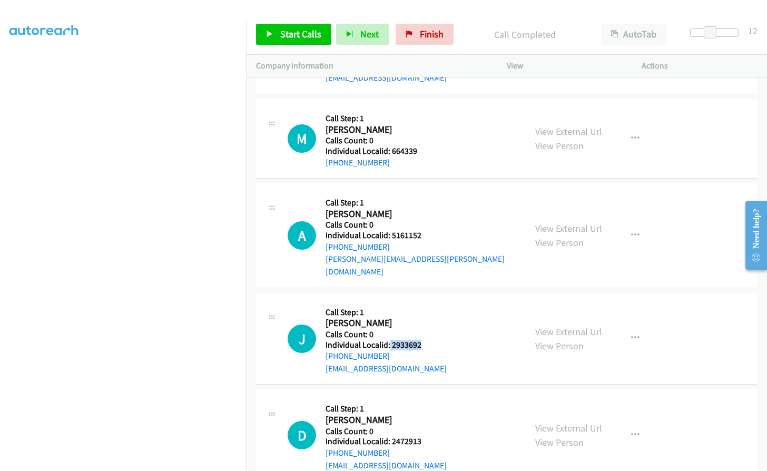
drag, startPoint x: 388, startPoint y: 308, endPoint x: 423, endPoint y: 307, distance: 34.8
click at [423, 307] on div "J Callback Scheduled Call Step: 1 John Bridgman America/New_York Calls Count: 0…" at bounding box center [402, 338] width 229 height 73
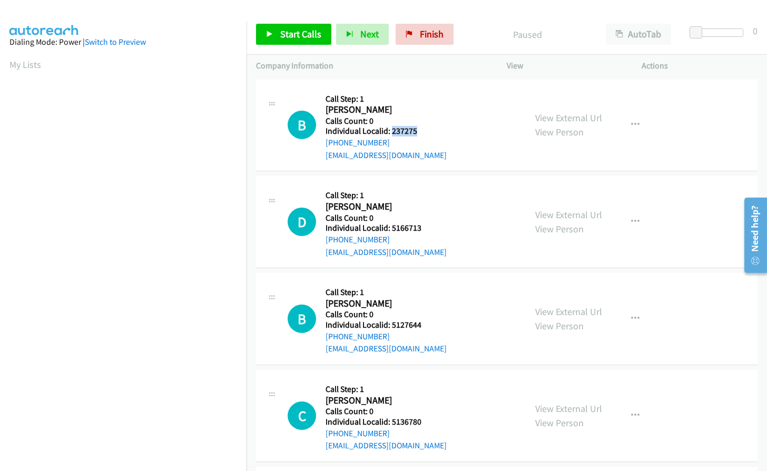
drag, startPoint x: 392, startPoint y: 131, endPoint x: 423, endPoint y: 131, distance: 31.1
click at [423, 131] on h5 "Individual Localid: 237275" at bounding box center [386, 131] width 121 height 11
copy h5 "237275"
drag, startPoint x: 393, startPoint y: 227, endPoint x: 427, endPoint y: 226, distance: 34.3
click at [427, 226] on h5 "Individual Localid: 5166713" at bounding box center [386, 228] width 121 height 11
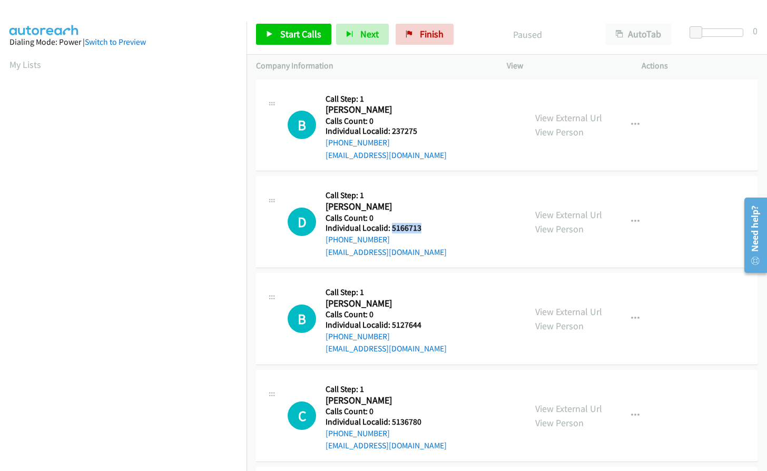
copy h5 "5166713"
drag, startPoint x: 397, startPoint y: 323, endPoint x: 425, endPoint y: 324, distance: 27.9
click at [425, 324] on h5 "Individual Localid: 5127644" at bounding box center [386, 325] width 121 height 11
copy h5 "5127644"
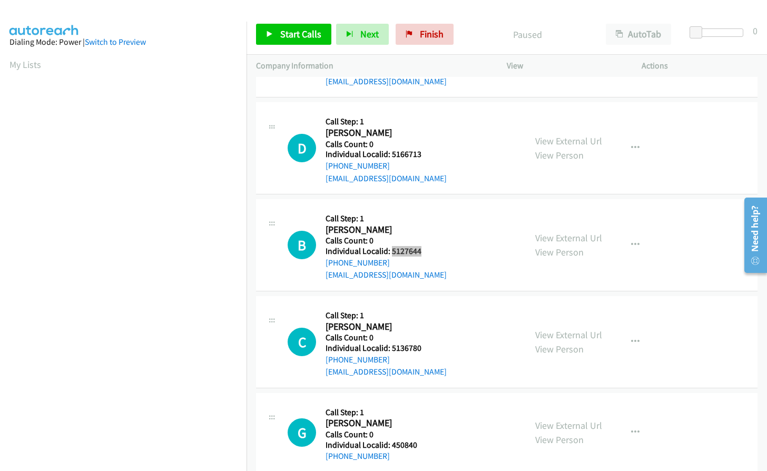
scroll to position [105, 0]
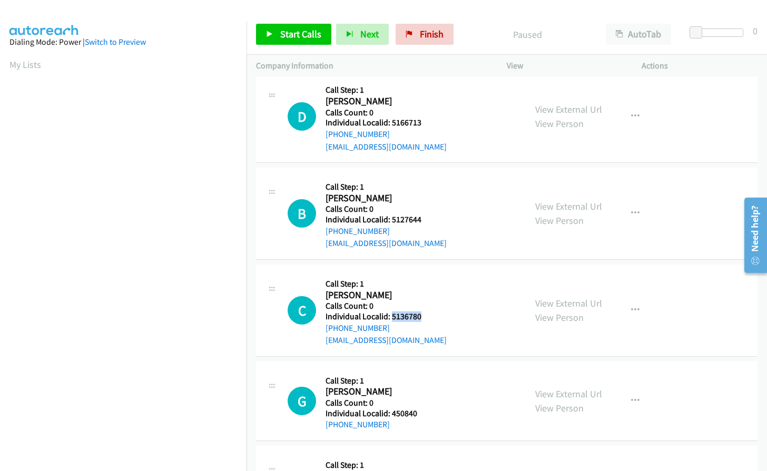
drag, startPoint x: 390, startPoint y: 315, endPoint x: 421, endPoint y: 315, distance: 30.0
click at [421, 315] on h5 "Individual Localid: 5136780" at bounding box center [386, 316] width 121 height 11
copy h5 "5136780"
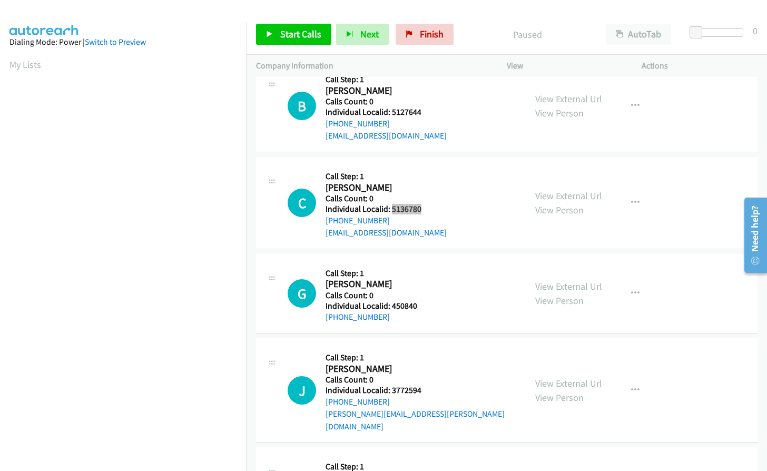
scroll to position [237, 0]
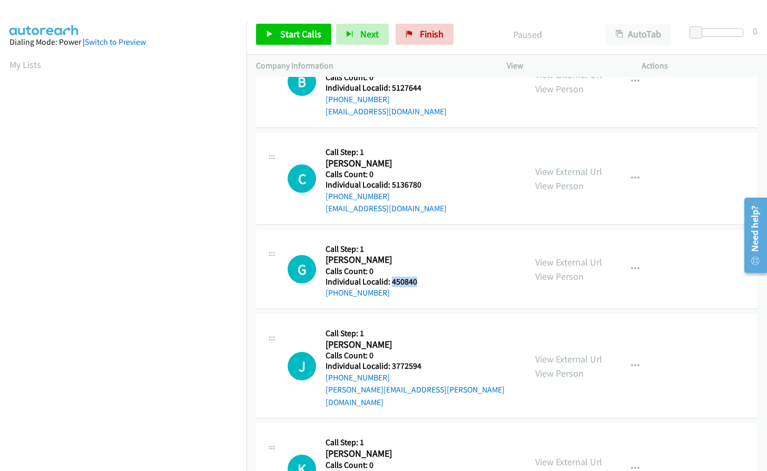
drag, startPoint x: 393, startPoint y: 281, endPoint x: 422, endPoint y: 279, distance: 29.6
click at [423, 279] on h5 "Individual Localid: 450840" at bounding box center [379, 282] width 106 height 11
copy h5 "450840"
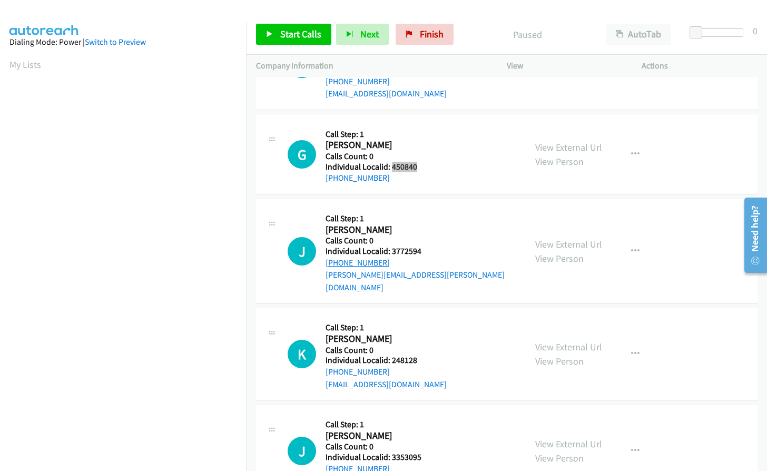
scroll to position [356, 0]
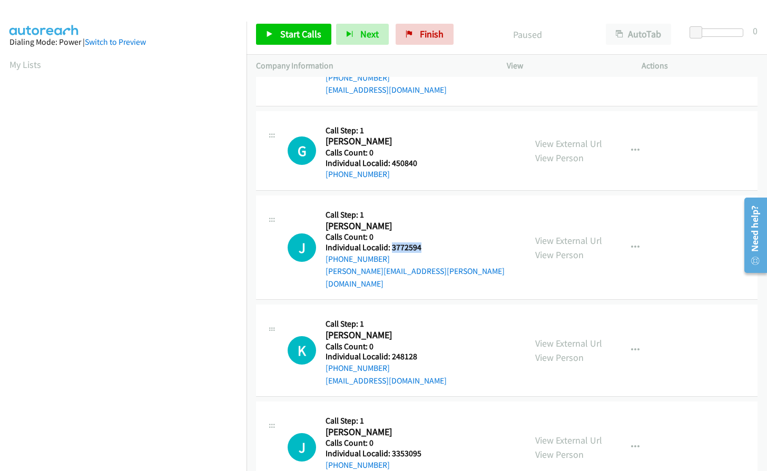
drag, startPoint x: 390, startPoint y: 247, endPoint x: 422, endPoint y: 248, distance: 31.1
click at [422, 248] on h5 "Individual Localid: 3772594" at bounding box center [421, 247] width 191 height 11
copy h5 "3772594"
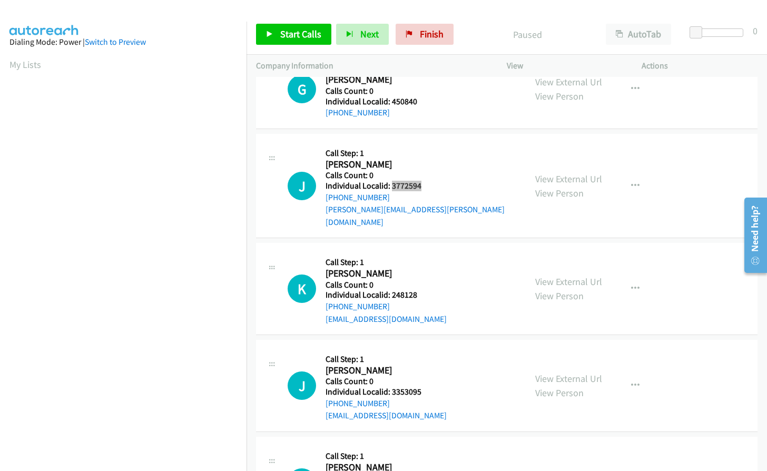
scroll to position [448, 0]
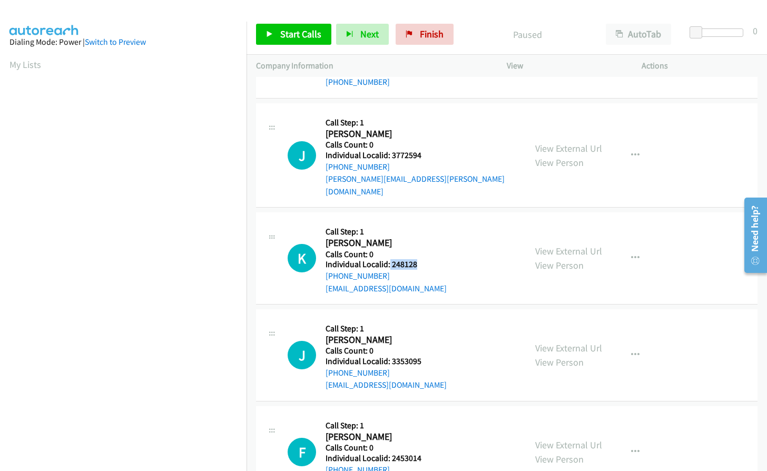
drag, startPoint x: 390, startPoint y: 251, endPoint x: 425, endPoint y: 249, distance: 34.8
click at [425, 259] on h5 "Individual Localid: 248128" at bounding box center [386, 264] width 121 height 11
copy h5 "248128"
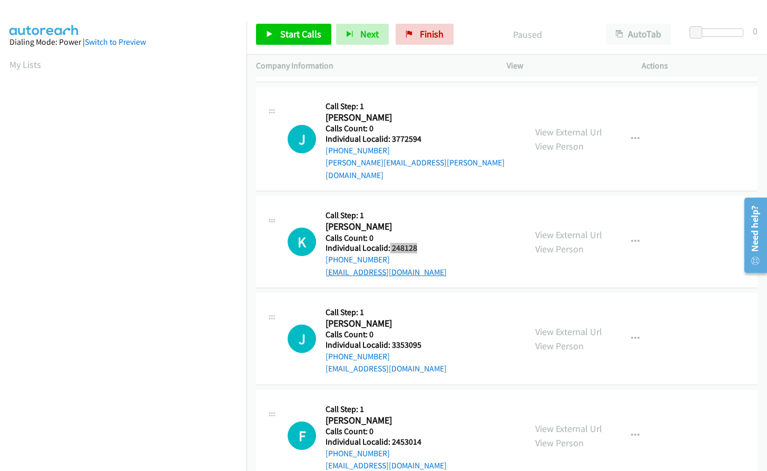
scroll to position [514, 0]
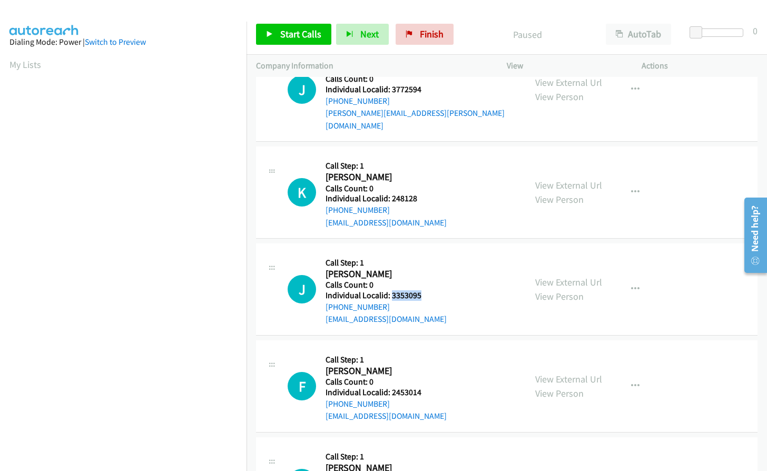
drag, startPoint x: 395, startPoint y: 283, endPoint x: 422, endPoint y: 283, distance: 26.3
click at [422, 290] on h5 "Individual Localid: 3353095" at bounding box center [386, 295] width 121 height 11
copy h5 "3353095"
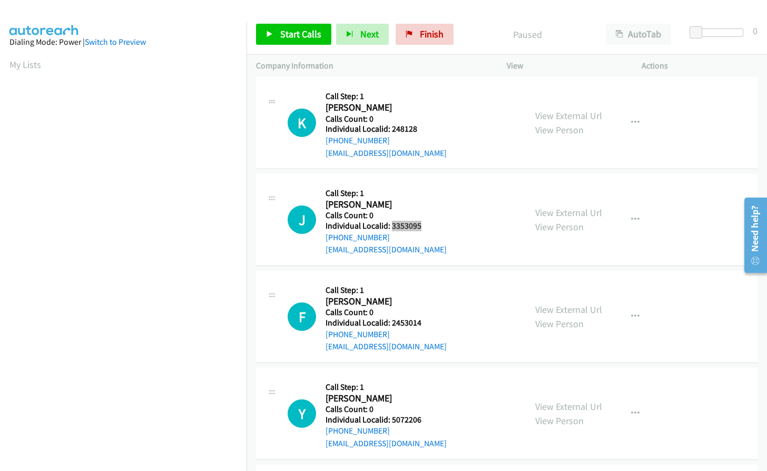
scroll to position [593, 0]
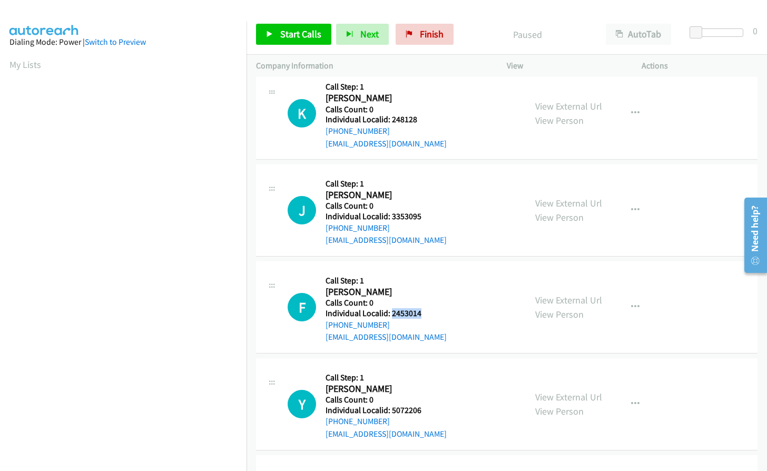
drag, startPoint x: 391, startPoint y: 301, endPoint x: 426, endPoint y: 301, distance: 34.8
click at [427, 308] on h5 "Individual Localid: 2453014" at bounding box center [386, 313] width 121 height 11
copy h5 "2453014"
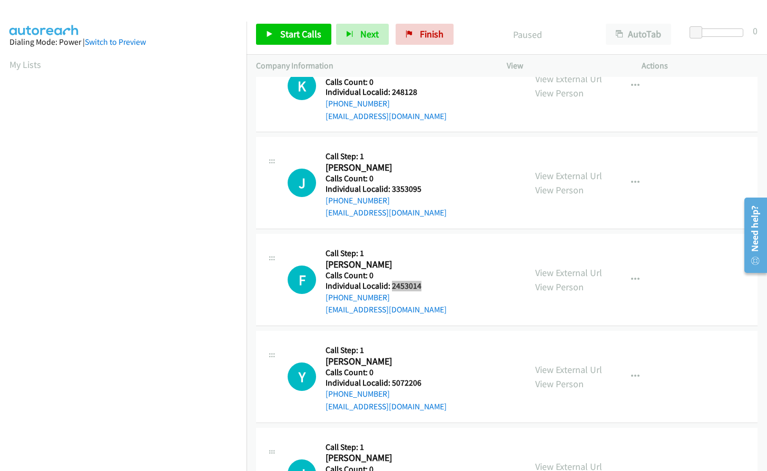
scroll to position [685, 0]
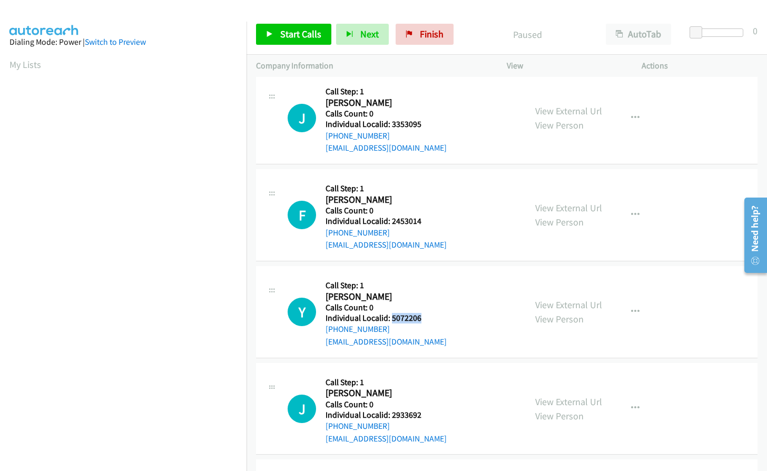
drag, startPoint x: 391, startPoint y: 304, endPoint x: 421, endPoint y: 305, distance: 30.1
click at [421, 313] on h5 "Individual Localid: 5072206" at bounding box center [386, 318] width 121 height 11
copy h5 "5072206"
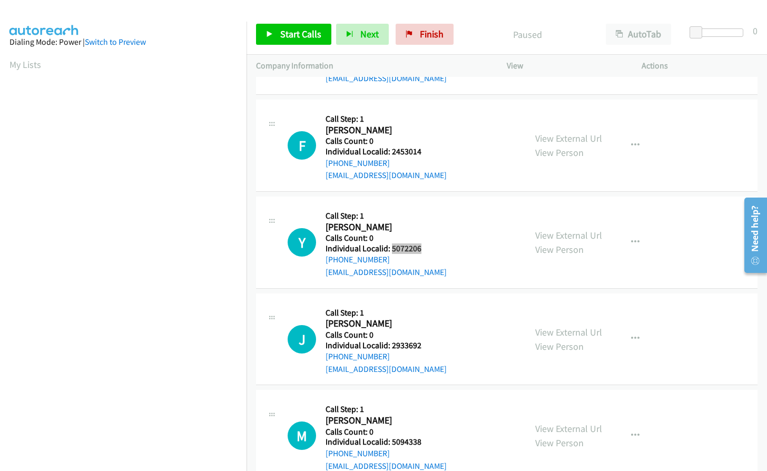
scroll to position [764, 0]
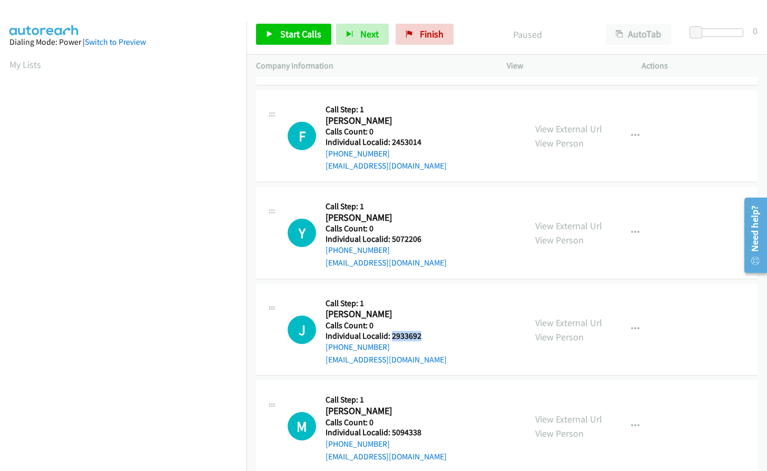
drag, startPoint x: 391, startPoint y: 326, endPoint x: 421, endPoint y: 325, distance: 30.1
click at [421, 331] on h5 "Individual Localid: 2933692" at bounding box center [386, 336] width 121 height 11
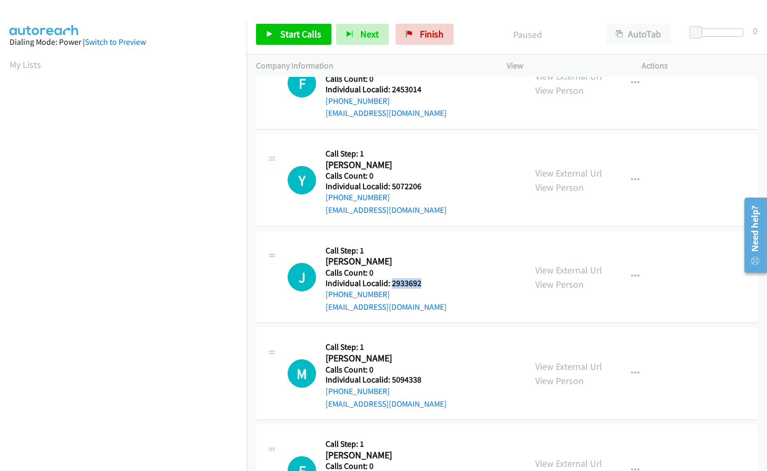
scroll to position [120, 0]
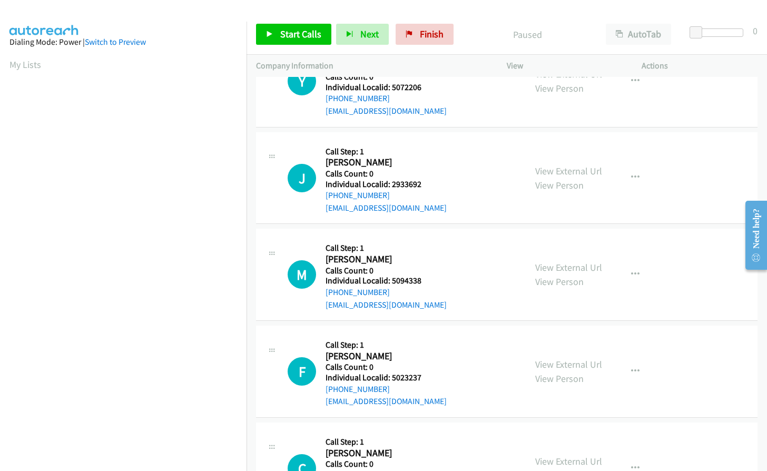
scroll to position [975, 0]
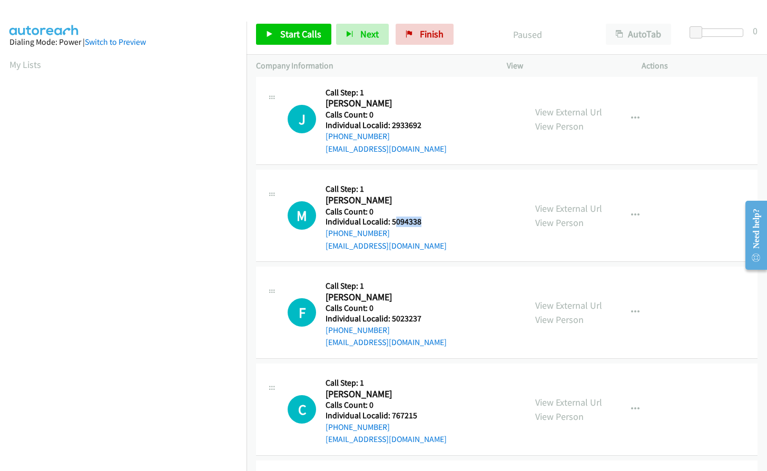
drag, startPoint x: 393, startPoint y: 209, endPoint x: 427, endPoint y: 212, distance: 33.9
click at [427, 217] on h5 "Individual Localid: 5094338" at bounding box center [386, 222] width 121 height 11
click at [413, 194] on h2 "Matthew Devine" at bounding box center [379, 200] width 106 height 12
drag, startPoint x: 392, startPoint y: 210, endPoint x: 428, endPoint y: 210, distance: 36.4
click at [428, 217] on h5 "Individual Localid: 5094338" at bounding box center [386, 222] width 121 height 11
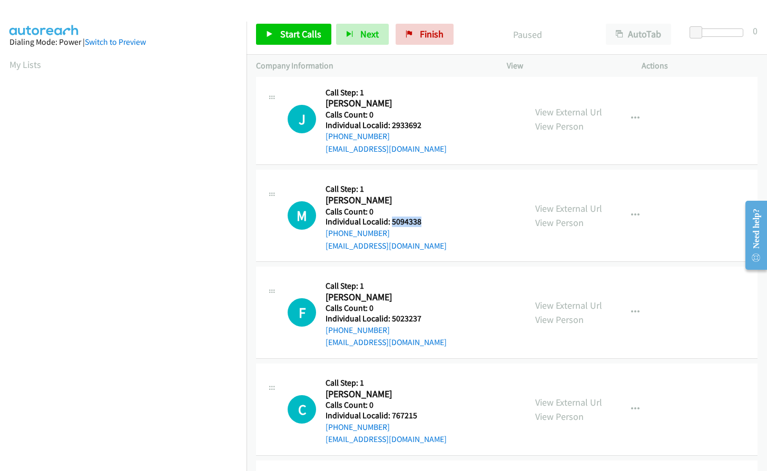
copy h5 "5094338"
drag, startPoint x: 407, startPoint y: 307, endPoint x: 424, endPoint y: 307, distance: 16.9
click at [424, 314] on h5 "Individual Localid: 5023237" at bounding box center [386, 319] width 121 height 11
copy h5 "5023237"
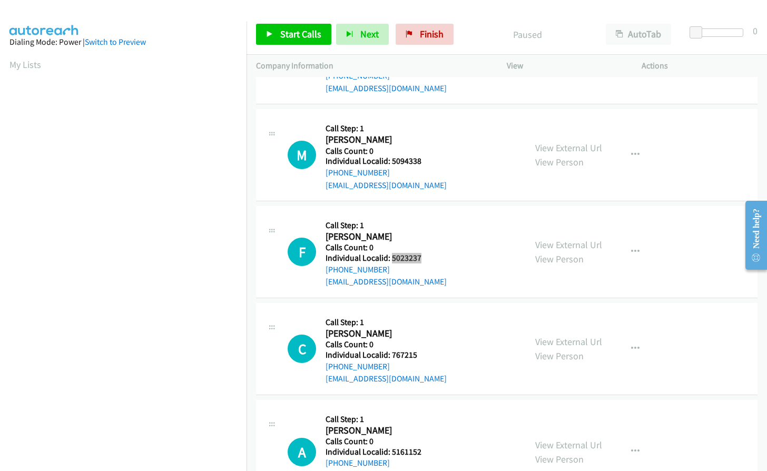
scroll to position [1054, 0]
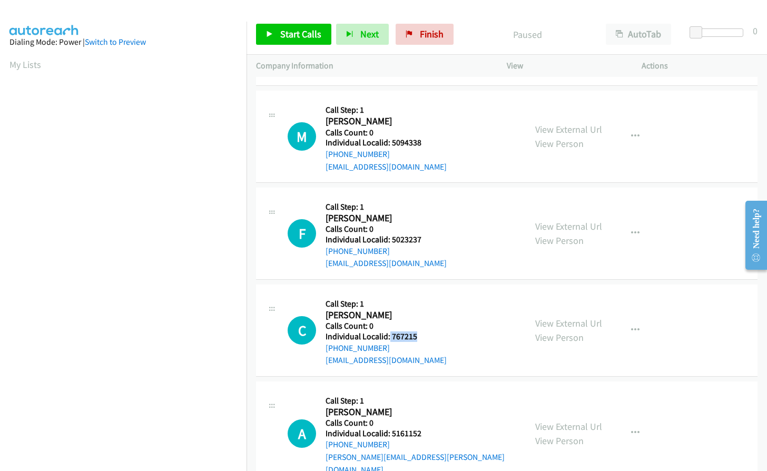
drag, startPoint x: 389, startPoint y: 322, endPoint x: 412, endPoint y: 322, distance: 22.1
click at [424, 331] on h5 "Individual Localid: 767215" at bounding box center [386, 336] width 121 height 11
copy h5 "767215"
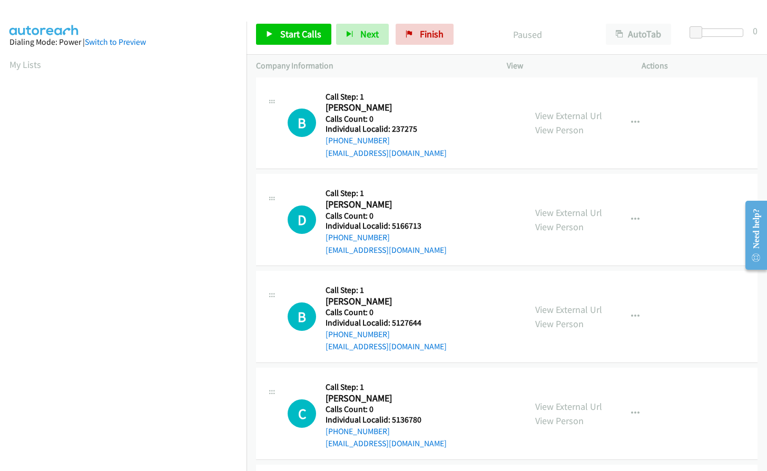
scroll to position [0, 0]
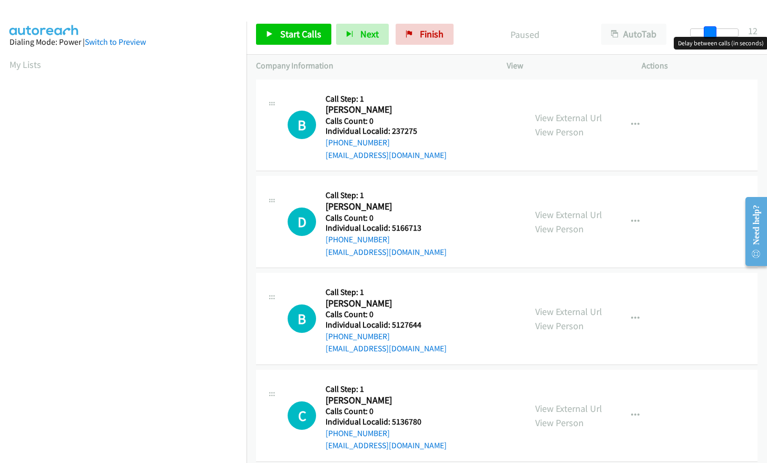
drag, startPoint x: 700, startPoint y: 32, endPoint x: 719, endPoint y: 32, distance: 19.5
click at [719, 32] on div at bounding box center [714, 32] width 48 height 8
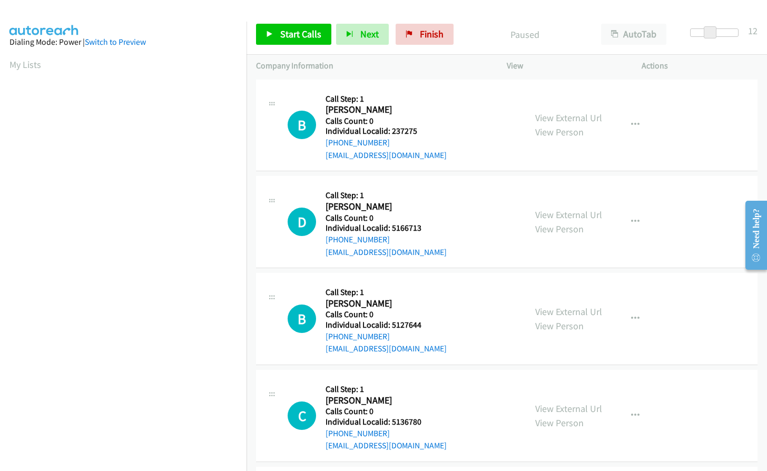
click at [479, 22] on div "Start Calls Pause Next Finish Paused AutoTab AutoTab 12" at bounding box center [507, 34] width 521 height 41
click at [307, 34] on span "Start Calls" at bounding box center [300, 34] width 41 height 12
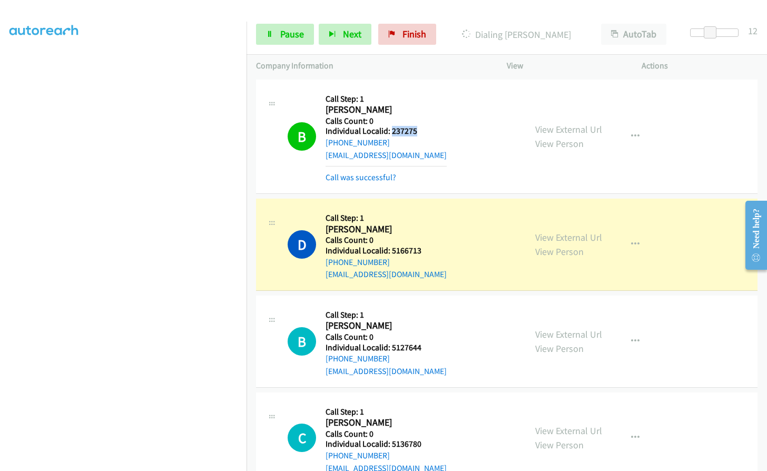
drag, startPoint x: 390, startPoint y: 131, endPoint x: 421, endPoint y: 131, distance: 30.0
click at [421, 131] on h5 "Individual Localid: 237275" at bounding box center [386, 131] width 121 height 11
copy h5 "237275"
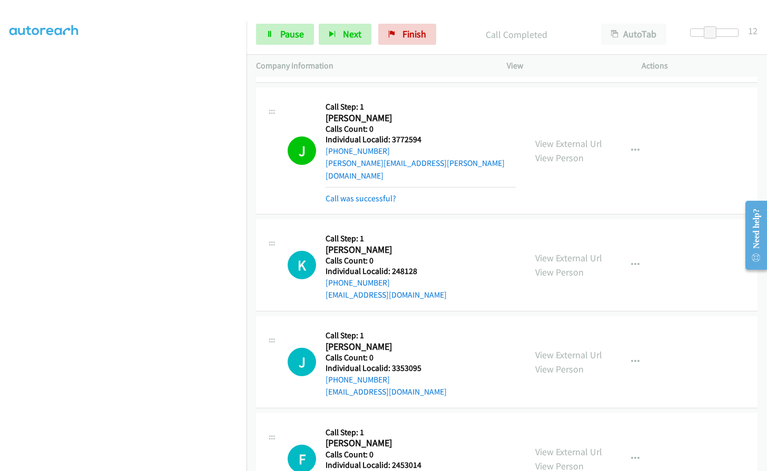
scroll to position [606, 0]
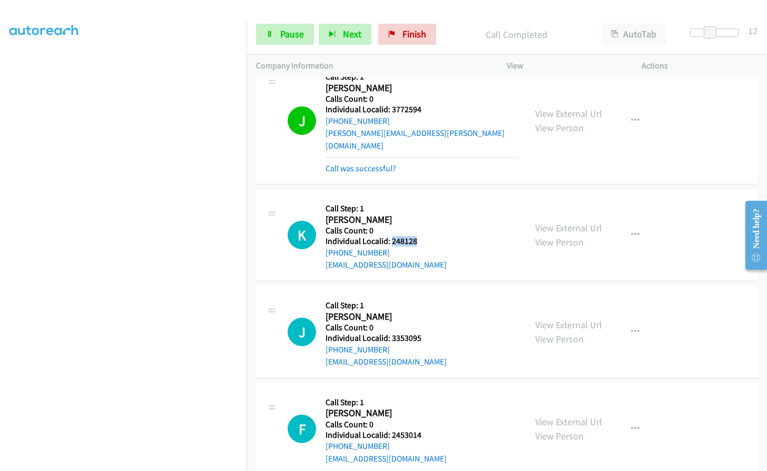
drag, startPoint x: 390, startPoint y: 227, endPoint x: 421, endPoint y: 228, distance: 30.6
click at [421, 236] on h5 "Individual Localid: 248128" at bounding box center [386, 241] width 121 height 11
copy h5 "248128"
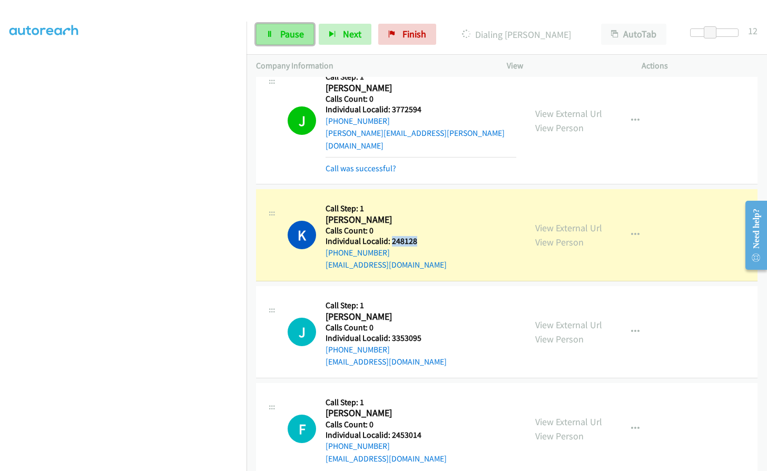
click at [286, 32] on span "Pause" at bounding box center [292, 34] width 24 height 12
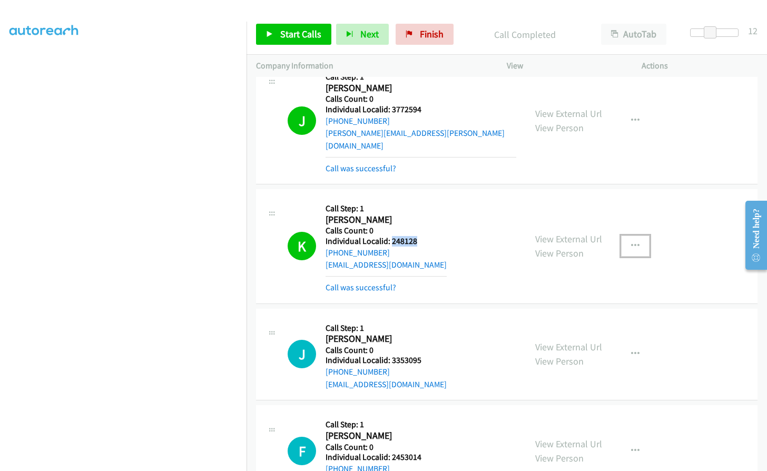
click at [633, 242] on icon "button" at bounding box center [635, 246] width 8 height 8
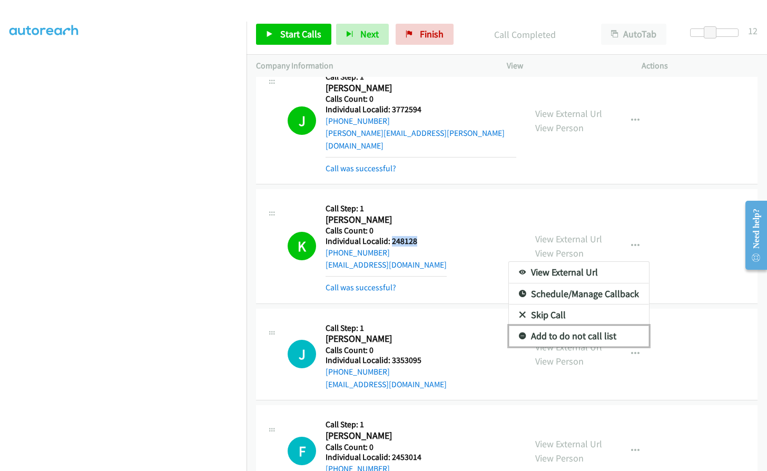
click at [519, 333] on icon at bounding box center [522, 336] width 7 height 7
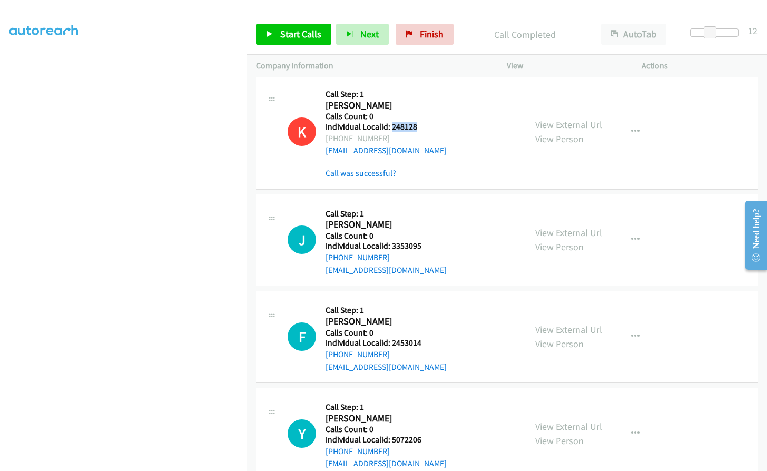
scroll to position [711, 0]
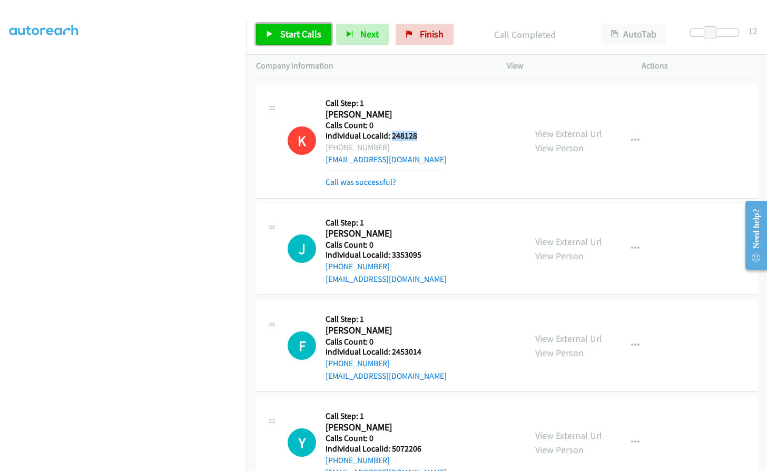
click at [295, 30] on span "Start Calls" at bounding box center [300, 34] width 41 height 12
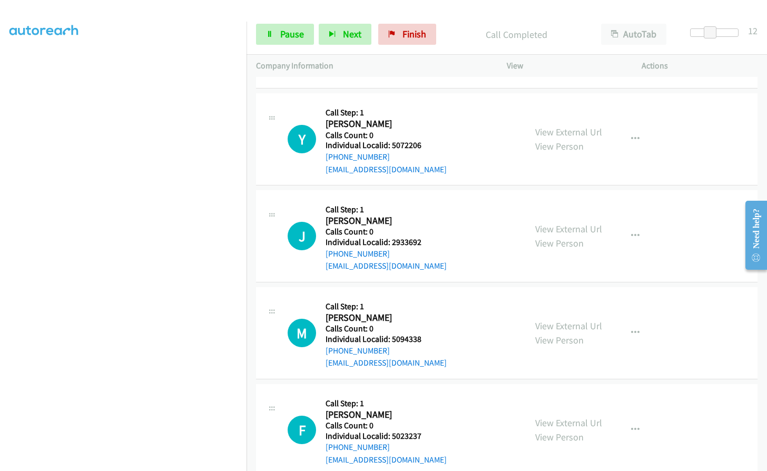
scroll to position [1067, 0]
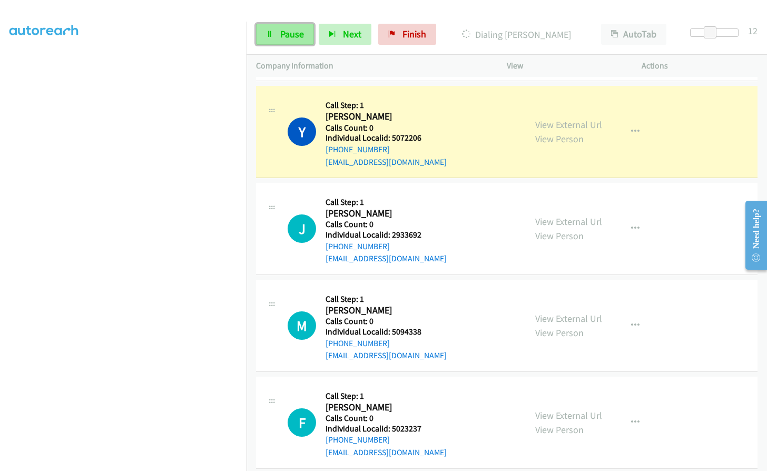
click at [285, 27] on link "Pause" at bounding box center [285, 34] width 58 height 21
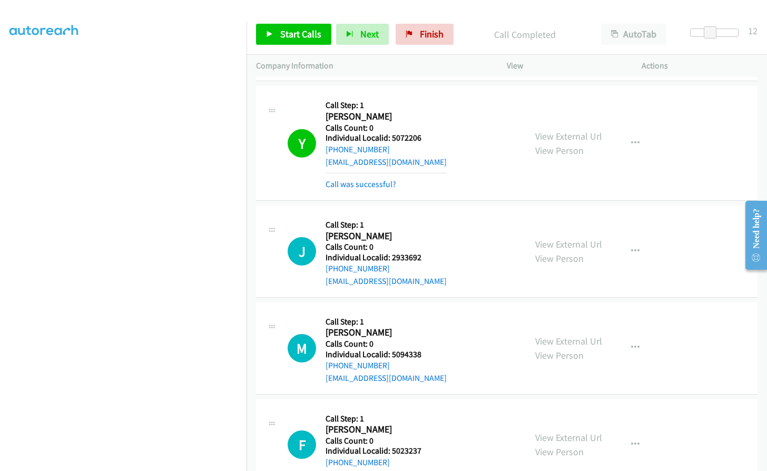
click at [173, 17] on div at bounding box center [379, 20] width 758 height 41
click at [173, 20] on div at bounding box center [379, 20] width 758 height 41
click at [285, 40] on link "Start Calls" at bounding box center [293, 34] width 75 height 21
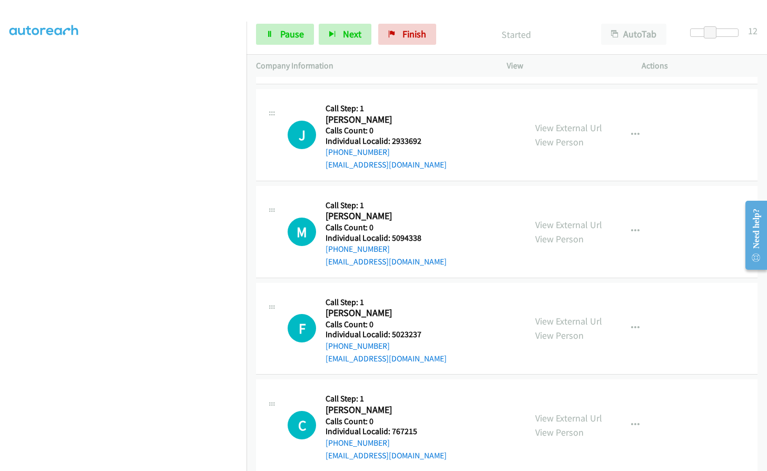
scroll to position [1186, 0]
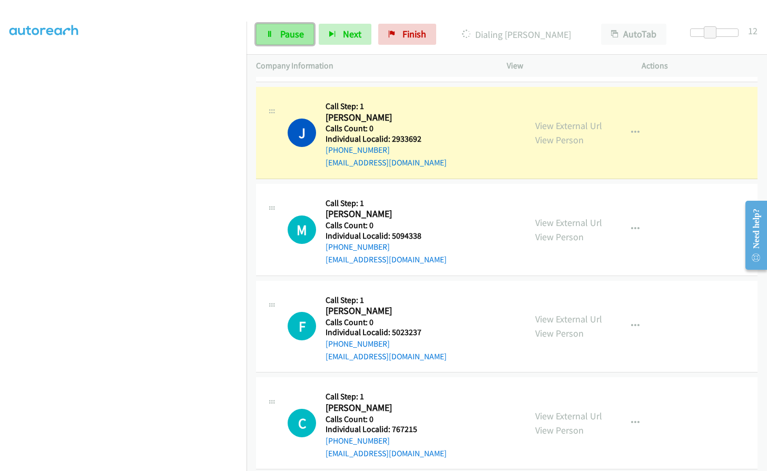
click at [290, 36] on span "Pause" at bounding box center [292, 34] width 24 height 12
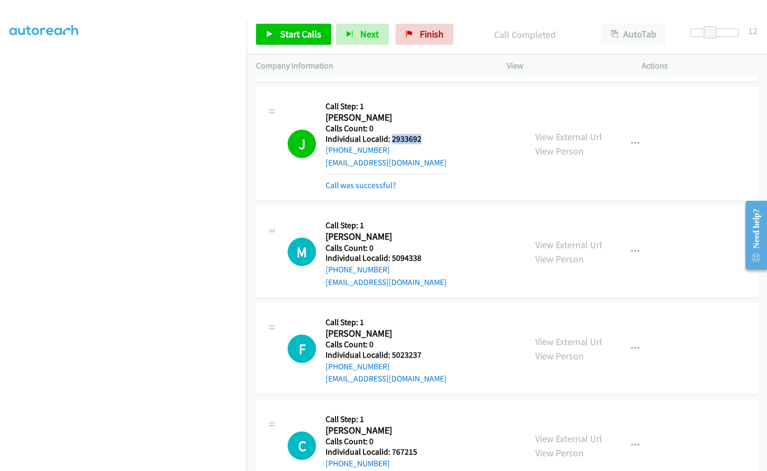
drag, startPoint x: 391, startPoint y: 124, endPoint x: 422, endPoint y: 128, distance: 31.3
click at [422, 134] on h5 "Individual Localid: 2933692" at bounding box center [386, 139] width 121 height 11
copy h5 "2933692"
click at [431, 37] on span "Finish" at bounding box center [432, 34] width 24 height 12
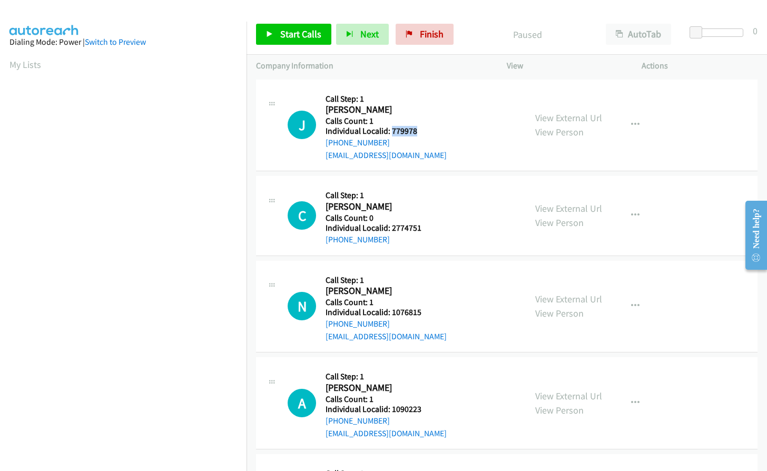
drag, startPoint x: 390, startPoint y: 133, endPoint x: 427, endPoint y: 133, distance: 36.9
click at [427, 133] on div "J Callback Scheduled Call Step: 1 [PERSON_NAME] America/New_York Calls Count: 1…" at bounding box center [402, 125] width 229 height 73
copy h5 "779978"
drag, startPoint x: 389, startPoint y: 227, endPoint x: 423, endPoint y: 227, distance: 33.7
click at [423, 227] on h5 "Individual Localid: 2774751" at bounding box center [375, 228] width 99 height 11
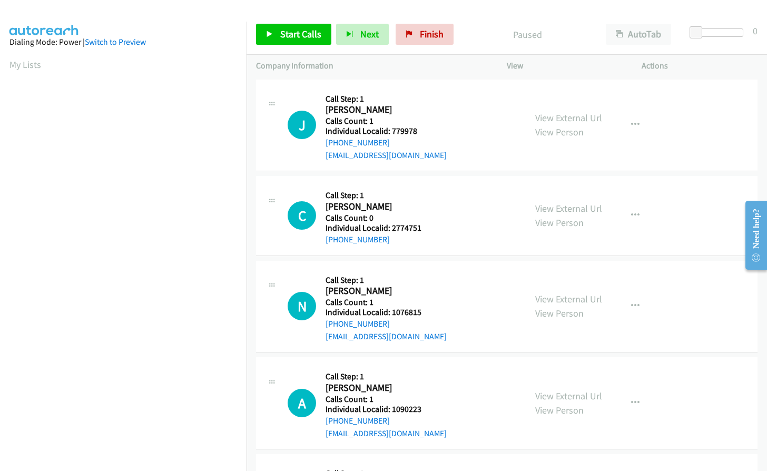
click at [417, 100] on h5 "Call Step: 1" at bounding box center [386, 99] width 121 height 11
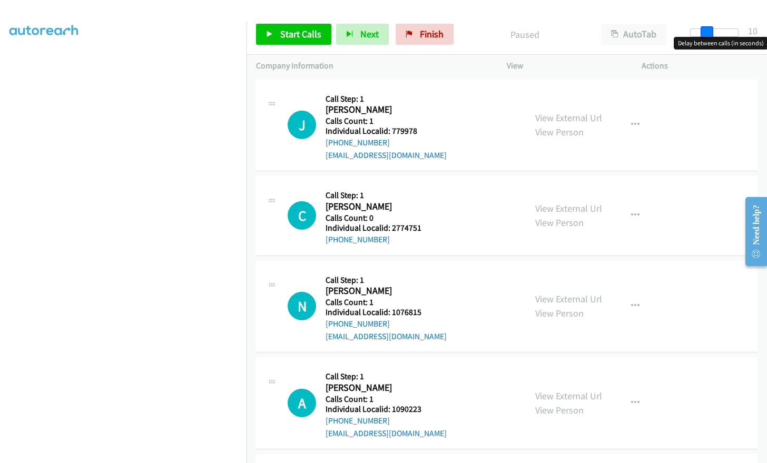
drag, startPoint x: 696, startPoint y: 29, endPoint x: 712, endPoint y: 28, distance: 16.3
click at [712, 28] on span at bounding box center [707, 32] width 13 height 13
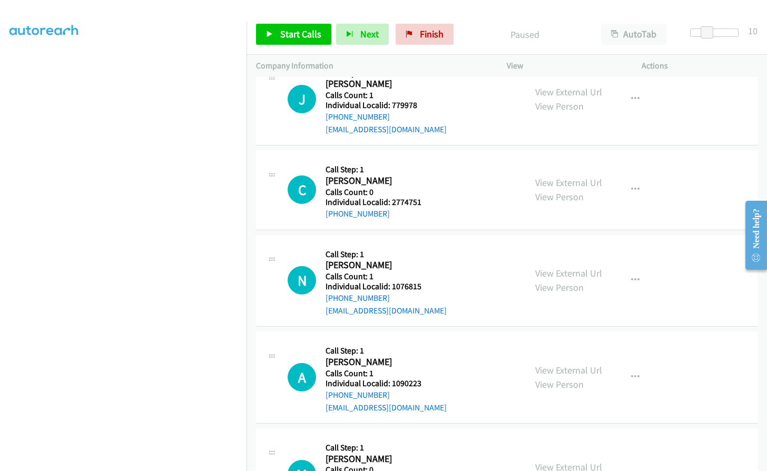
scroll to position [26, 0]
drag, startPoint x: 392, startPoint y: 286, endPoint x: 422, endPoint y: 282, distance: 30.3
click at [422, 282] on h5 "Individual Localid: 1076815" at bounding box center [386, 286] width 121 height 11
copy h5 "1076815"
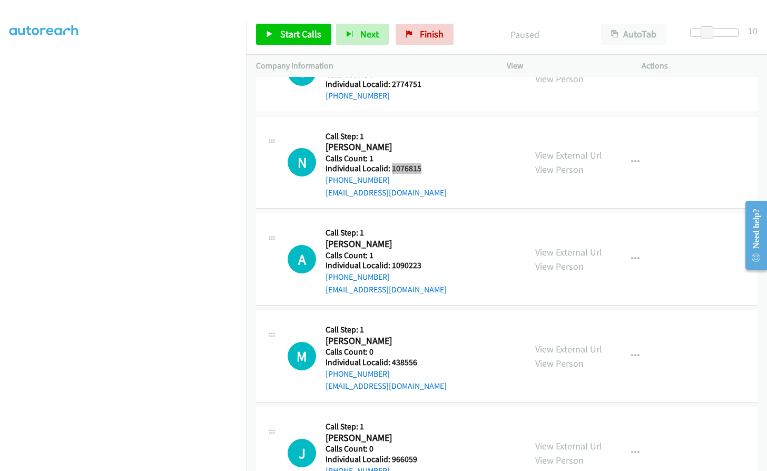
scroll to position [145, 0]
drag, startPoint x: 410, startPoint y: 262, endPoint x: 421, endPoint y: 261, distance: 10.6
click at [421, 261] on h5 "Individual Localid: 1090223" at bounding box center [386, 264] width 121 height 11
copy h5 "1090223"
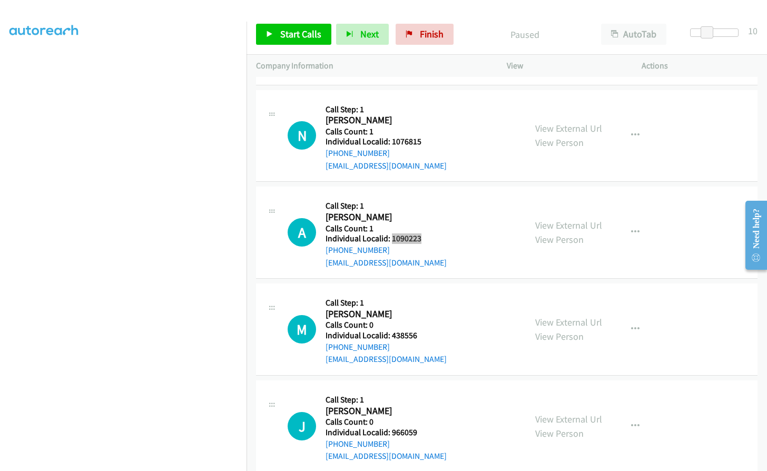
scroll to position [237, 0]
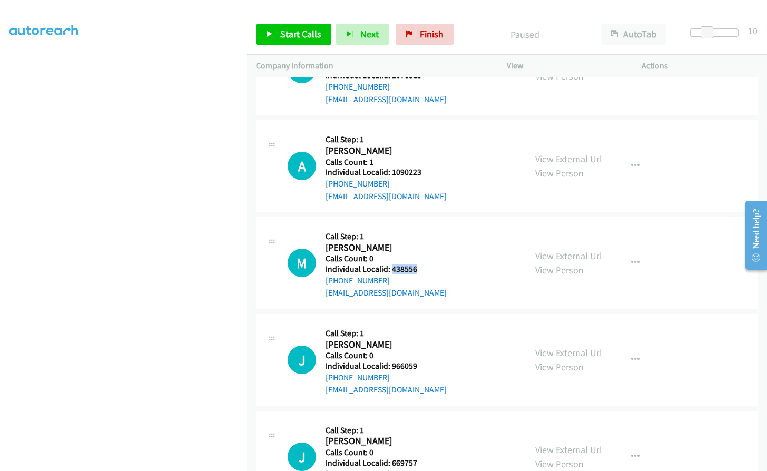
drag, startPoint x: 399, startPoint y: 269, endPoint x: 425, endPoint y: 268, distance: 25.8
click at [425, 268] on div "M Callback Scheduled Call Step: 1 [PERSON_NAME] America/[GEOGRAPHIC_DATA] Calls…" at bounding box center [402, 263] width 229 height 73
copy h5 "438556"
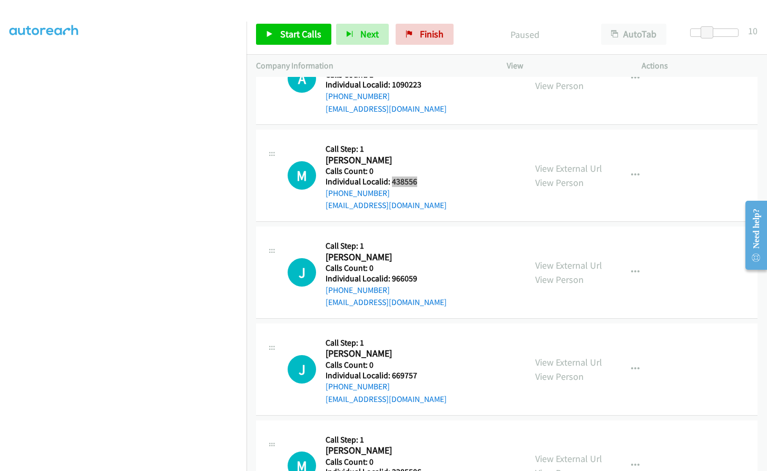
scroll to position [329, 0]
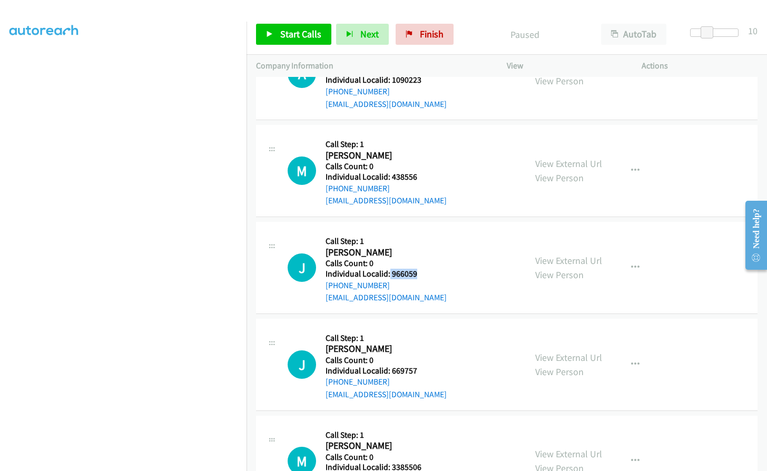
drag, startPoint x: 389, startPoint y: 275, endPoint x: 420, endPoint y: 273, distance: 30.6
click at [420, 273] on h5 "Individual Localid: 966059" at bounding box center [386, 274] width 121 height 11
copy h5 "966059"
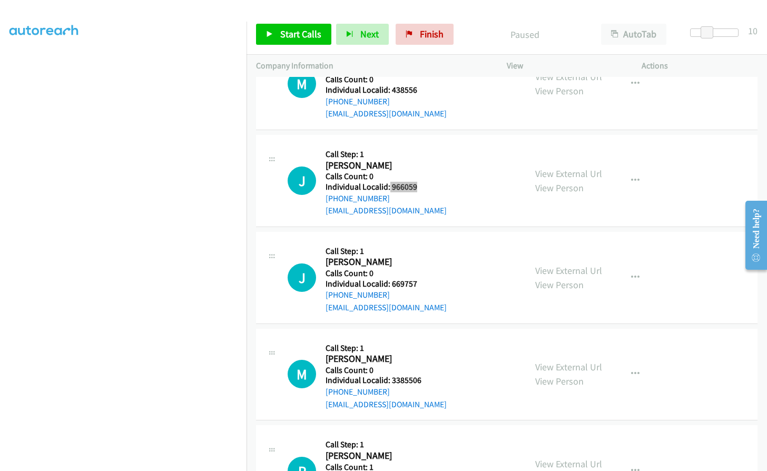
scroll to position [422, 0]
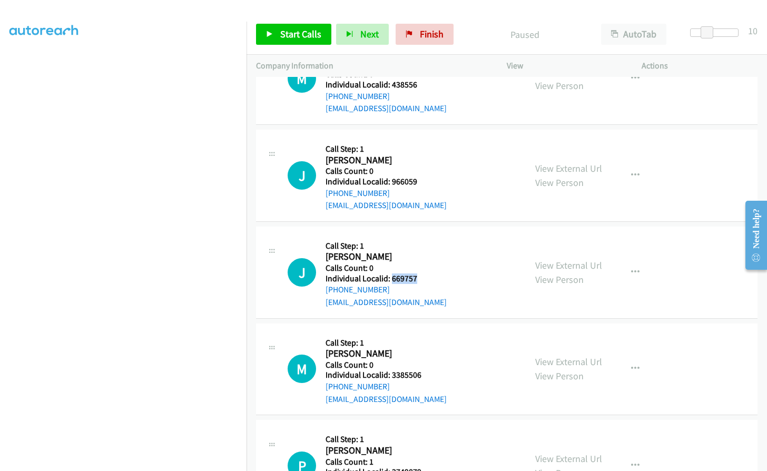
drag, startPoint x: 395, startPoint y: 279, endPoint x: 423, endPoint y: 277, distance: 28.5
click at [423, 277] on h5 "Individual Localid: 669757" at bounding box center [386, 278] width 121 height 11
copy h5 "669757"
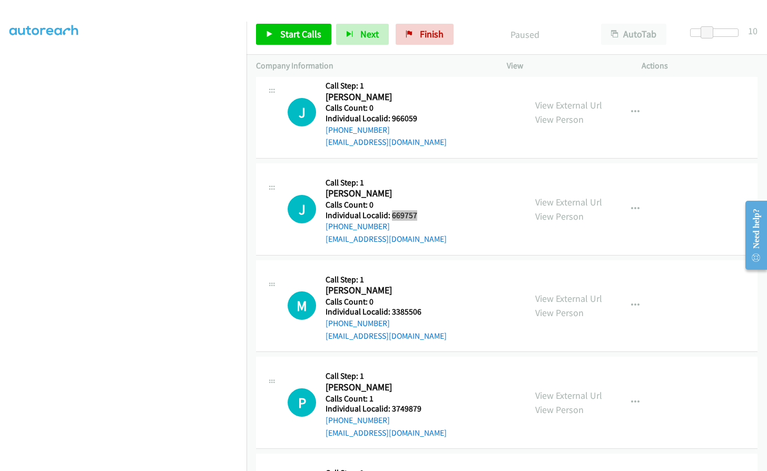
scroll to position [487, 0]
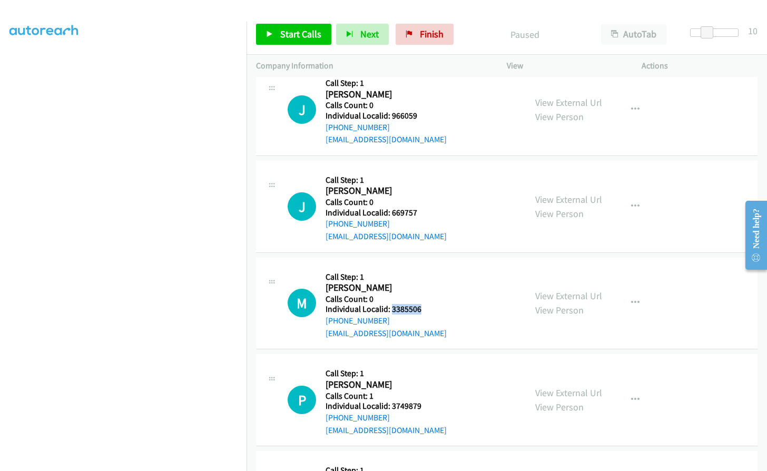
drag, startPoint x: 390, startPoint y: 308, endPoint x: 421, endPoint y: 306, distance: 30.6
click at [421, 306] on h5 "Individual Localid: 3385506" at bounding box center [386, 309] width 121 height 11
copy h5 "3385506"
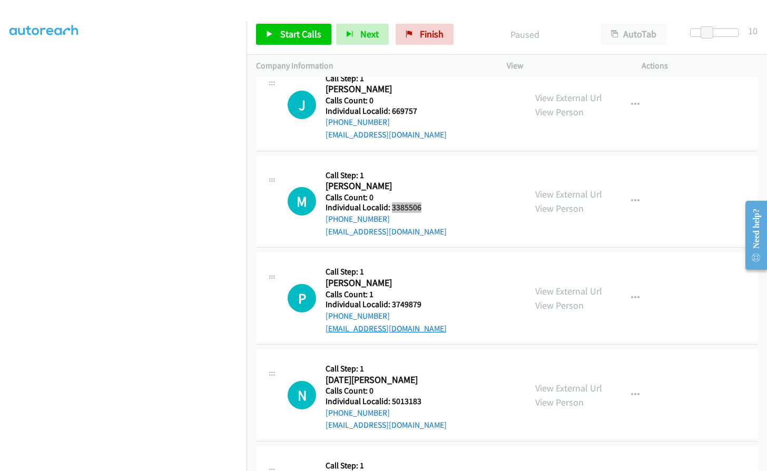
scroll to position [606, 0]
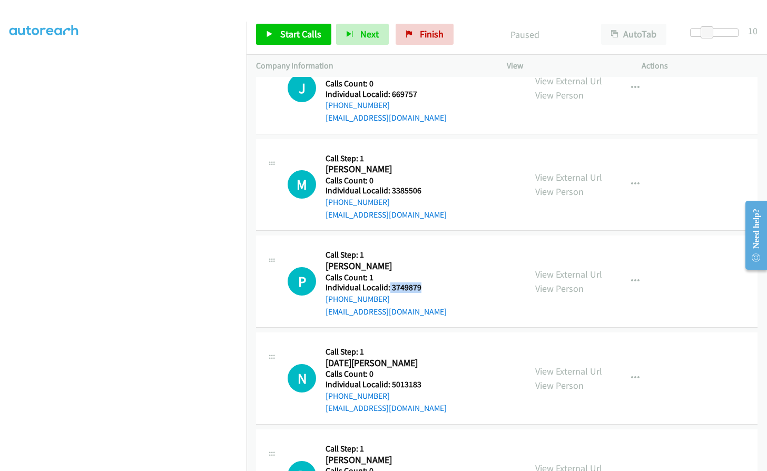
drag, startPoint x: 389, startPoint y: 287, endPoint x: 425, endPoint y: 286, distance: 35.3
click at [425, 286] on div "P Callback Scheduled Call Step: 1 [PERSON_NAME] America/[GEOGRAPHIC_DATA] Calls…" at bounding box center [402, 281] width 229 height 73
copy h5 "3749879"
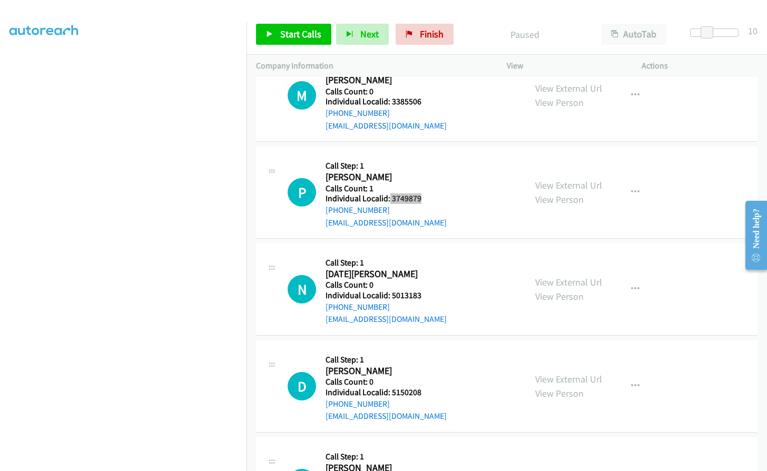
scroll to position [711, 0]
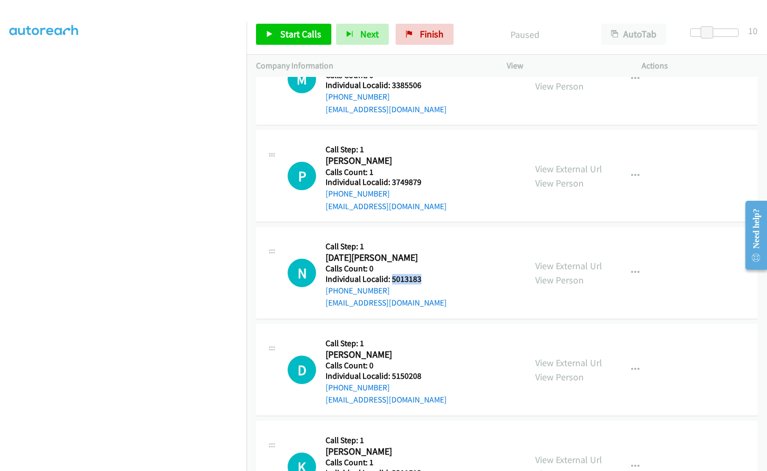
drag, startPoint x: 390, startPoint y: 279, endPoint x: 423, endPoint y: 278, distance: 33.2
click at [423, 278] on h5 "Individual Localid: 5013183" at bounding box center [386, 279] width 121 height 11
copy h5 "5013183"
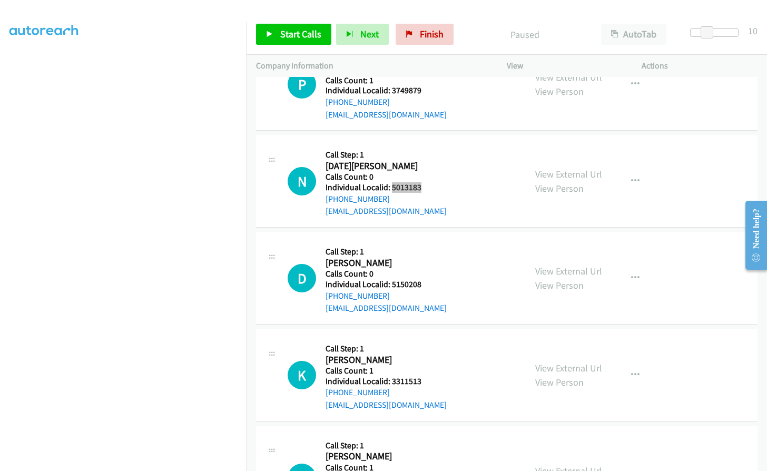
scroll to position [804, 0]
drag, startPoint x: 390, startPoint y: 284, endPoint x: 425, endPoint y: 283, distance: 34.8
click at [425, 283] on div "D Callback Scheduled Call Step: 1 [PERSON_NAME] America/[GEOGRAPHIC_DATA] Calls…" at bounding box center [402, 277] width 229 height 73
copy h5 "5150208"
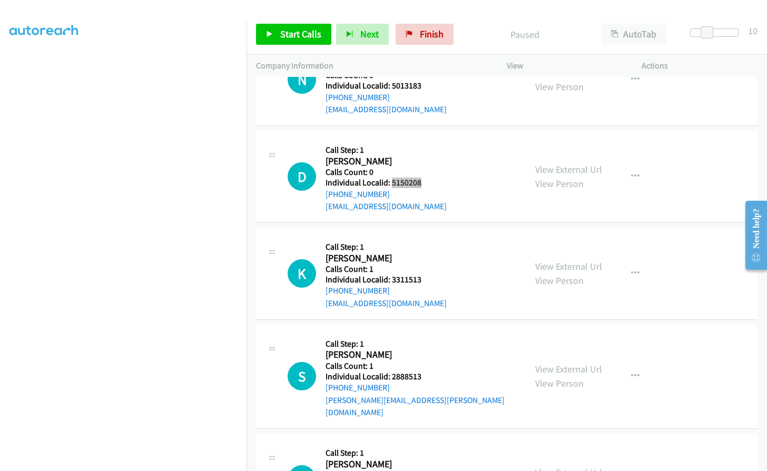
scroll to position [909, 0]
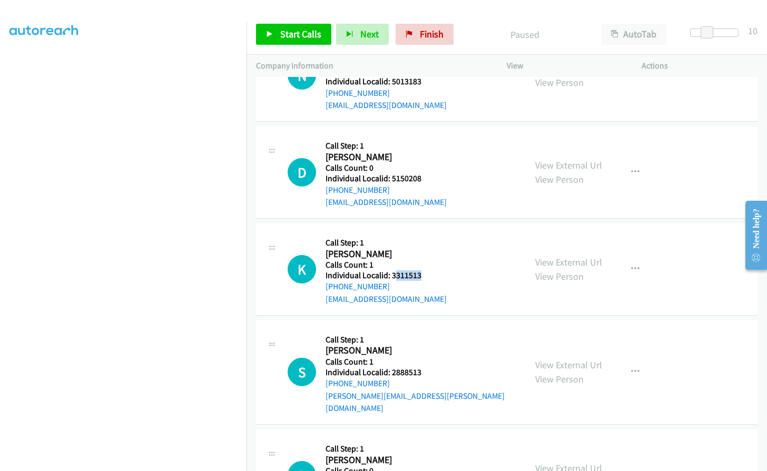
drag, startPoint x: 395, startPoint y: 276, endPoint x: 421, endPoint y: 276, distance: 26.3
click at [421, 276] on h5 "Individual Localid: 3311513" at bounding box center [386, 275] width 121 height 11
click at [411, 249] on h2 "[PERSON_NAME]" at bounding box center [375, 254] width 99 height 12
drag, startPoint x: 390, startPoint y: 273, endPoint x: 429, endPoint y: 273, distance: 39.0
click at [429, 273] on div "K Callback Scheduled Call Step: 1 [PERSON_NAME] America/New_York Calls Count: 1…" at bounding box center [402, 269] width 229 height 73
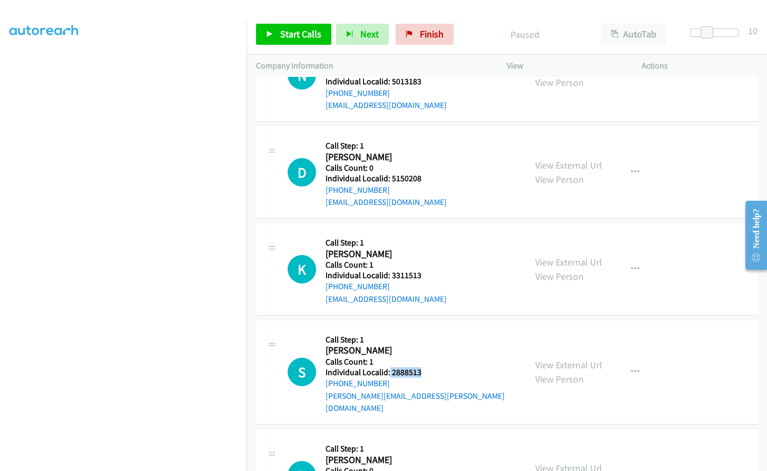
drag, startPoint x: 389, startPoint y: 372, endPoint x: 424, endPoint y: 372, distance: 34.8
click at [424, 372] on div "S Callback Scheduled Call Step: 1 [PERSON_NAME] America/Los_Angeles Calls Count…" at bounding box center [402, 372] width 229 height 85
click at [290, 37] on span "Start Calls" at bounding box center [300, 34] width 41 height 12
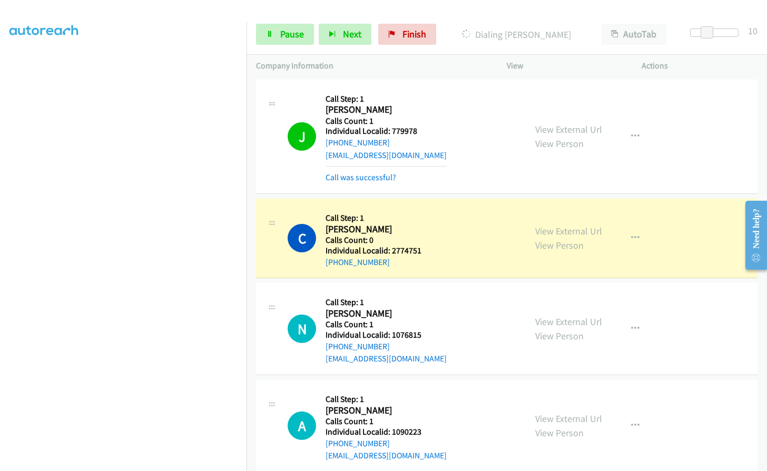
scroll to position [97, 0]
drag, startPoint x: 710, startPoint y: 31, endPoint x: 703, endPoint y: 30, distance: 6.4
click at [703, 30] on span at bounding box center [705, 32] width 13 height 13
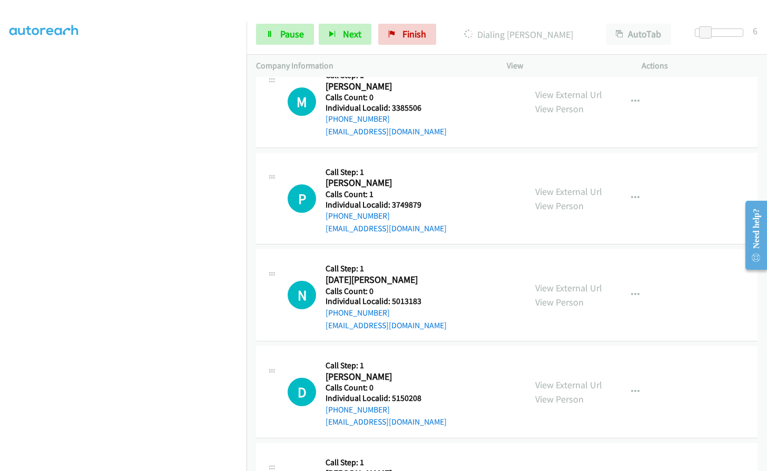
scroll to position [738, 0]
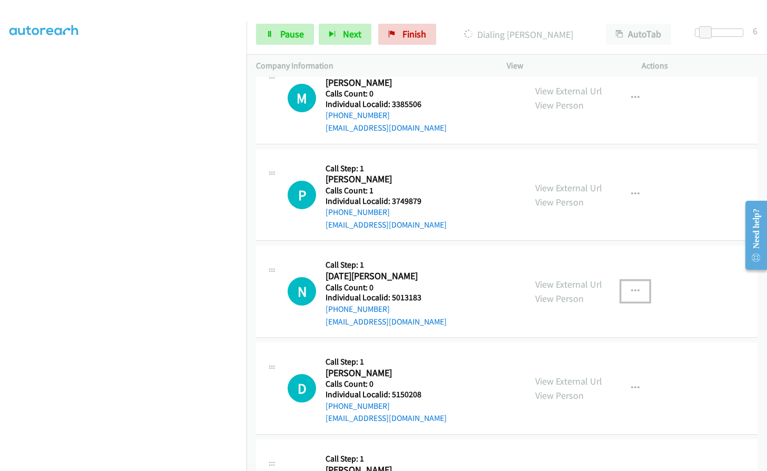
click at [631, 293] on icon "button" at bounding box center [635, 291] width 8 height 8
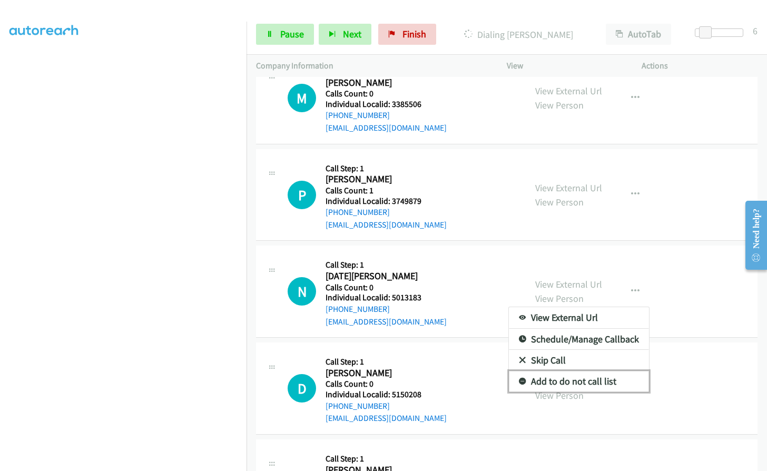
click at [519, 382] on icon at bounding box center [522, 381] width 7 height 7
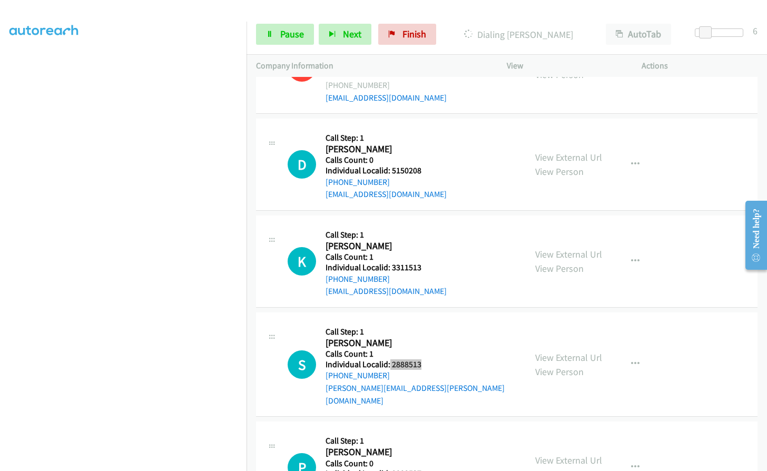
scroll to position [922, 0]
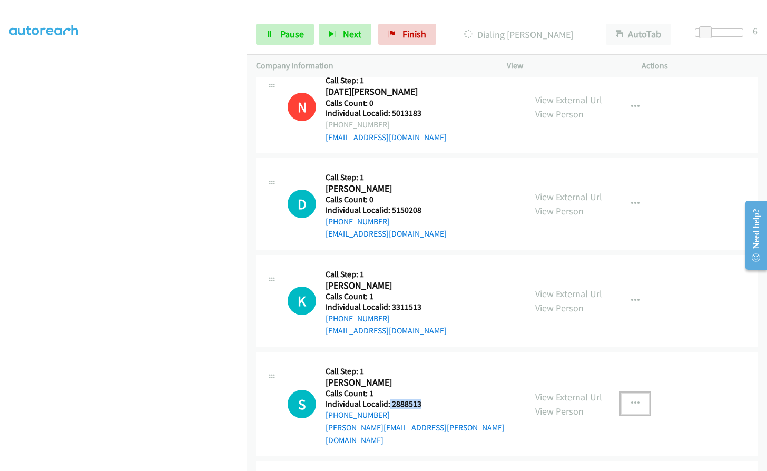
click at [627, 393] on button "button" at bounding box center [635, 403] width 28 height 21
click at [670, 245] on div at bounding box center [383, 235] width 767 height 471
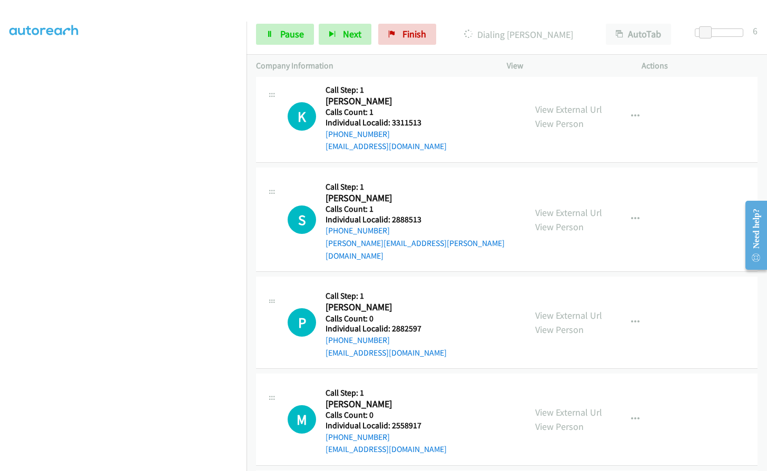
scroll to position [1129, 0]
drag, startPoint x: 626, startPoint y: 211, endPoint x: 627, endPoint y: 223, distance: 12.7
click at [627, 211] on button "button" at bounding box center [635, 219] width 28 height 21
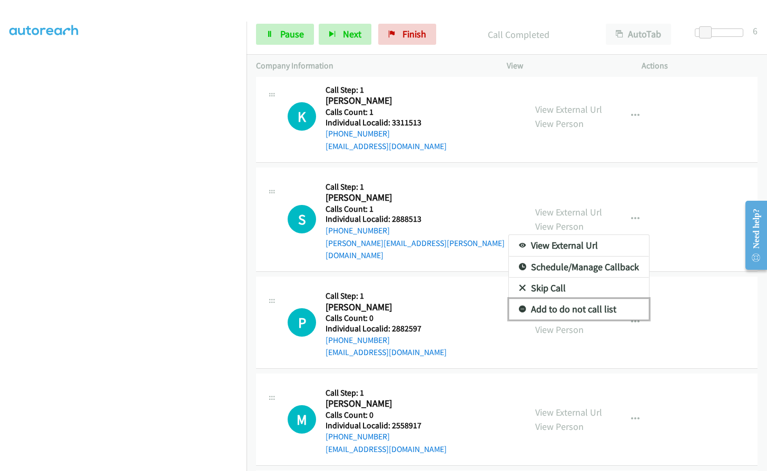
click at [519, 306] on icon at bounding box center [522, 309] width 7 height 7
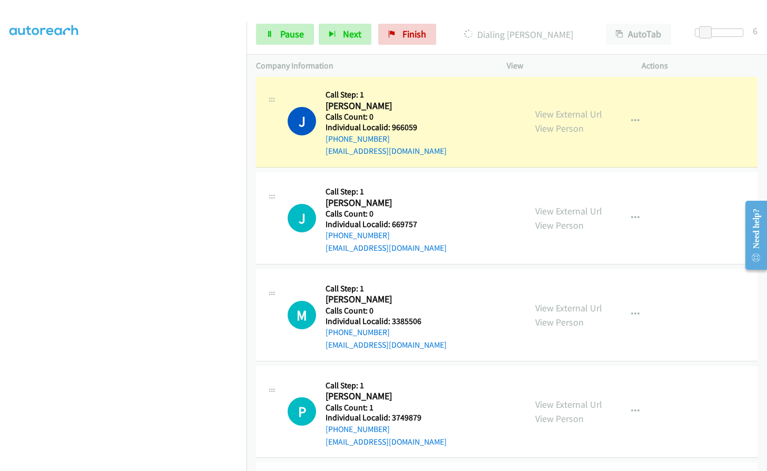
scroll to position [576, 0]
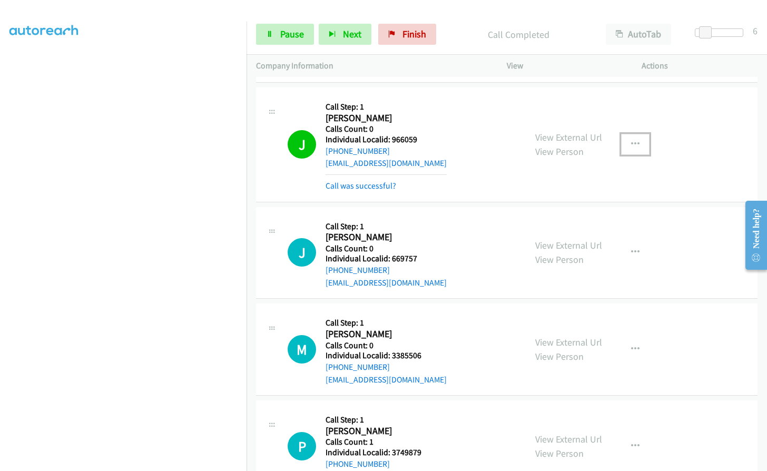
click at [631, 147] on icon "button" at bounding box center [635, 144] width 8 height 8
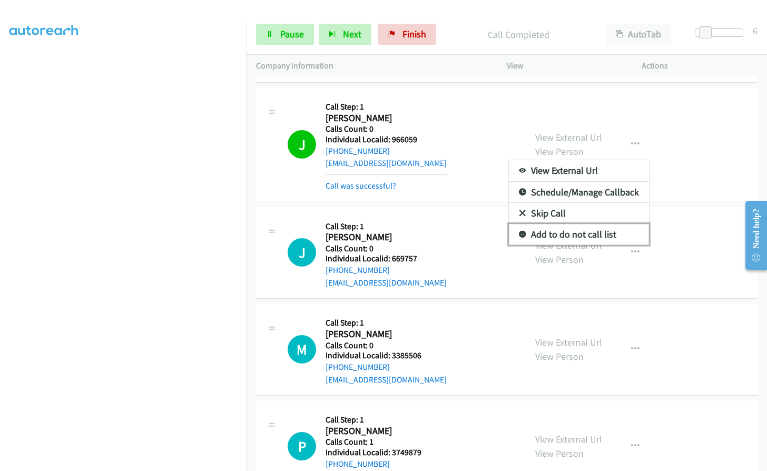
click at [519, 233] on icon at bounding box center [522, 234] width 7 height 7
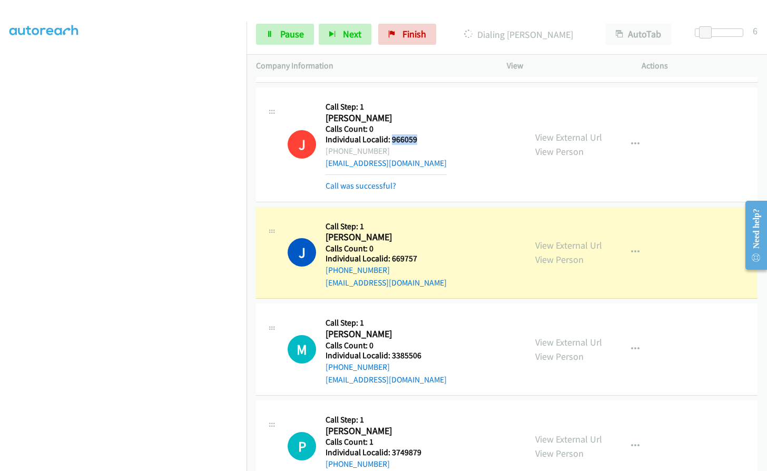
drag, startPoint x: 391, startPoint y: 141, endPoint x: 415, endPoint y: 140, distance: 24.3
click at [415, 140] on h5 "Individual Localid: 966059" at bounding box center [386, 139] width 121 height 11
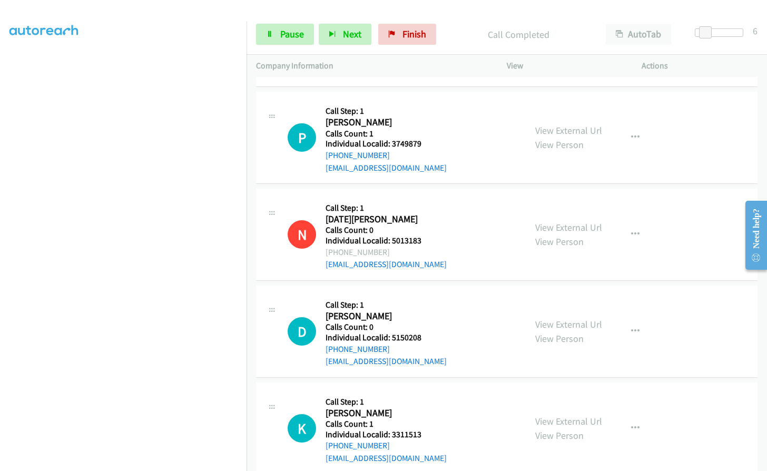
scroll to position [932, 0]
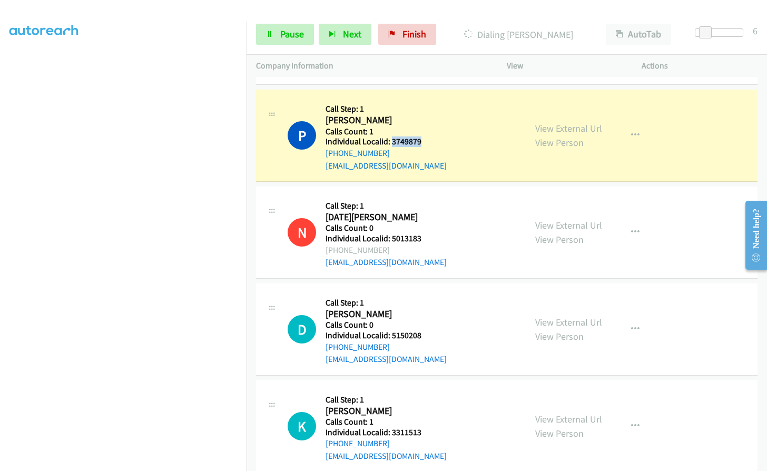
drag, startPoint x: 390, startPoint y: 141, endPoint x: 428, endPoint y: 141, distance: 37.4
click at [428, 141] on div "P Callback Scheduled Call Step: 1 [PERSON_NAME] America/[GEOGRAPHIC_DATA] Calls…" at bounding box center [402, 135] width 229 height 73
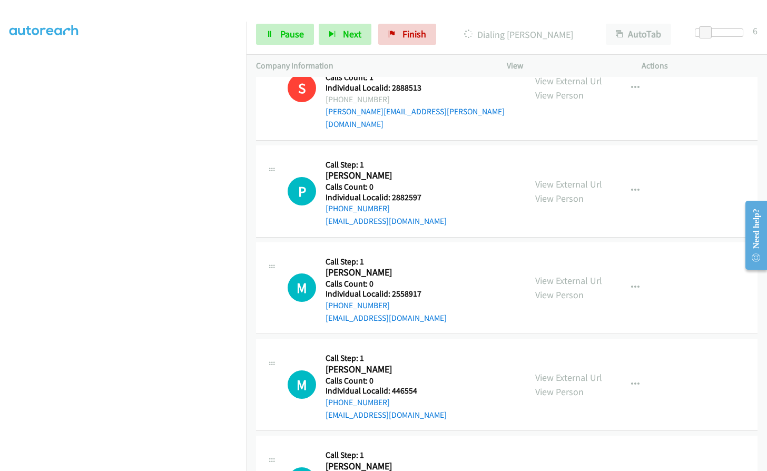
scroll to position [1406, 0]
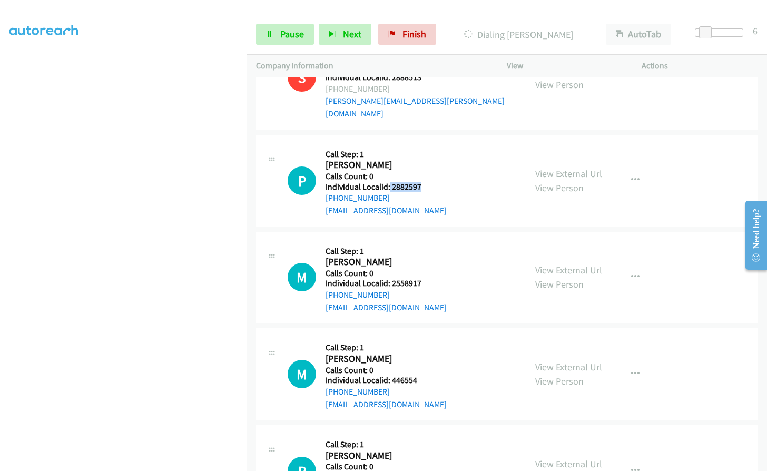
drag, startPoint x: 389, startPoint y: 173, endPoint x: 425, endPoint y: 172, distance: 35.8
click at [425, 172] on div "P Callback Scheduled Call Step: 1 [PERSON_NAME] America/New_York Calls Count: 0…" at bounding box center [402, 180] width 229 height 73
drag, startPoint x: 390, startPoint y: 269, endPoint x: 397, endPoint y: 269, distance: 6.9
click at [429, 268] on div "M Callback Scheduled Call Step: 1 [PERSON_NAME] America/New_York Calls Count: 0…" at bounding box center [402, 277] width 229 height 73
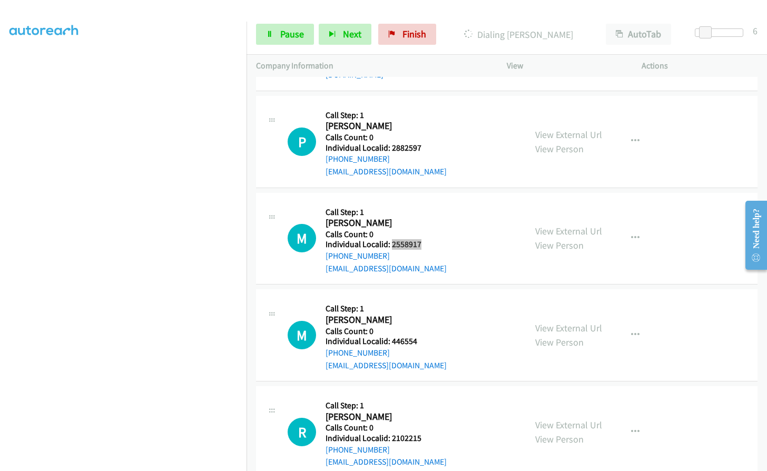
scroll to position [1524, 0]
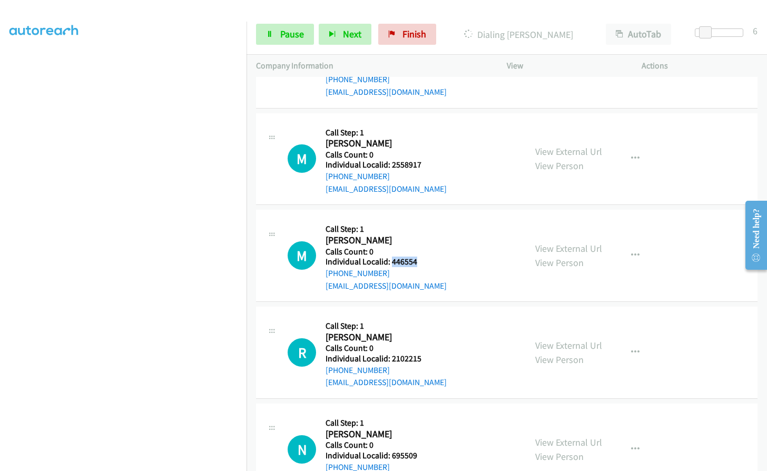
drag, startPoint x: 396, startPoint y: 250, endPoint x: 422, endPoint y: 249, distance: 25.8
click at [422, 257] on h5 "Individual Localid: 446554" at bounding box center [386, 262] width 121 height 11
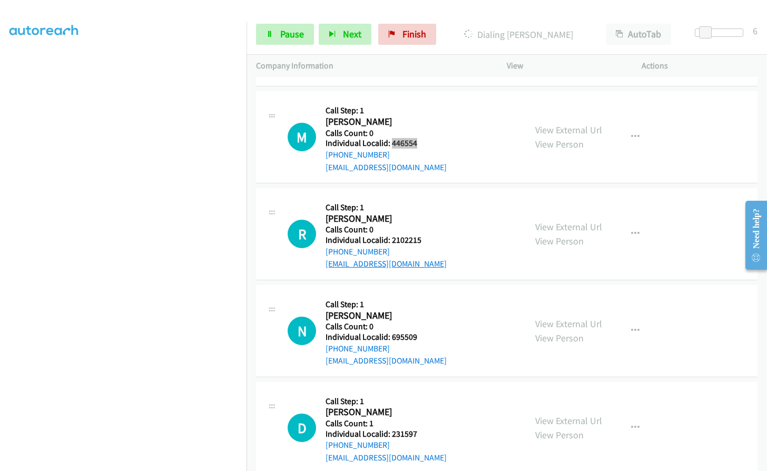
scroll to position [1669, 0]
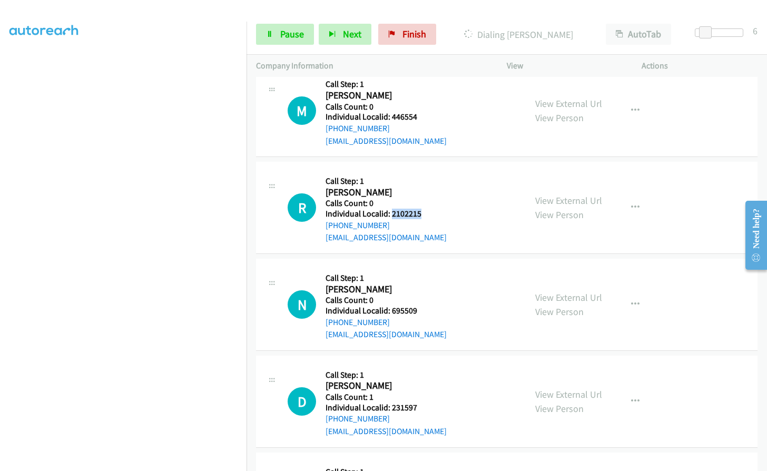
drag, startPoint x: 391, startPoint y: 201, endPoint x: 423, endPoint y: 200, distance: 31.6
click at [423, 209] on h5 "Individual Localid: 2102215" at bounding box center [386, 214] width 121 height 11
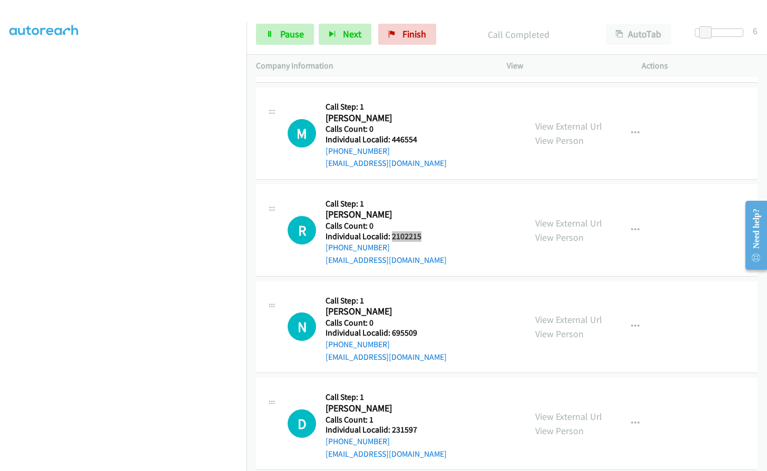
scroll to position [1692, 0]
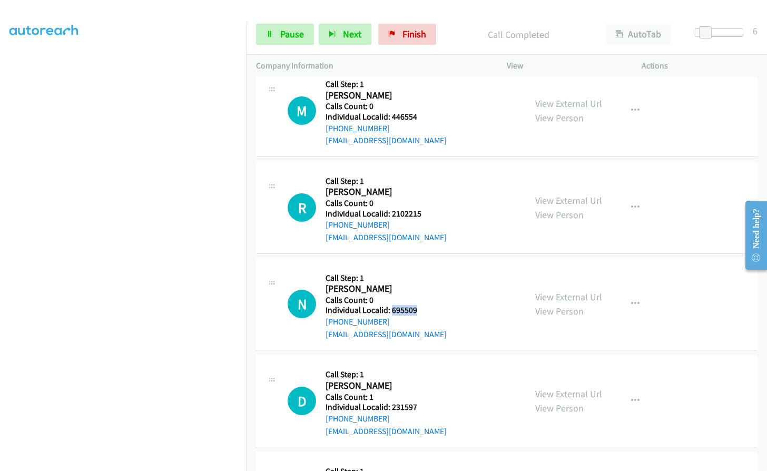
drag, startPoint x: 390, startPoint y: 299, endPoint x: 422, endPoint y: 295, distance: 32.4
click at [422, 305] on h5 "Individual Localid: 695509" at bounding box center [386, 310] width 121 height 11
drag, startPoint x: 389, startPoint y: 395, endPoint x: 423, endPoint y: 396, distance: 33.7
click at [423, 402] on h5 "Individual Localid: 231597" at bounding box center [386, 407] width 121 height 11
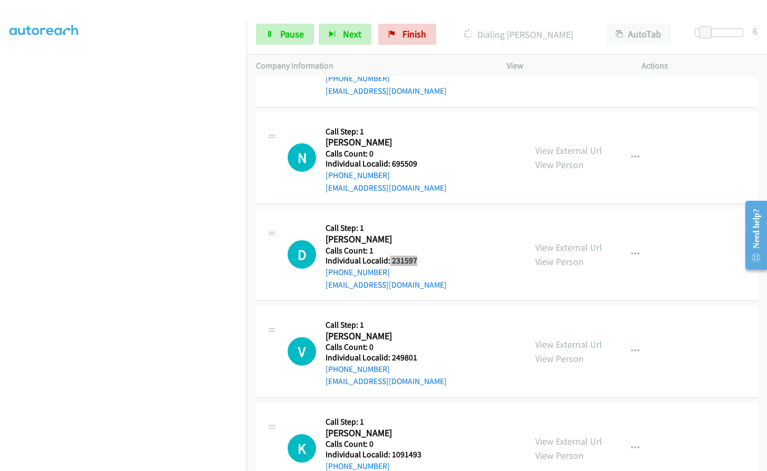
scroll to position [1850, 0]
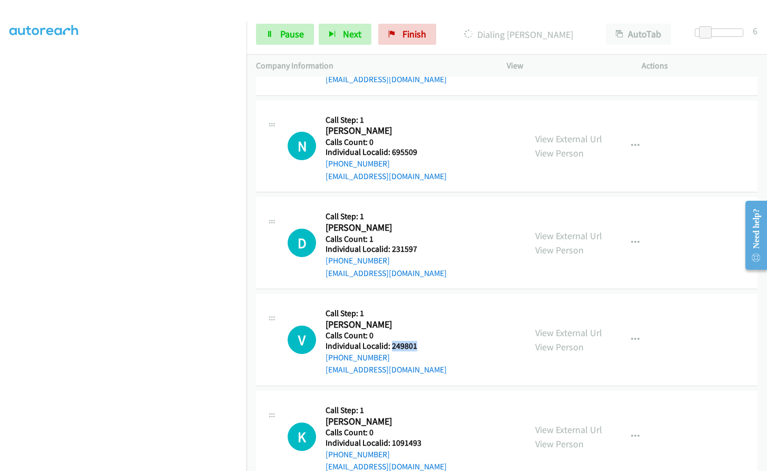
drag, startPoint x: 393, startPoint y: 334, endPoint x: 422, endPoint y: 333, distance: 29.5
click at [422, 341] on h5 "Individual Localid: 249801" at bounding box center [386, 346] width 121 height 11
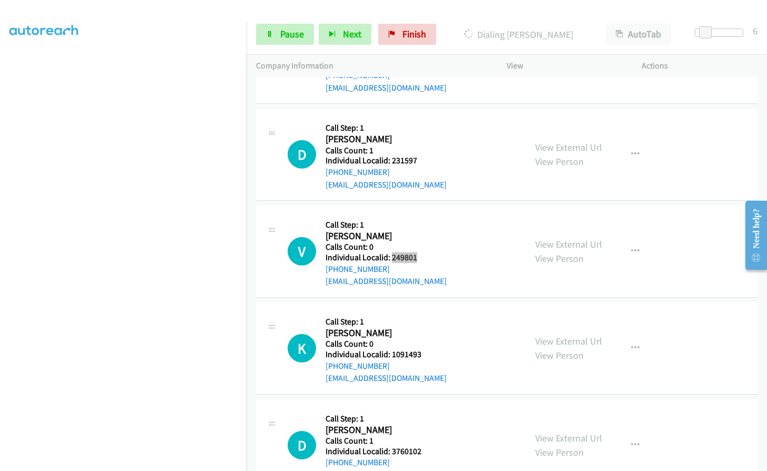
scroll to position [1942, 0]
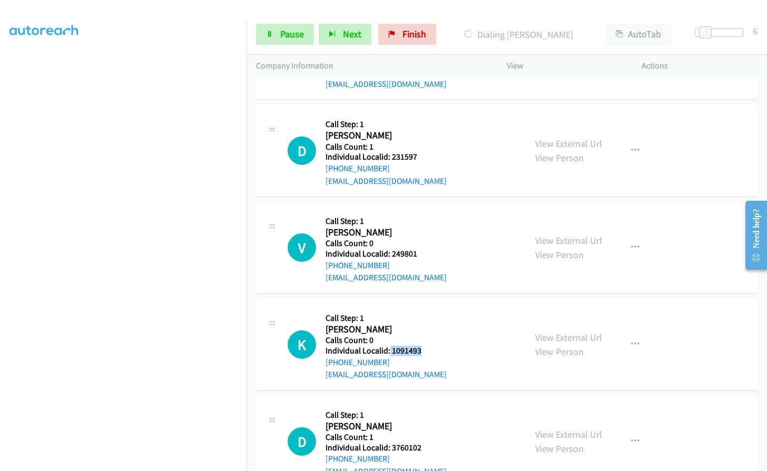
drag, startPoint x: 388, startPoint y: 337, endPoint x: 426, endPoint y: 337, distance: 37.4
click at [426, 337] on div "K Callback Scheduled Call Step: 1 [PERSON_NAME] America/Los_Angeles Calls Count…" at bounding box center [402, 344] width 229 height 73
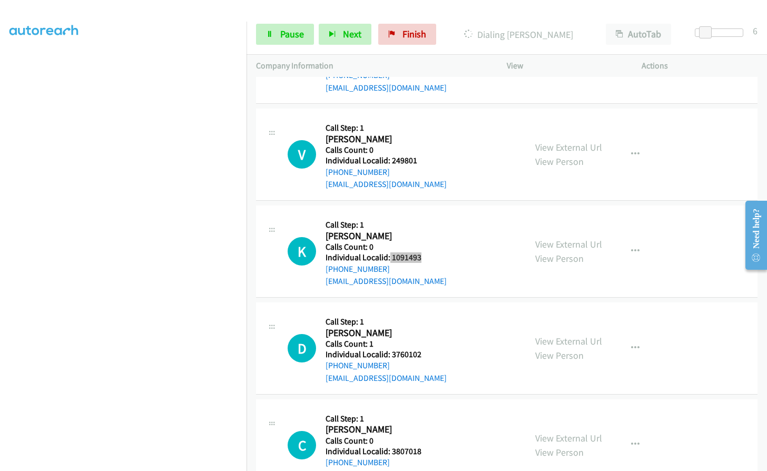
scroll to position [2048, 0]
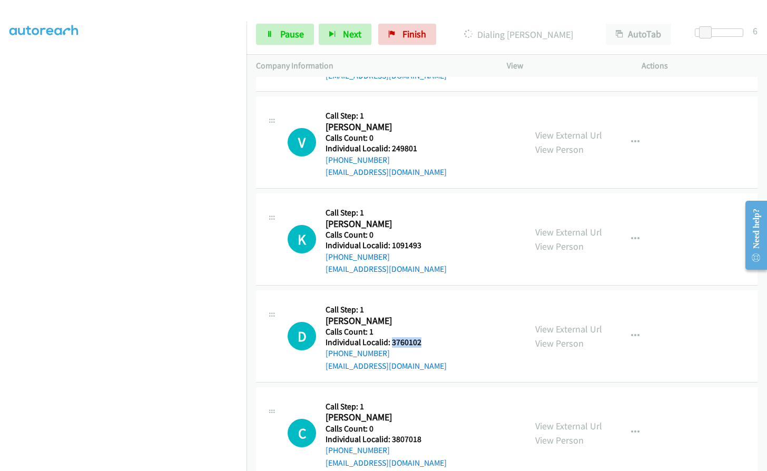
drag, startPoint x: 390, startPoint y: 329, endPoint x: 427, endPoint y: 332, distance: 37.0
click at [427, 332] on div "D Callback Scheduled Call Step: 1 [PERSON_NAME] America/Los_Angeles Calls Count…" at bounding box center [402, 336] width 229 height 73
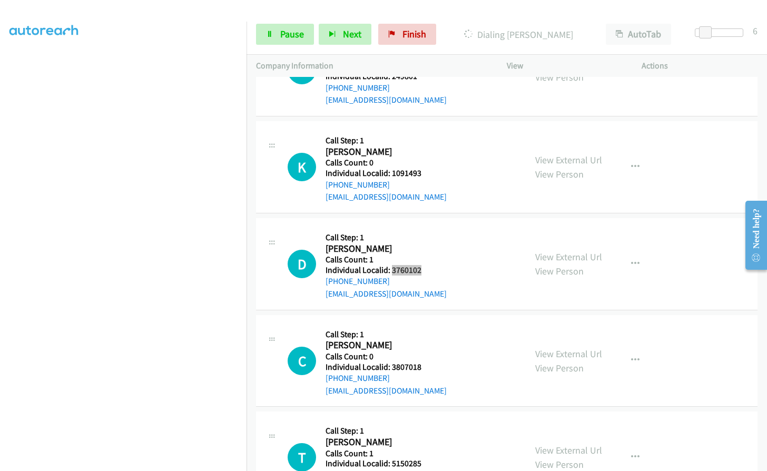
scroll to position [2127, 0]
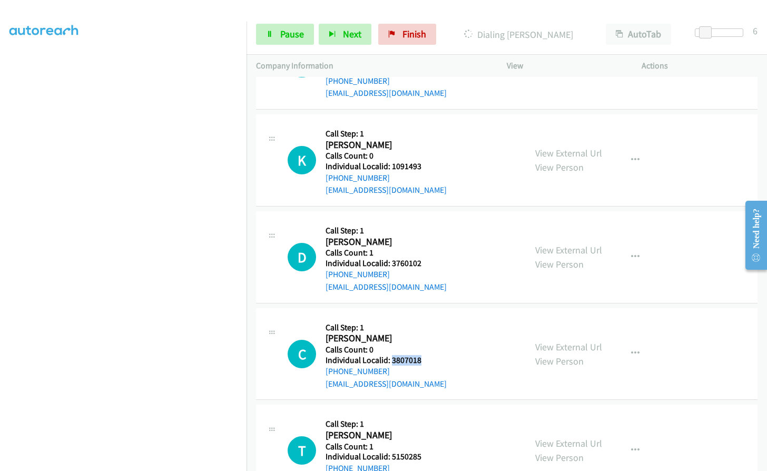
drag, startPoint x: 392, startPoint y: 348, endPoint x: 428, endPoint y: 347, distance: 36.9
click at [428, 347] on div "C Callback Scheduled Call Step: 1 [PERSON_NAME] America/Los_Angeles Calls Count…" at bounding box center [402, 354] width 229 height 73
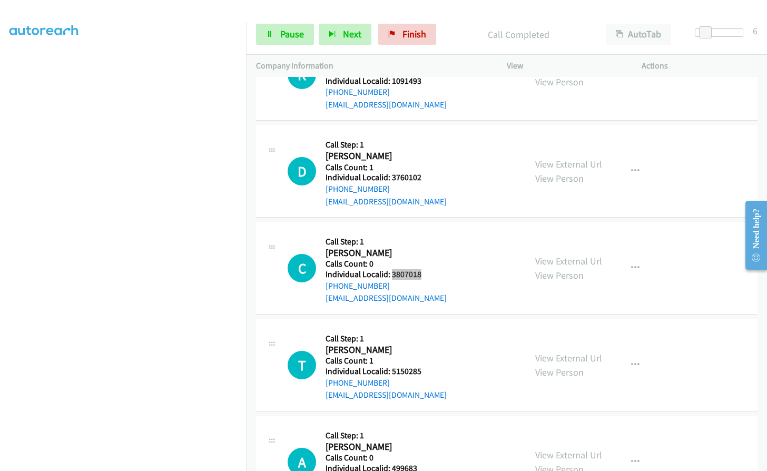
scroll to position [2241, 0]
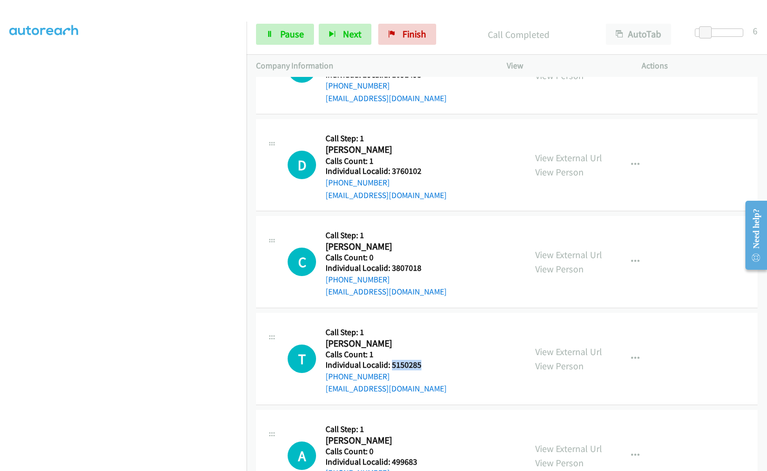
drag, startPoint x: 392, startPoint y: 354, endPoint x: 422, endPoint y: 350, distance: 30.3
click at [422, 360] on h5 "Individual Localid: 5150285" at bounding box center [386, 365] width 121 height 11
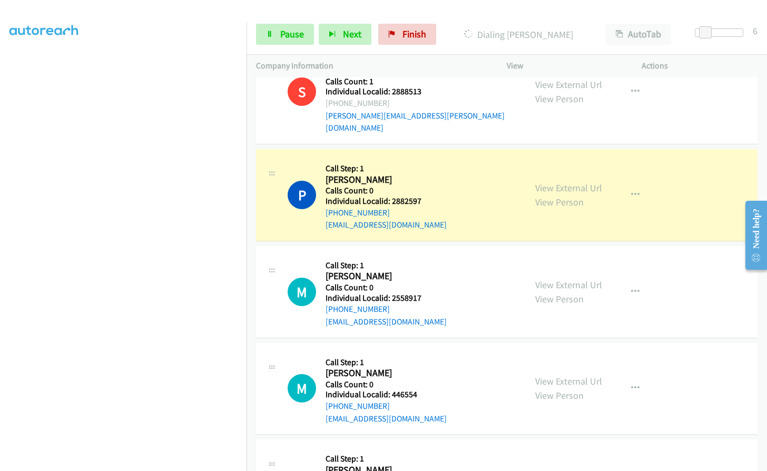
scroll to position [1503, 0]
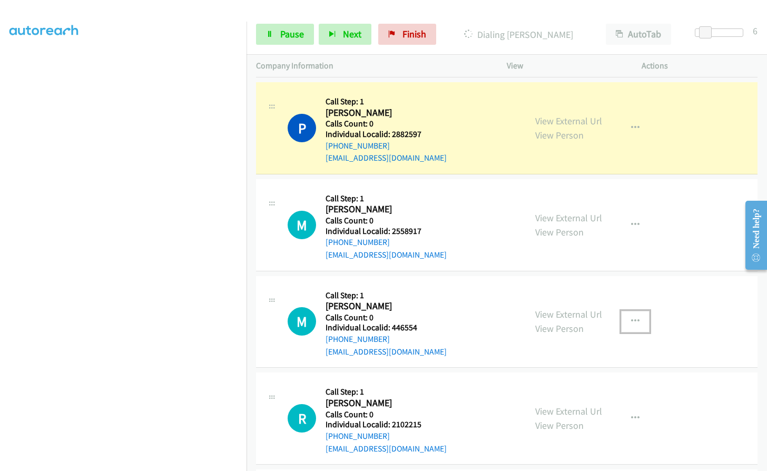
drag, startPoint x: 631, startPoint y: 303, endPoint x: 620, endPoint y: 321, distance: 21.3
click at [631, 311] on button "button" at bounding box center [635, 321] width 28 height 21
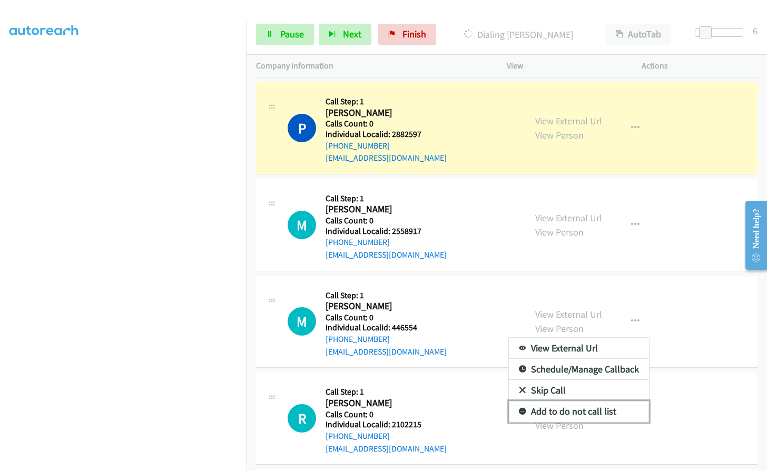
click at [519, 408] on icon at bounding box center [522, 411] width 7 height 7
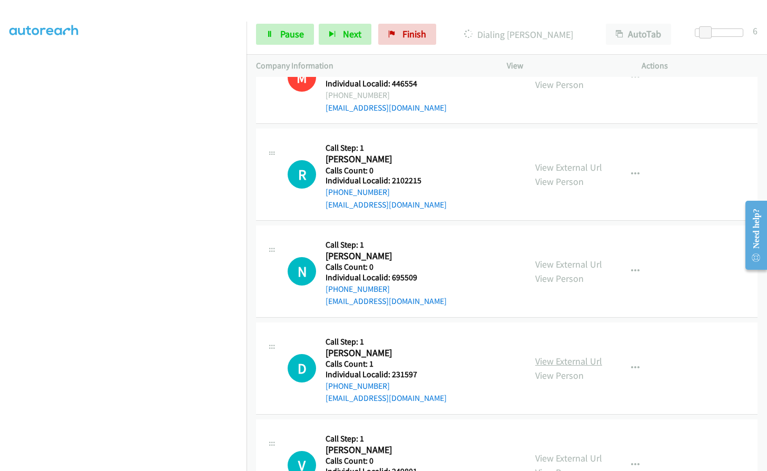
scroll to position [1767, 0]
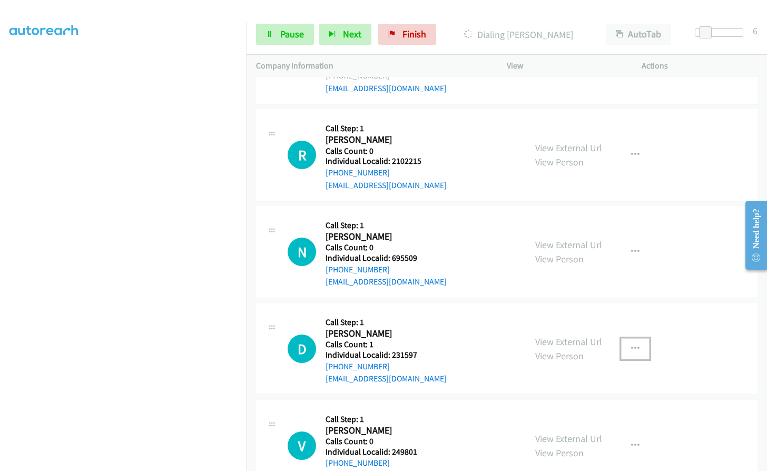
click at [633, 338] on button "button" at bounding box center [635, 348] width 28 height 21
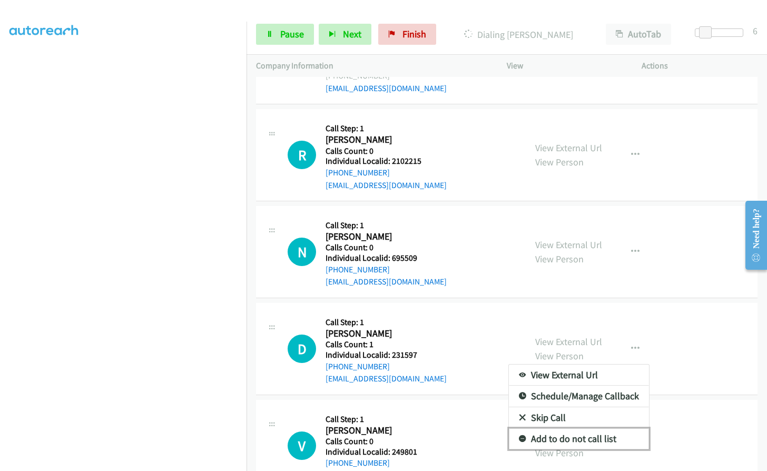
click at [519, 436] on icon at bounding box center [522, 439] width 7 height 7
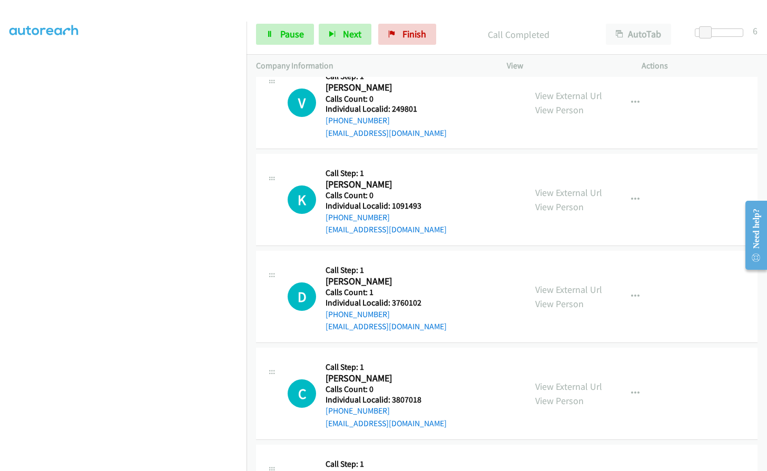
scroll to position [2158, 0]
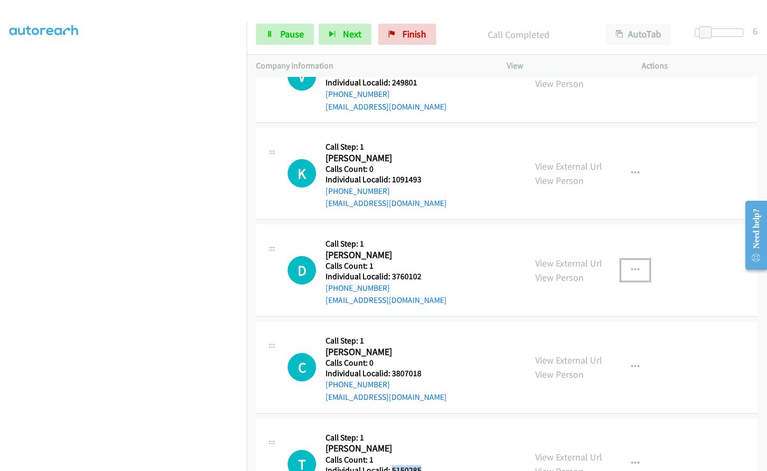
click at [634, 266] on icon "button" at bounding box center [635, 270] width 8 height 8
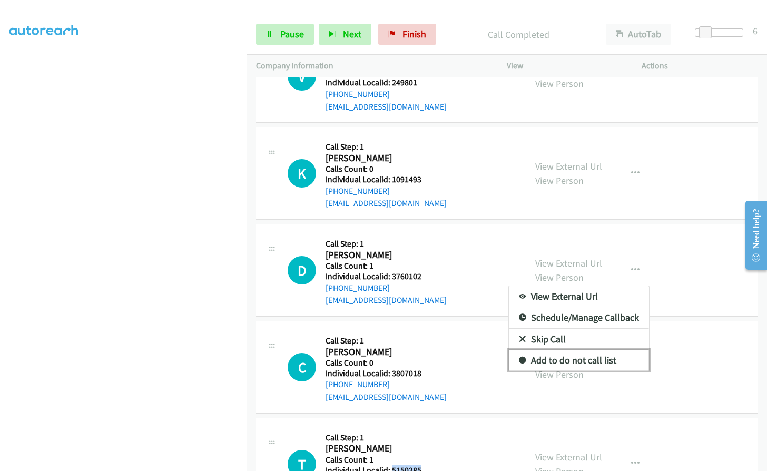
click at [519, 357] on icon at bounding box center [522, 360] width 7 height 7
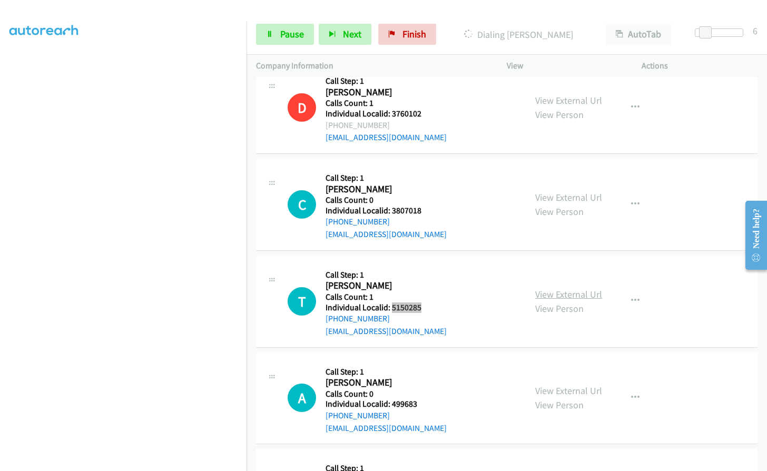
scroll to position [2382, 0]
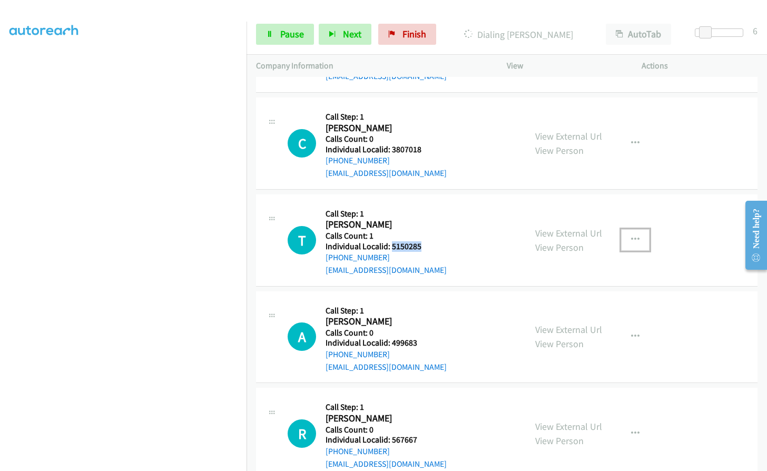
click at [632, 236] on icon "button" at bounding box center [635, 240] width 8 height 8
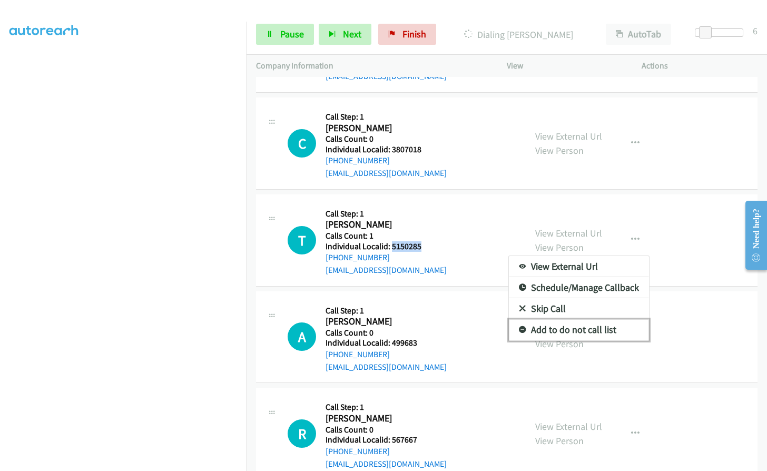
click at [519, 327] on icon at bounding box center [522, 330] width 7 height 7
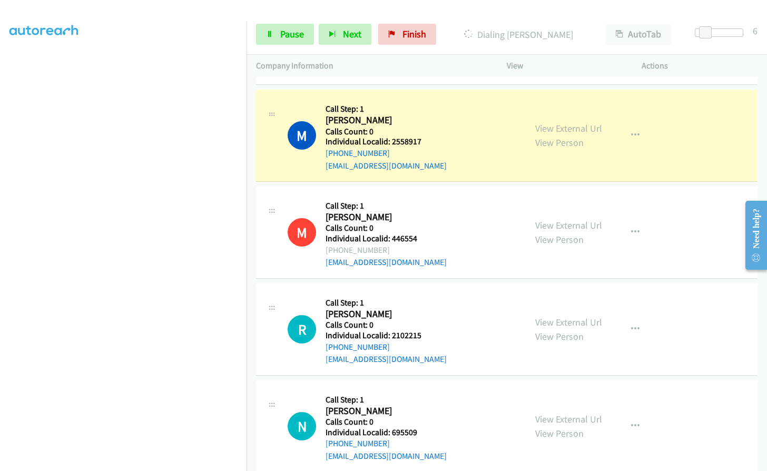
scroll to position [1618, 0]
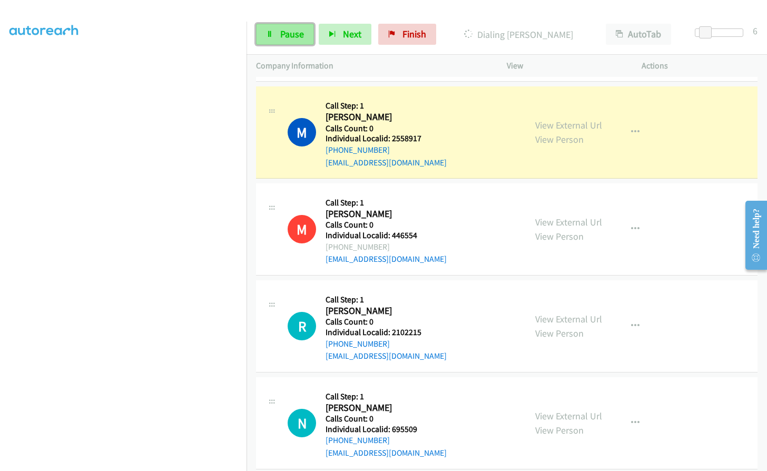
click at [277, 38] on link "Pause" at bounding box center [285, 34] width 58 height 21
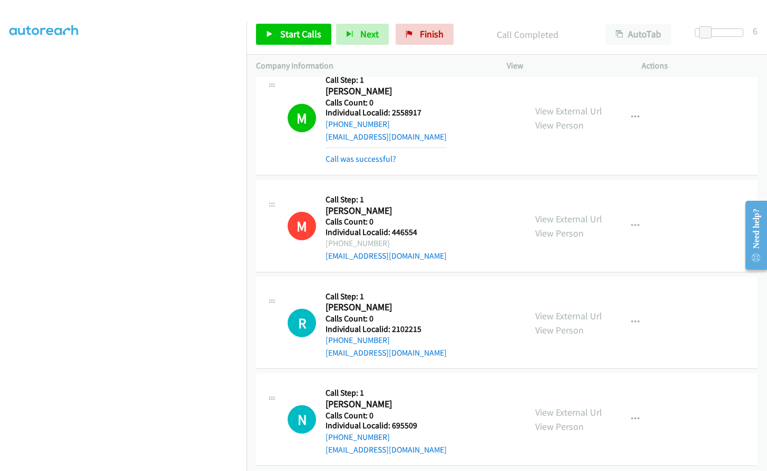
scroll to position [1645, 0]
click at [304, 36] on span "Start Calls" at bounding box center [300, 34] width 41 height 12
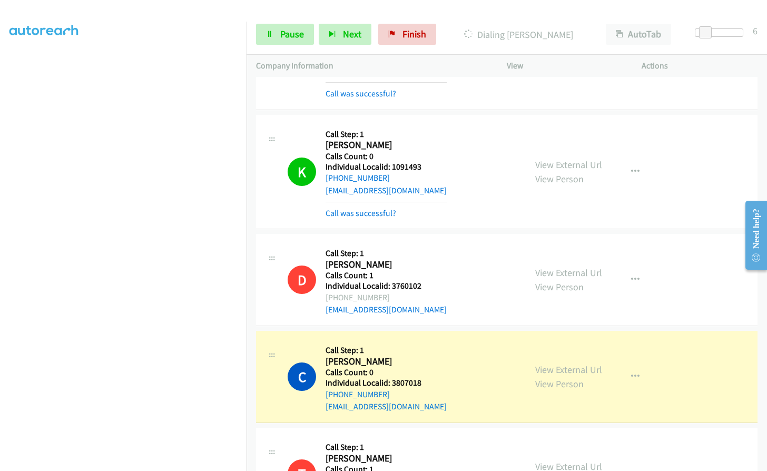
scroll to position [2303, 0]
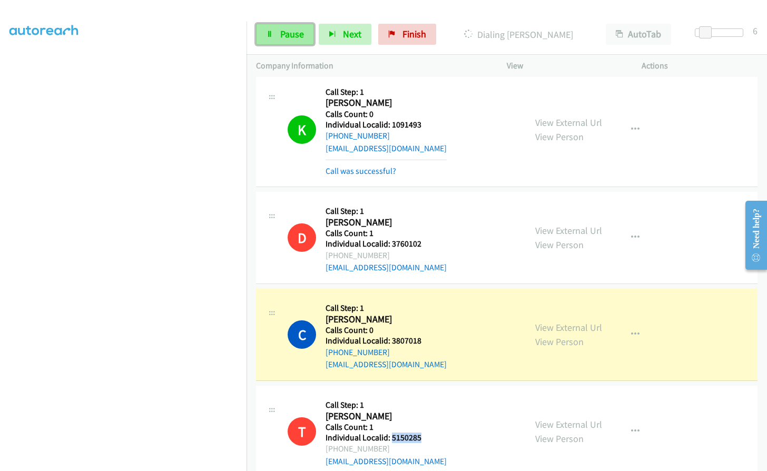
click at [286, 32] on span "Pause" at bounding box center [292, 34] width 24 height 12
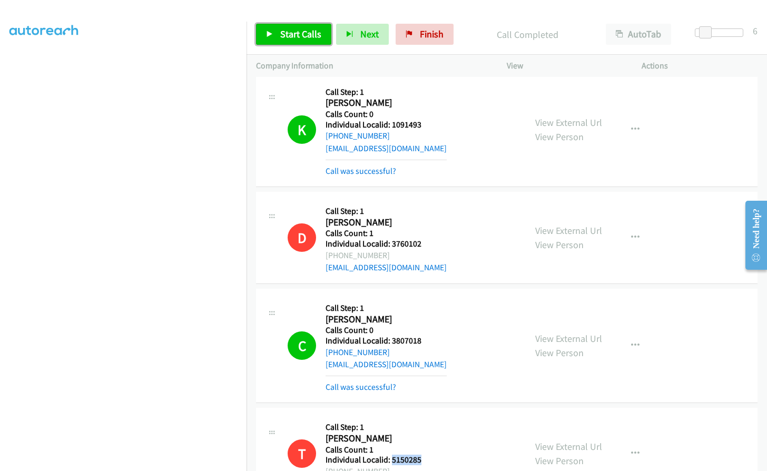
click at [283, 30] on span "Start Calls" at bounding box center [300, 34] width 41 height 12
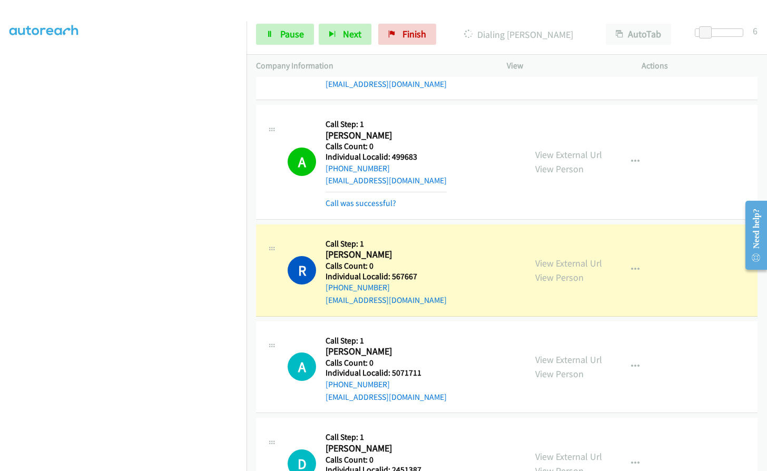
scroll to position [2764, 0]
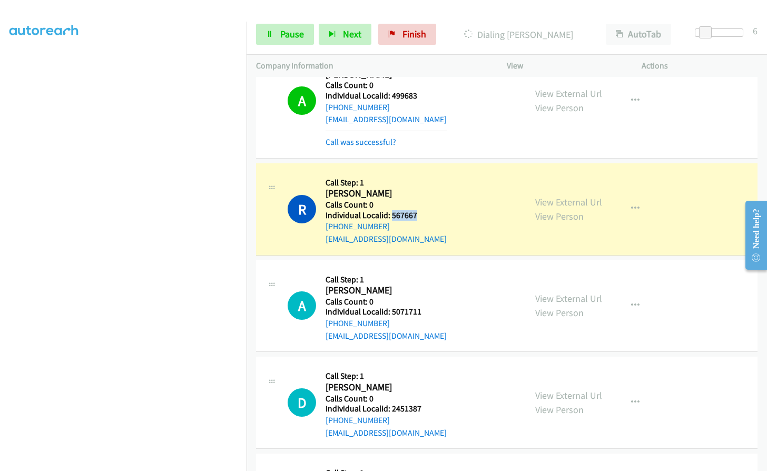
drag, startPoint x: 390, startPoint y: 202, endPoint x: 420, endPoint y: 202, distance: 30.0
click at [420, 210] on h5 "Individual Localid: 567667" at bounding box center [386, 215] width 121 height 11
drag, startPoint x: 394, startPoint y: 300, endPoint x: 426, endPoint y: 296, distance: 32.9
click at [426, 296] on div "A Callback Scheduled Call Step: 1 [PERSON_NAME] America/Los_Angeles Calls Count…" at bounding box center [402, 306] width 229 height 73
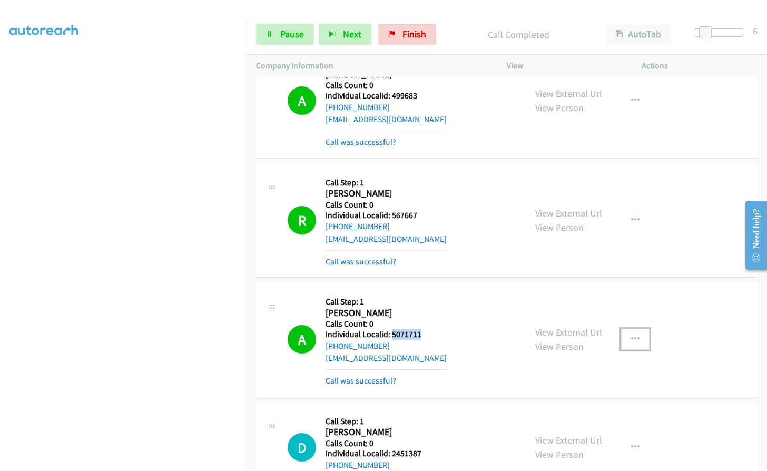
click at [634, 335] on icon "button" at bounding box center [635, 339] width 8 height 8
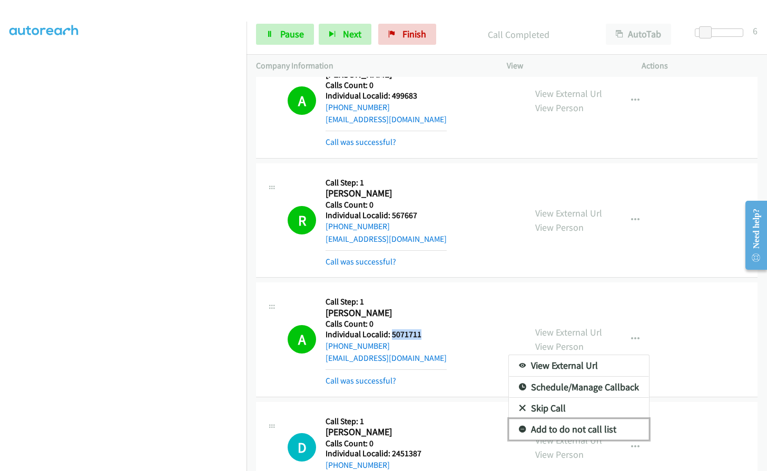
click at [519, 426] on icon at bounding box center [522, 429] width 7 height 7
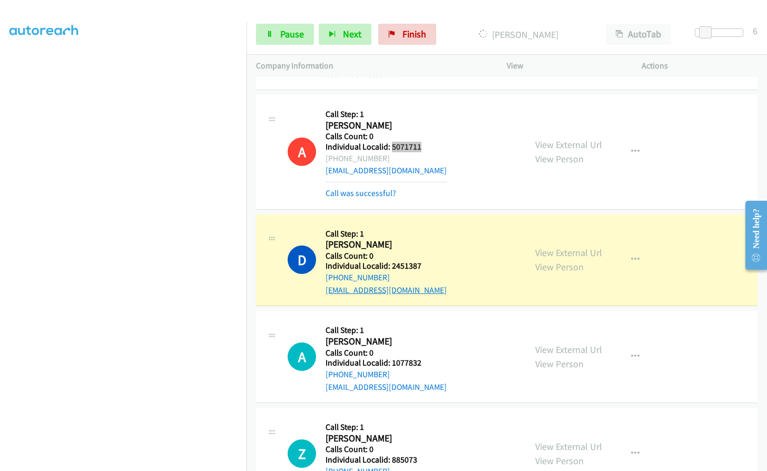
scroll to position [2962, 0]
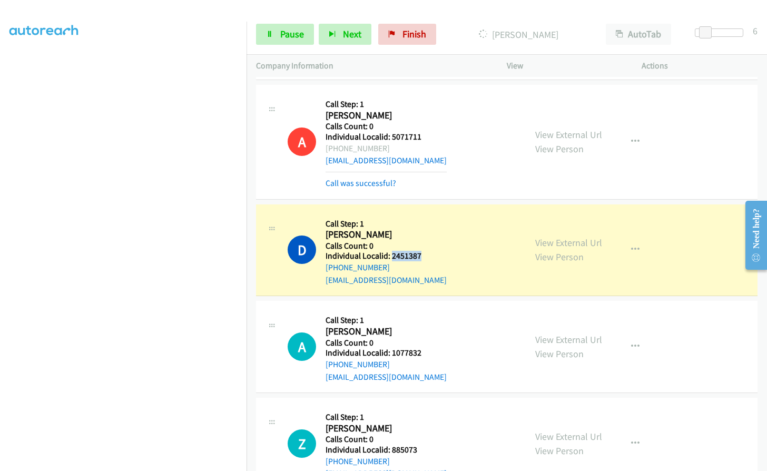
drag, startPoint x: 392, startPoint y: 245, endPoint x: 429, endPoint y: 240, distance: 37.8
click at [429, 240] on div "D Callback Scheduled Call Step: 1 [PERSON_NAME] America/Los_Angeles Calls Count…" at bounding box center [402, 250] width 229 height 73
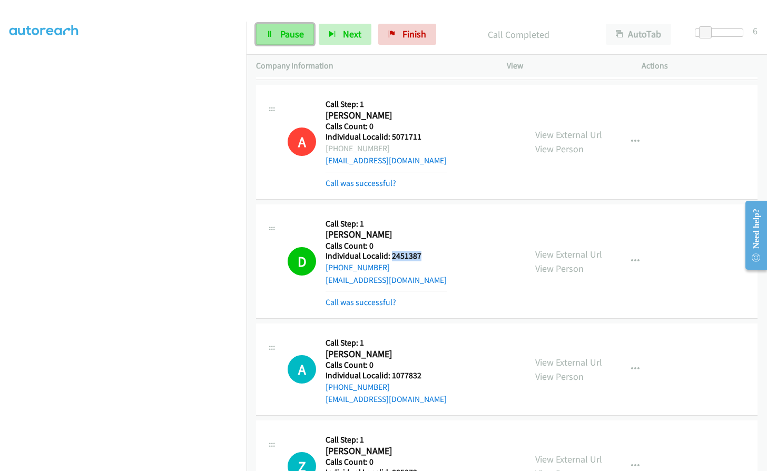
click at [279, 32] on link "Pause" at bounding box center [285, 34] width 58 height 21
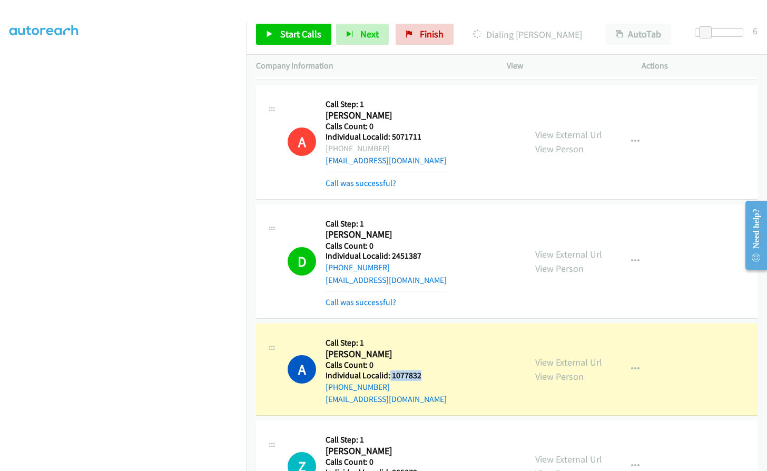
drag, startPoint x: 389, startPoint y: 361, endPoint x: 416, endPoint y: 363, distance: 26.4
click at [430, 363] on div "A Callback Scheduled Call Step: 1 [PERSON_NAME] America/[GEOGRAPHIC_DATA] Calls…" at bounding box center [402, 369] width 229 height 73
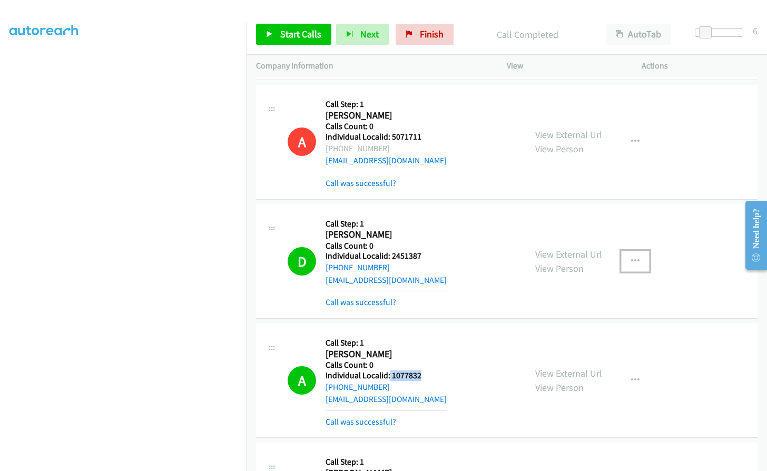
click at [635, 257] on icon "button" at bounding box center [635, 261] width 8 height 8
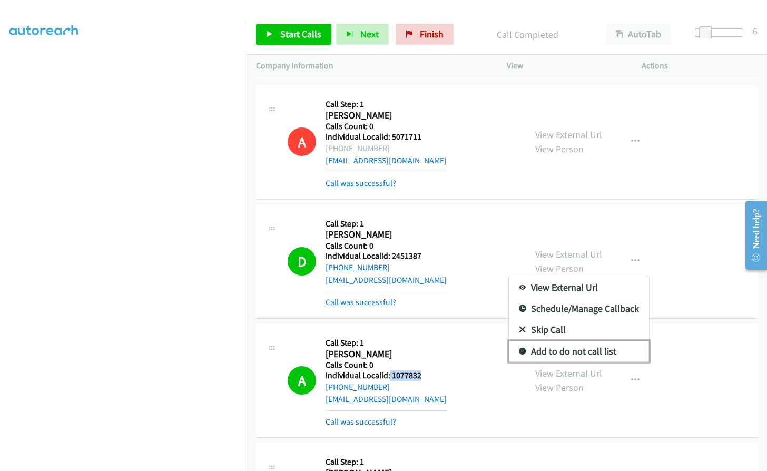
click at [520, 348] on icon at bounding box center [522, 351] width 7 height 7
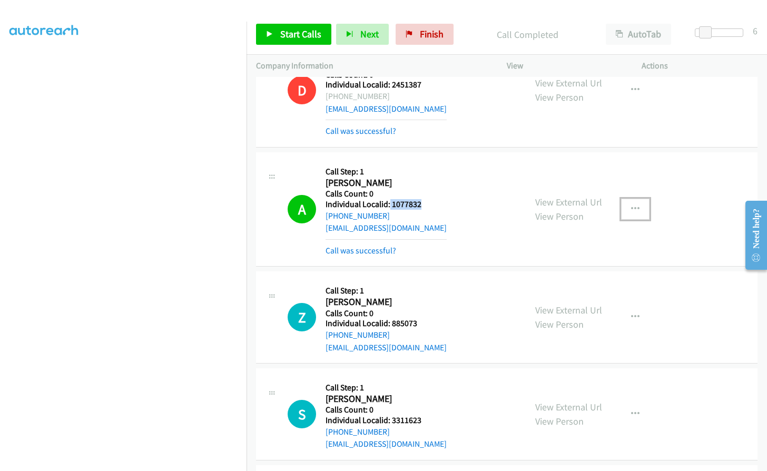
click at [631, 205] on icon "button" at bounding box center [635, 209] width 8 height 8
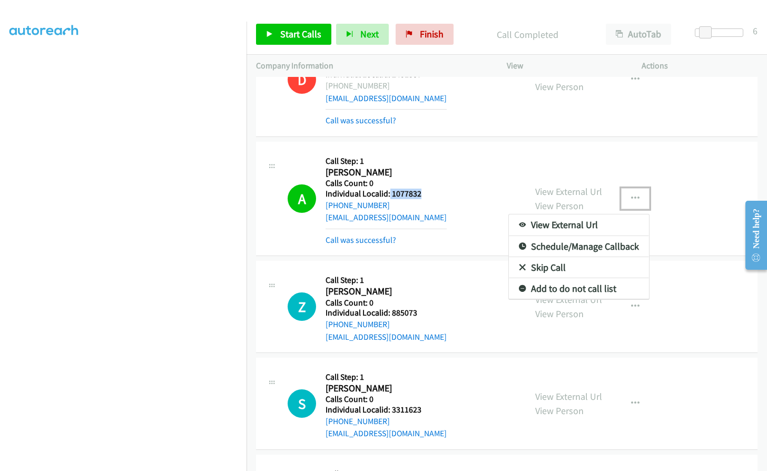
scroll to position [3146, 0]
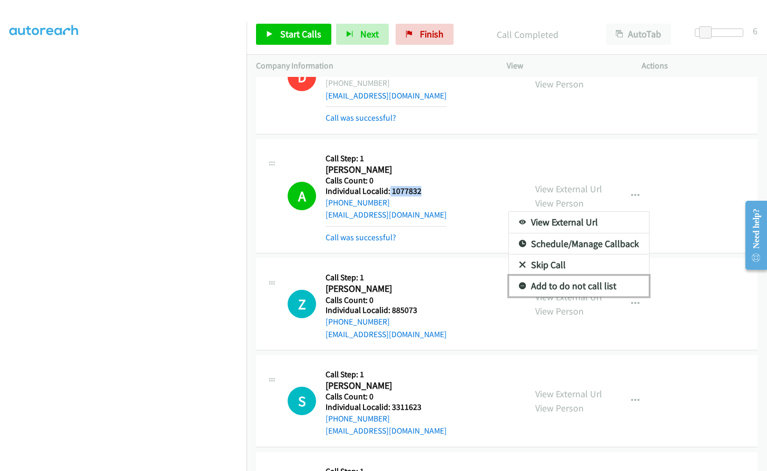
click at [522, 276] on link "Add to do not call list" at bounding box center [579, 286] width 140 height 21
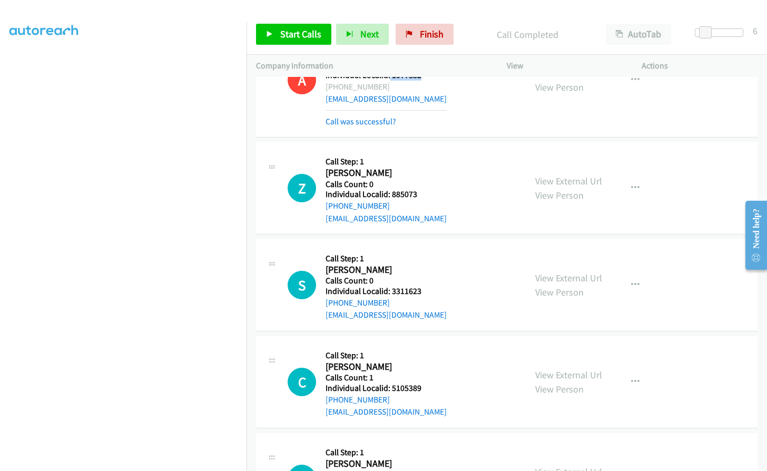
scroll to position [3265, 0]
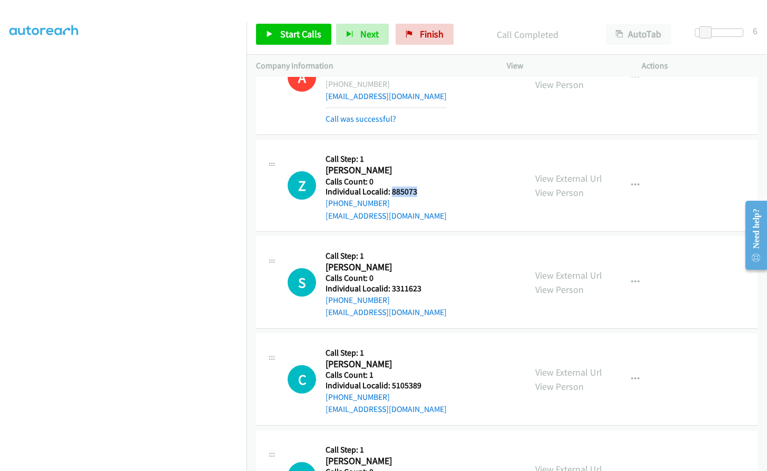
drag, startPoint x: 390, startPoint y: 178, endPoint x: 424, endPoint y: 178, distance: 33.7
click at [424, 178] on div "Z Callback Scheduled Call Step: 1 [PERSON_NAME] America/[GEOGRAPHIC_DATA] Calls…" at bounding box center [402, 185] width 229 height 73
drag, startPoint x: 392, startPoint y: 278, endPoint x: 427, endPoint y: 275, distance: 35.4
click at [427, 275] on div "S Callback Scheduled Call Step: 1 [PERSON_NAME] America/New_York Calls Count: 0…" at bounding box center [402, 282] width 229 height 73
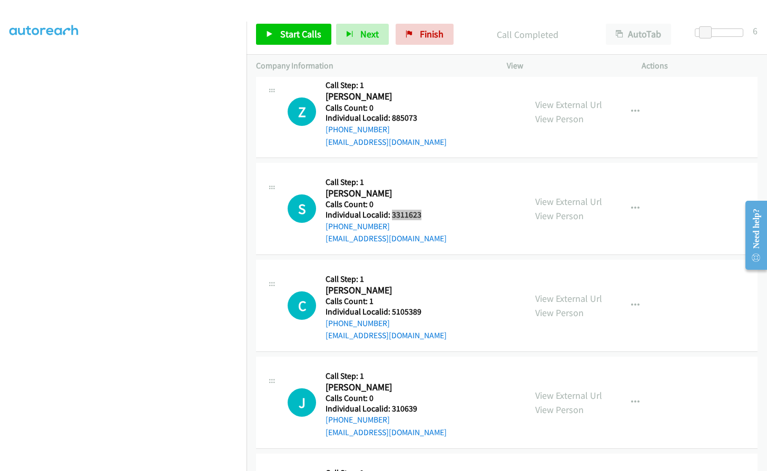
scroll to position [3344, 0]
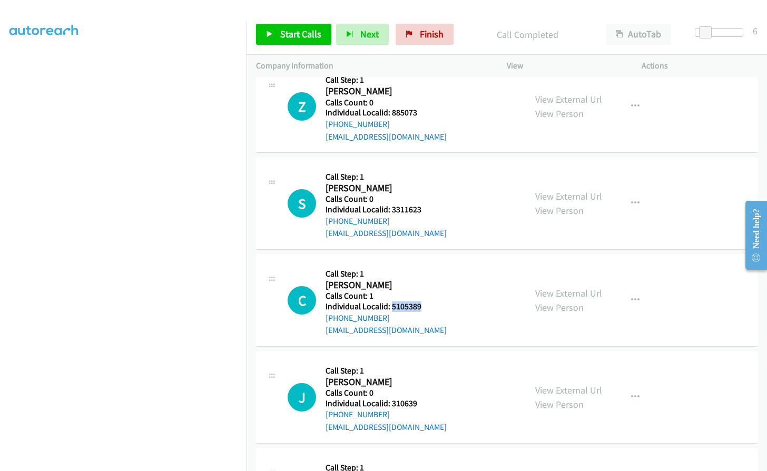
drag, startPoint x: 390, startPoint y: 294, endPoint x: 424, endPoint y: 291, distance: 33.8
click at [433, 301] on h5 "Individual Localid: 5105389" at bounding box center [386, 306] width 121 height 11
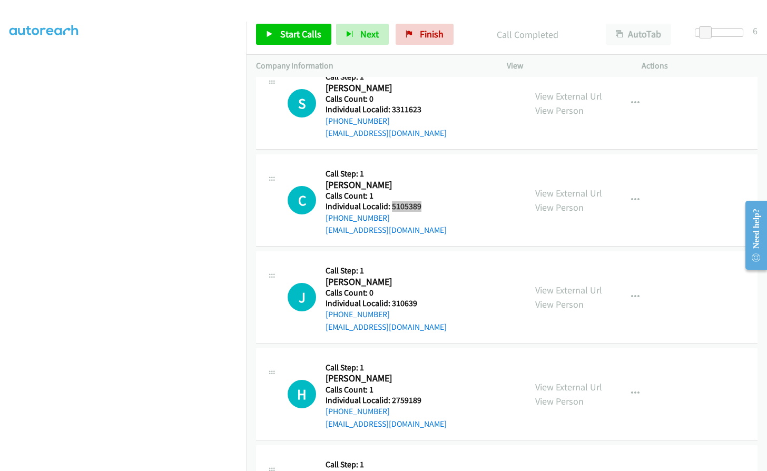
scroll to position [3463, 0]
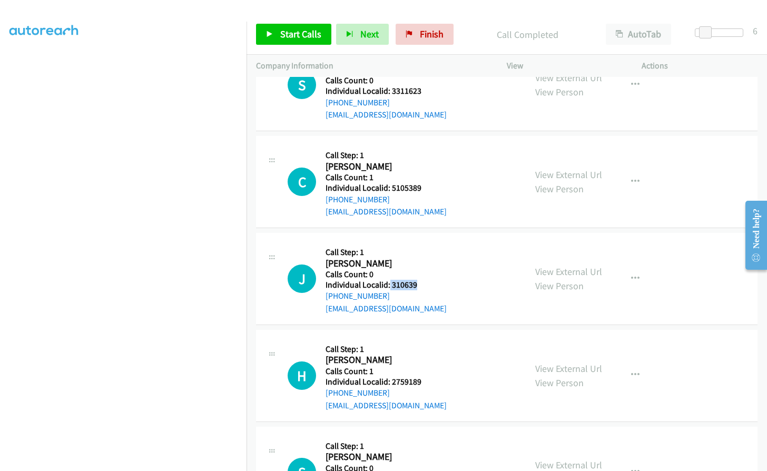
drag, startPoint x: 389, startPoint y: 270, endPoint x: 422, endPoint y: 271, distance: 33.2
click at [424, 271] on div "J Callback Scheduled Call Step: 1 [PERSON_NAME] America/New_York Calls Count: 0…" at bounding box center [402, 278] width 229 height 73
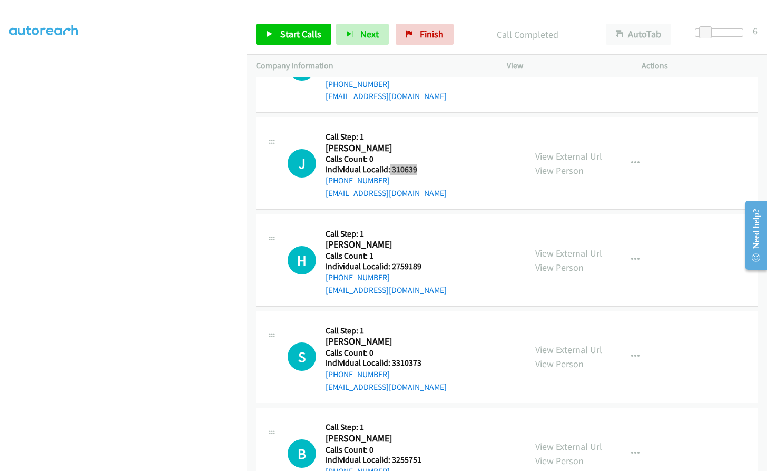
scroll to position [3581, 0]
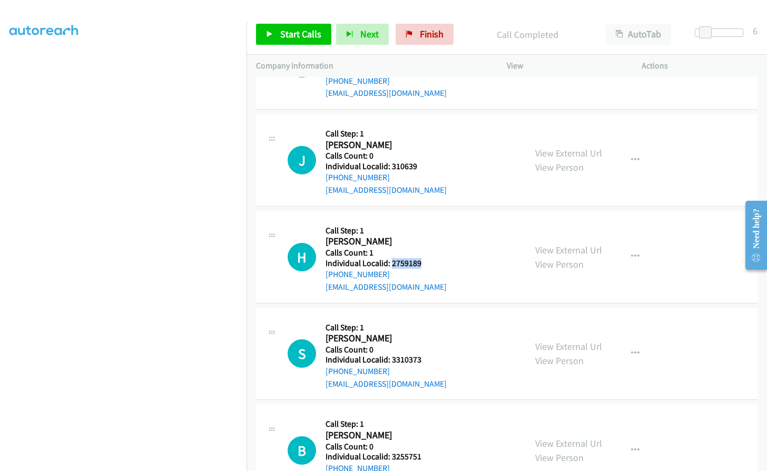
drag, startPoint x: 390, startPoint y: 251, endPoint x: 427, endPoint y: 250, distance: 36.9
click at [427, 250] on div "H Callback Scheduled Call Step: 1 [PERSON_NAME] America/[GEOGRAPHIC_DATA] Calls…" at bounding box center [402, 257] width 229 height 73
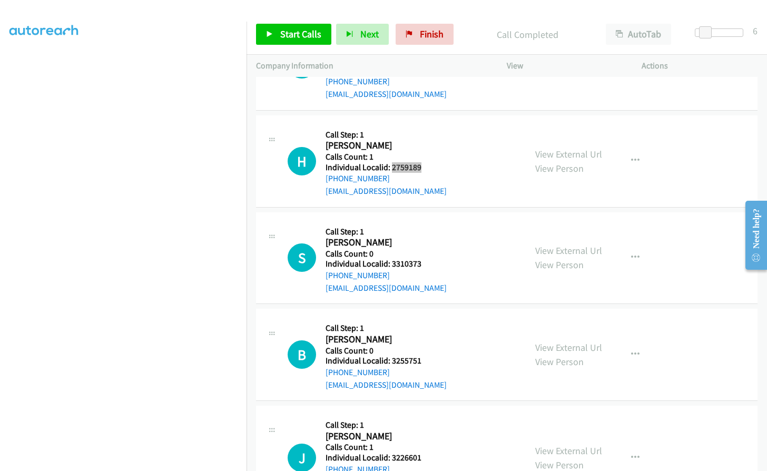
scroll to position [3687, 0]
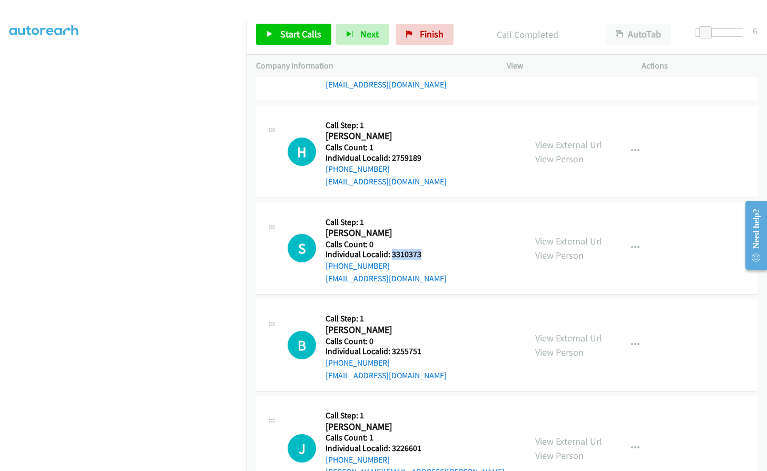
drag, startPoint x: 392, startPoint y: 243, endPoint x: 419, endPoint y: 243, distance: 27.9
click at [419, 249] on h5 "Individual Localid: 3310373" at bounding box center [386, 254] width 121 height 11
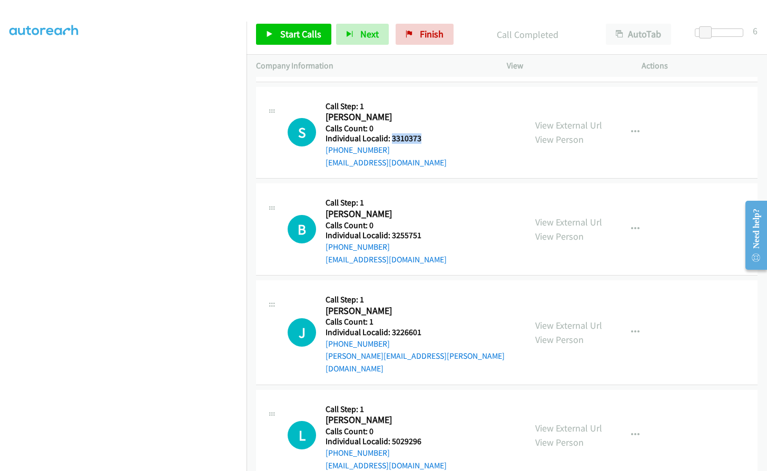
scroll to position [3805, 0]
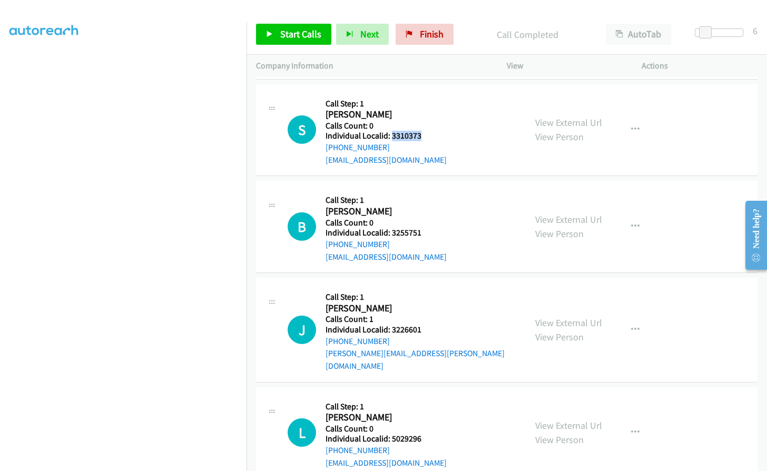
drag, startPoint x: 391, startPoint y: 232, endPoint x: 419, endPoint y: 232, distance: 28.5
click at [419, 232] on div "Callback Scheduled Call Step: 1 [PERSON_NAME] America/Los_Angeles Calls Count: …" at bounding box center [386, 226] width 121 height 73
click at [420, 195] on div "B Callback Scheduled Call Step: 1 [PERSON_NAME] America/Los_Angeles Calls Count…" at bounding box center [402, 226] width 229 height 73
drag, startPoint x: 392, startPoint y: 220, endPoint x: 424, endPoint y: 219, distance: 32.7
click at [424, 219] on div "B Callback Scheduled Call Step: 1 [PERSON_NAME] America/Los_Angeles Calls Count…" at bounding box center [402, 226] width 229 height 73
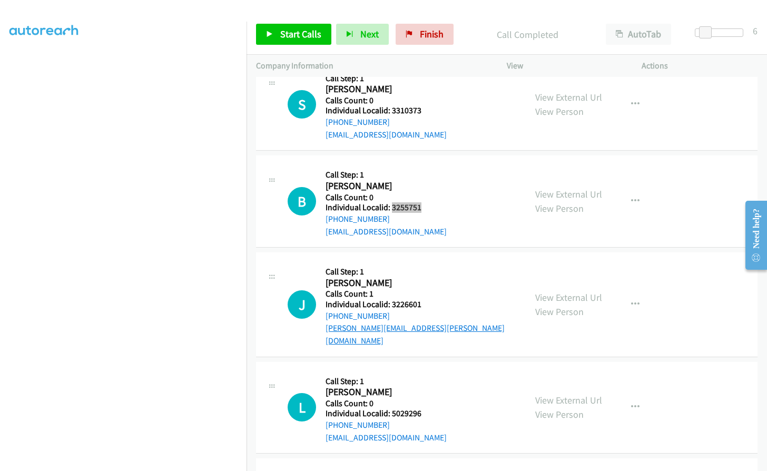
scroll to position [3897, 0]
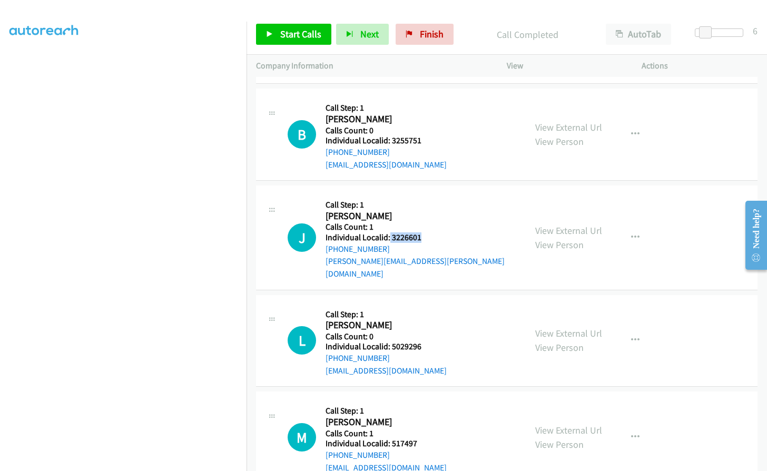
drag, startPoint x: 389, startPoint y: 224, endPoint x: 421, endPoint y: 224, distance: 31.1
click at [421, 224] on div "J Callback Scheduled Call Step: 1 [PERSON_NAME] America/New_York Calls Count: 1…" at bounding box center [402, 237] width 229 height 85
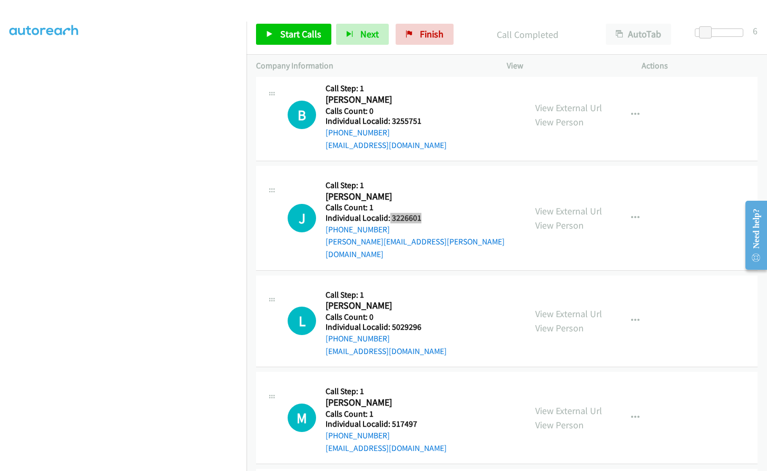
scroll to position [3937, 0]
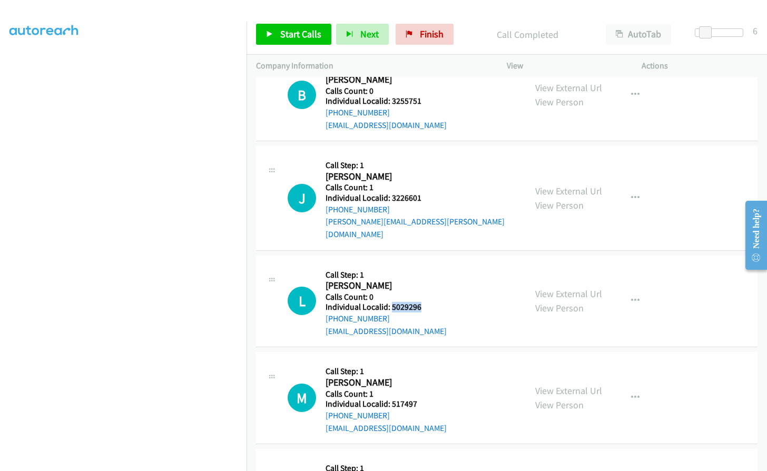
drag, startPoint x: 392, startPoint y: 281, endPoint x: 429, endPoint y: 282, distance: 37.4
click at [429, 282] on div "L Callback Scheduled Call Step: 1 [PERSON_NAME] America/[GEOGRAPHIC_DATA] Calls…" at bounding box center [402, 301] width 229 height 73
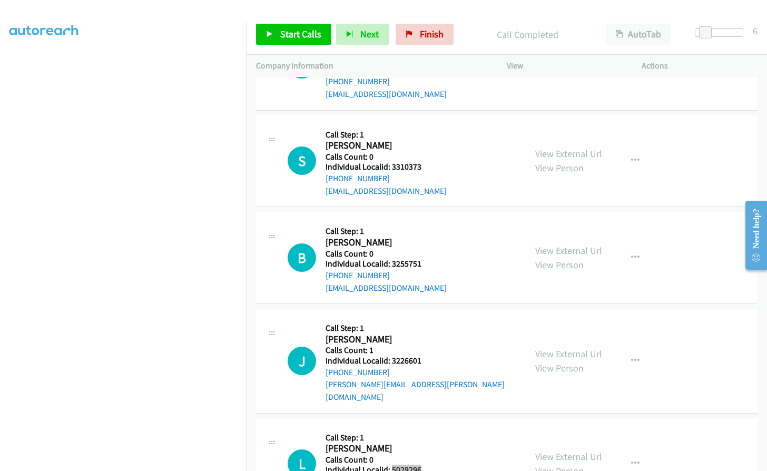
scroll to position [3739, 0]
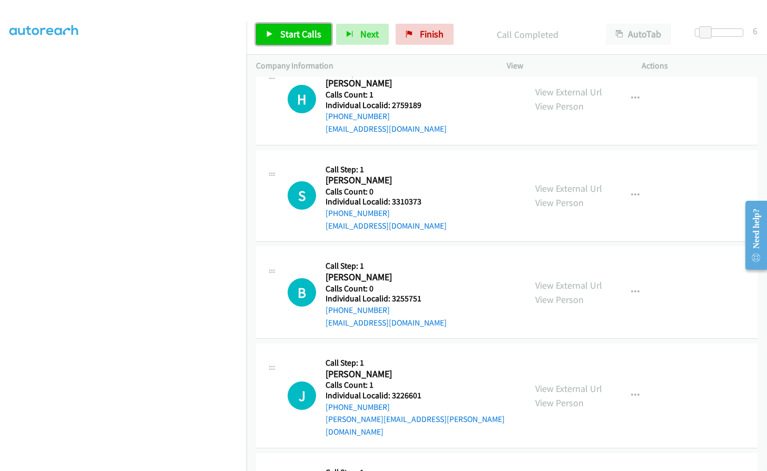
click at [304, 32] on span "Start Calls" at bounding box center [300, 34] width 41 height 12
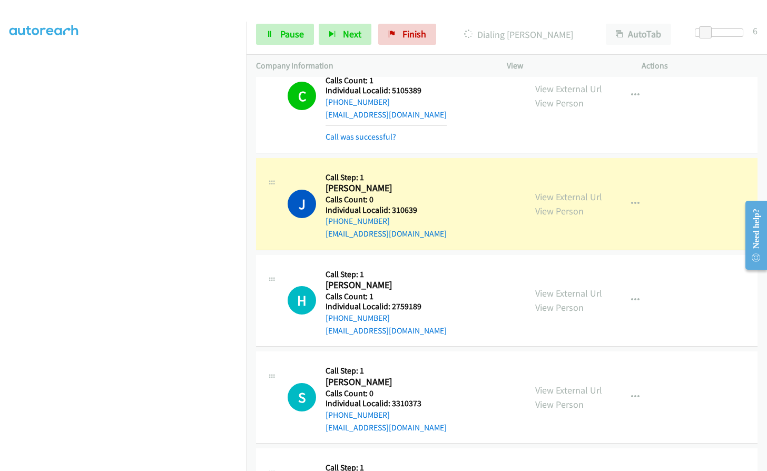
scroll to position [3596, 0]
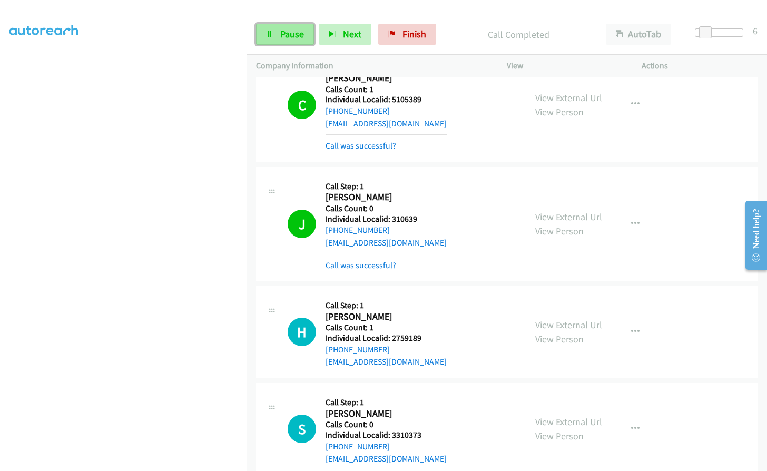
click at [292, 31] on span "Pause" at bounding box center [292, 34] width 24 height 12
